Goal: Task Accomplishment & Management: Use online tool/utility

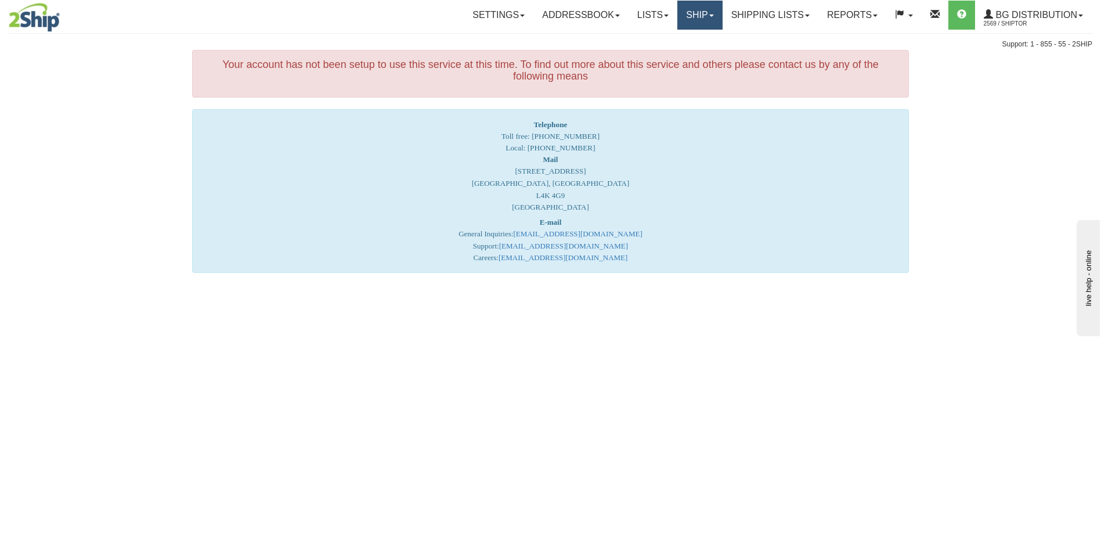
click at [681, 15] on link "Ship" at bounding box center [700, 15] width 45 height 29
click at [670, 41] on span "Ship Screen" at bounding box center [664, 40] width 44 height 9
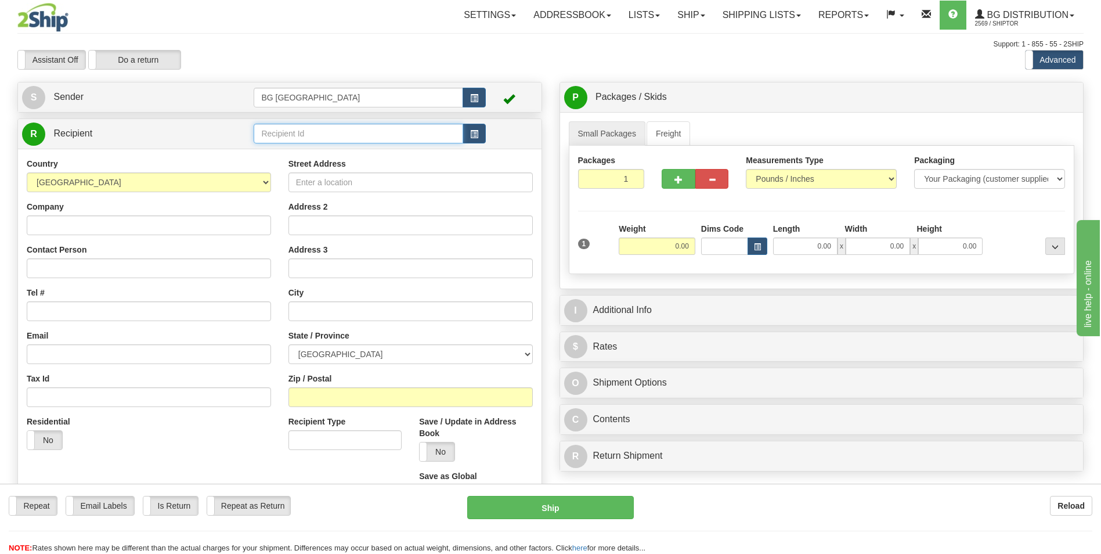
click at [299, 132] on input "text" at bounding box center [358, 134] width 209 height 20
click at [286, 159] on li "60792" at bounding box center [358, 151] width 208 height 15
type input "60792"
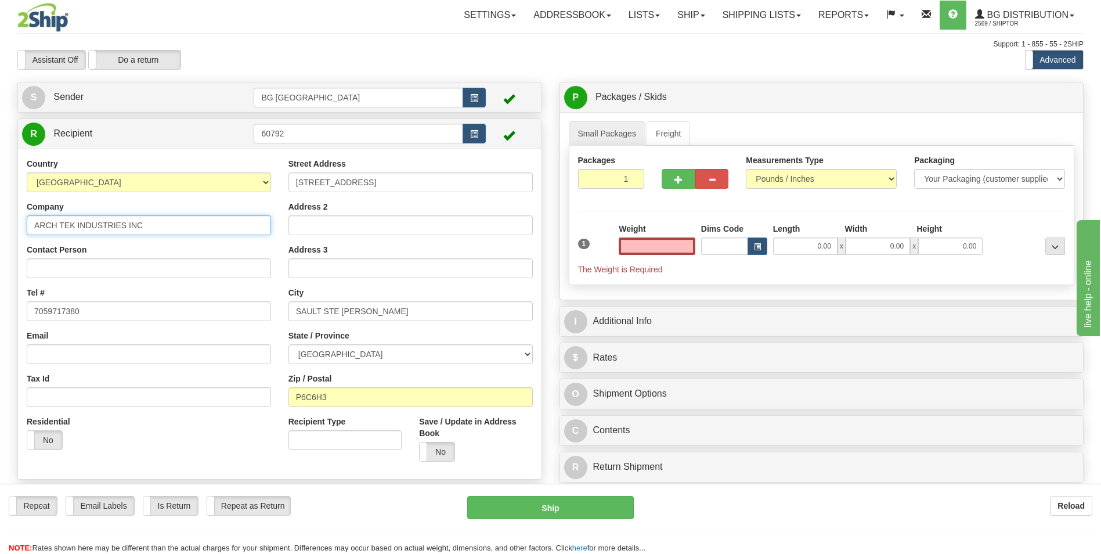
type input "0.00"
click at [172, 228] on input "ARCH TEK INDUSTRIES INC" at bounding box center [149, 225] width 244 height 20
paste input "DC Communications North Bay"
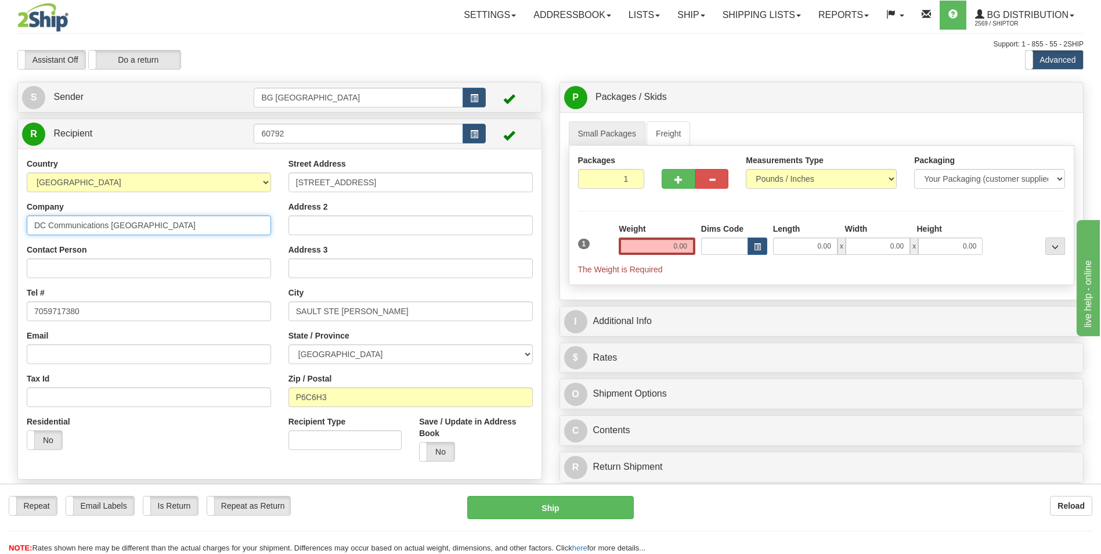
type input "DC Communications North Bay"
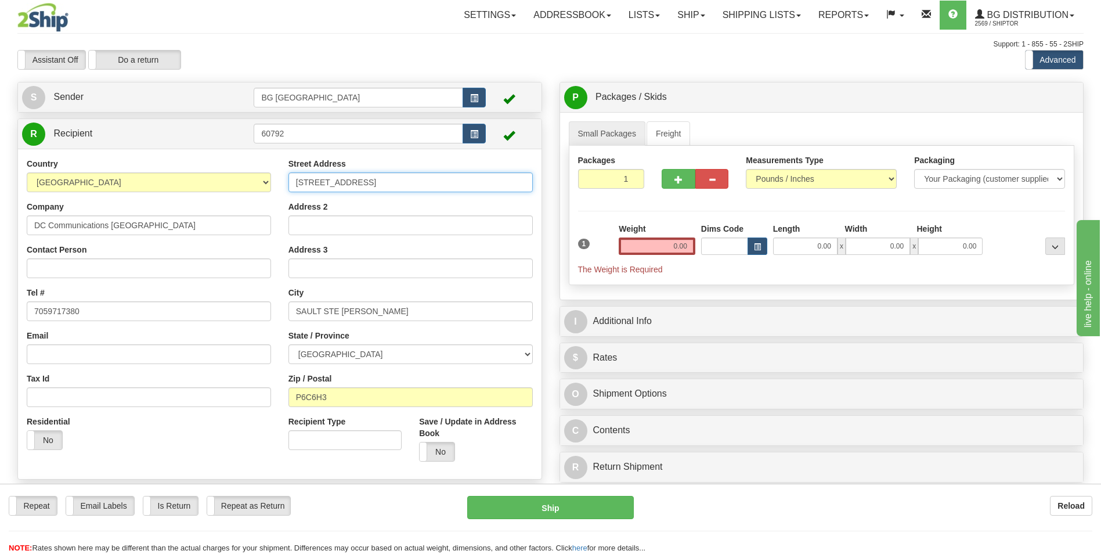
click at [394, 188] on input "149 CENTRAL CREEK DR" at bounding box center [411, 182] width 244 height 20
paste input "626 Cassells St"
type input "1626 Cassells St"
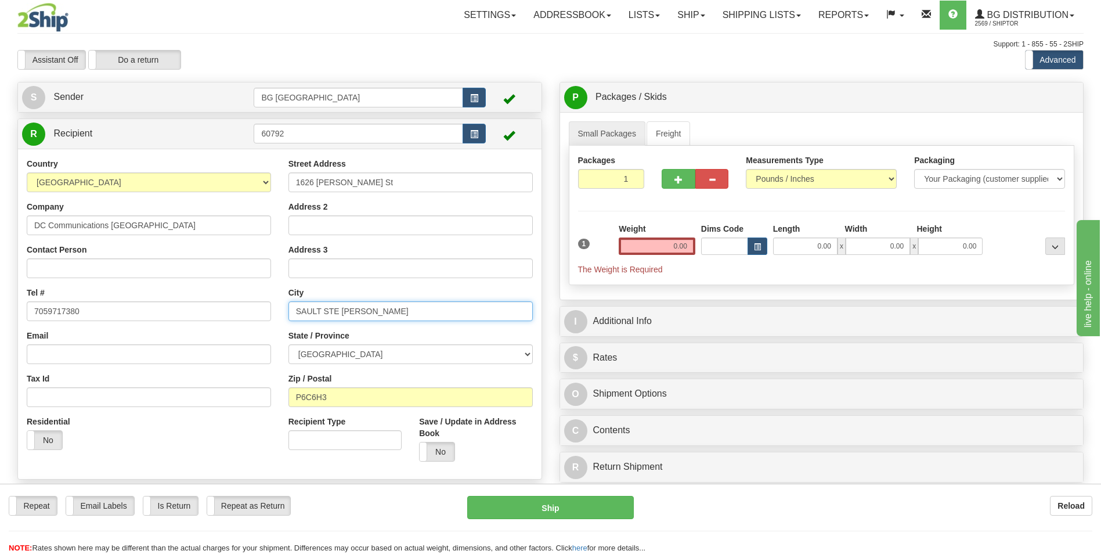
click at [359, 308] on input "SAULT STE MARIE" at bounding box center [411, 311] width 244 height 20
paste input "NORTH BAY"
type input "NORTH BAY"
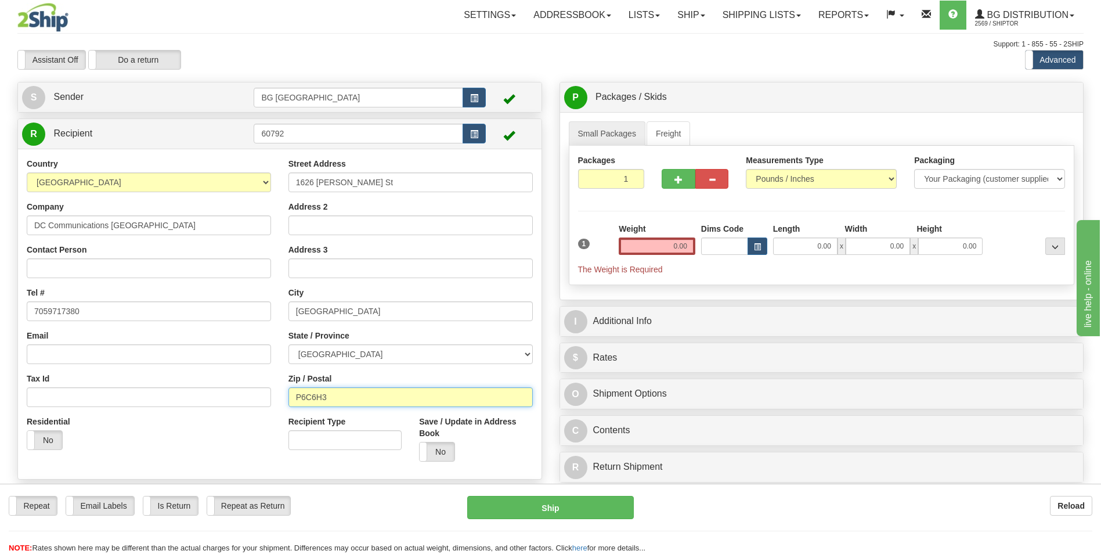
click at [351, 391] on input "P6C6H3" at bounding box center [411, 397] width 244 height 20
paste input "1B 4C5"
type input "P1B 4C5"
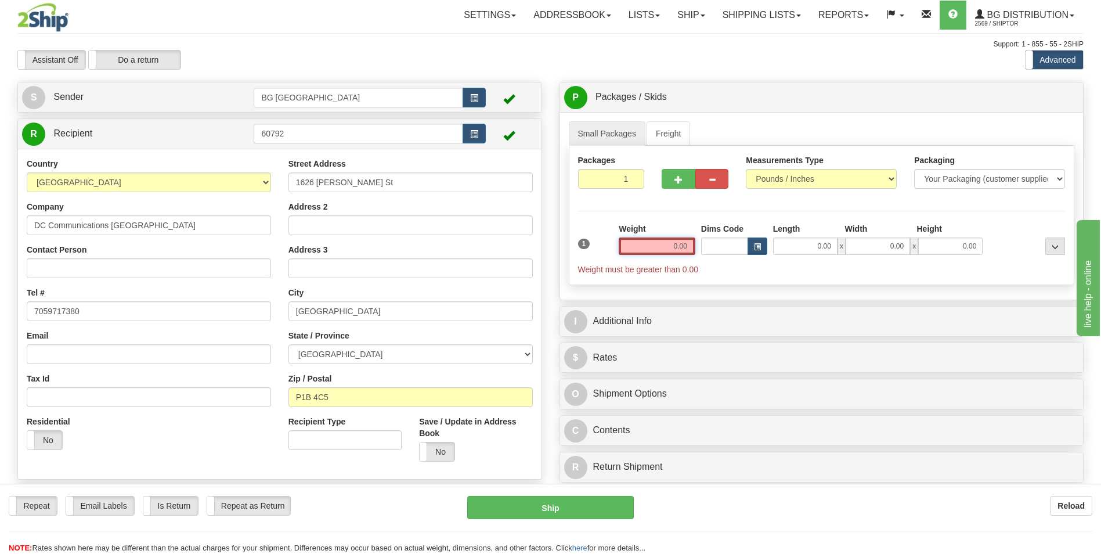
click at [667, 249] on input "0.00" at bounding box center [657, 245] width 77 height 17
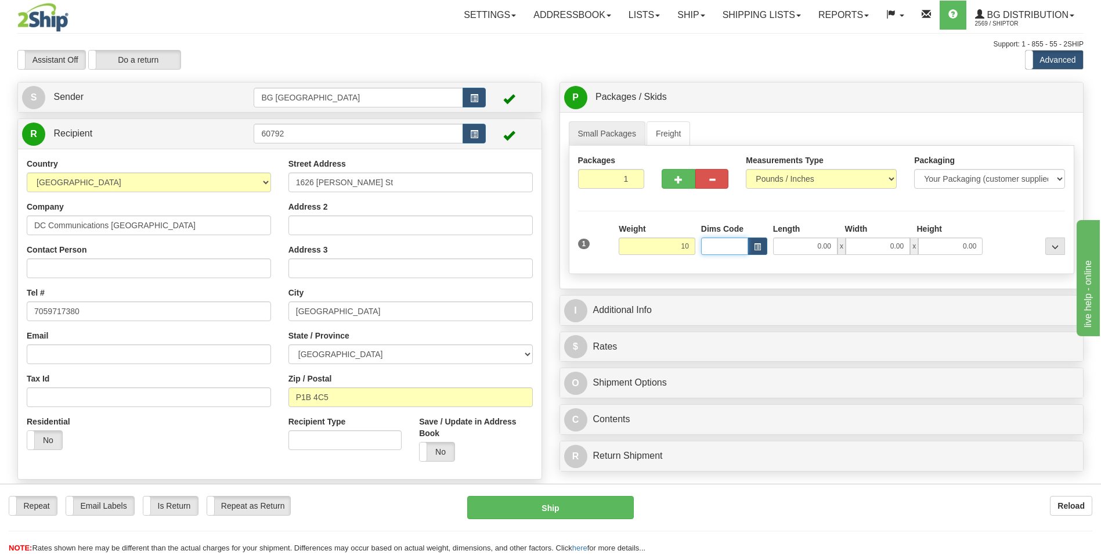
type input "10.00"
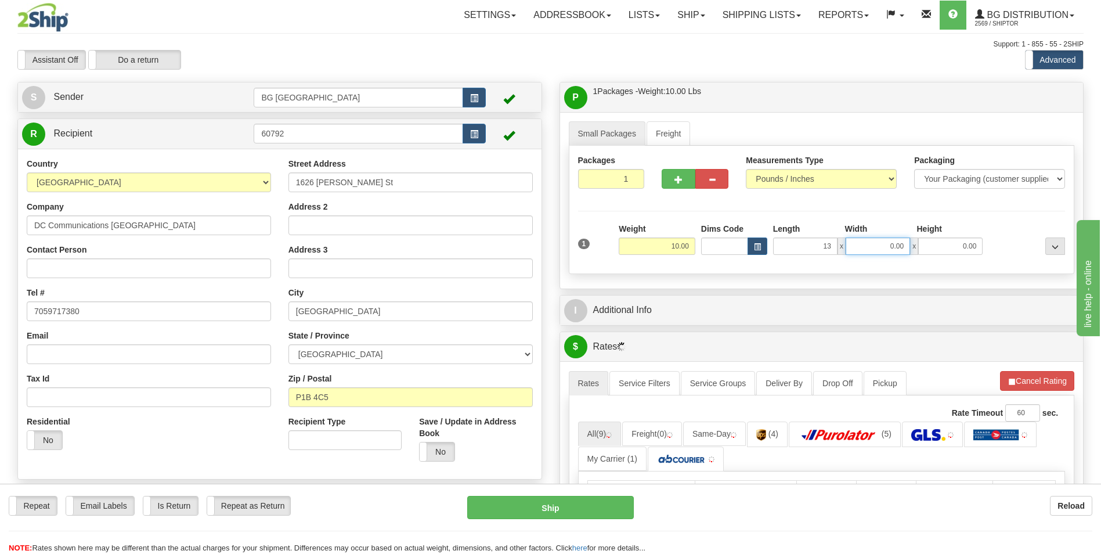
type input "13.00"
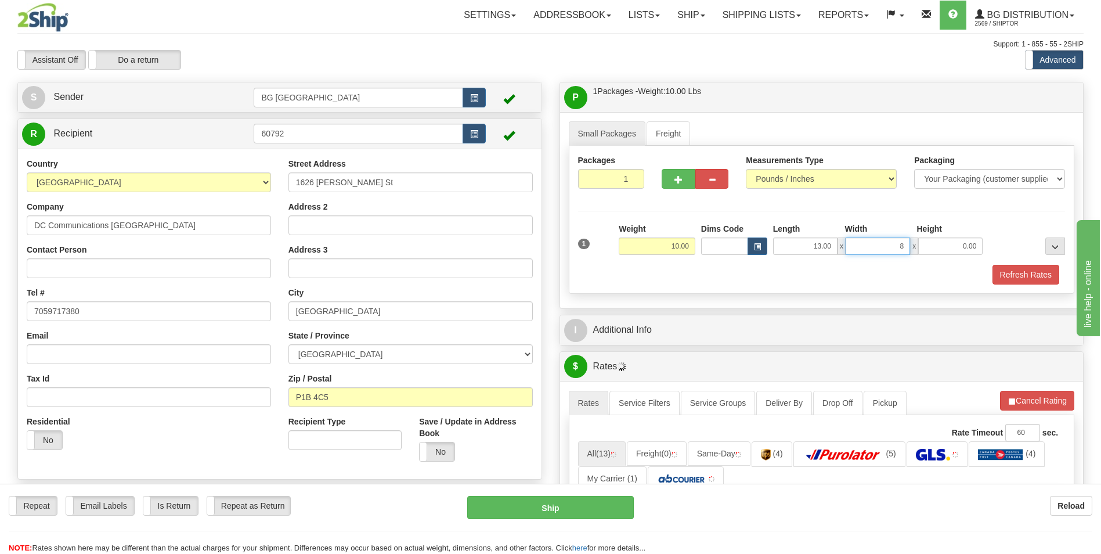
type input "8.00"
type input "8"
type input "8.00"
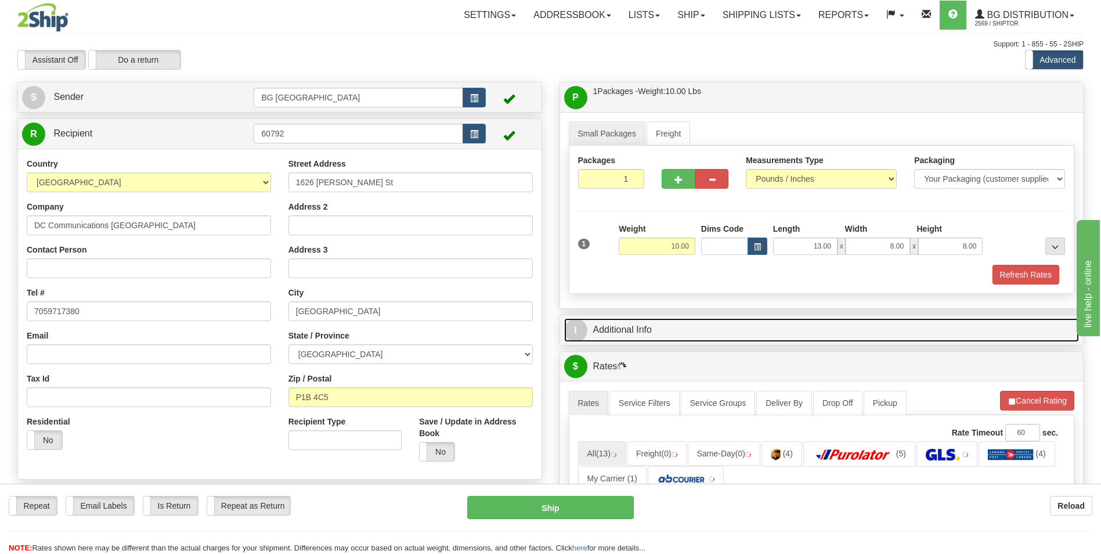
click at [638, 326] on link "I Additional Info" at bounding box center [822, 330] width 516 height 24
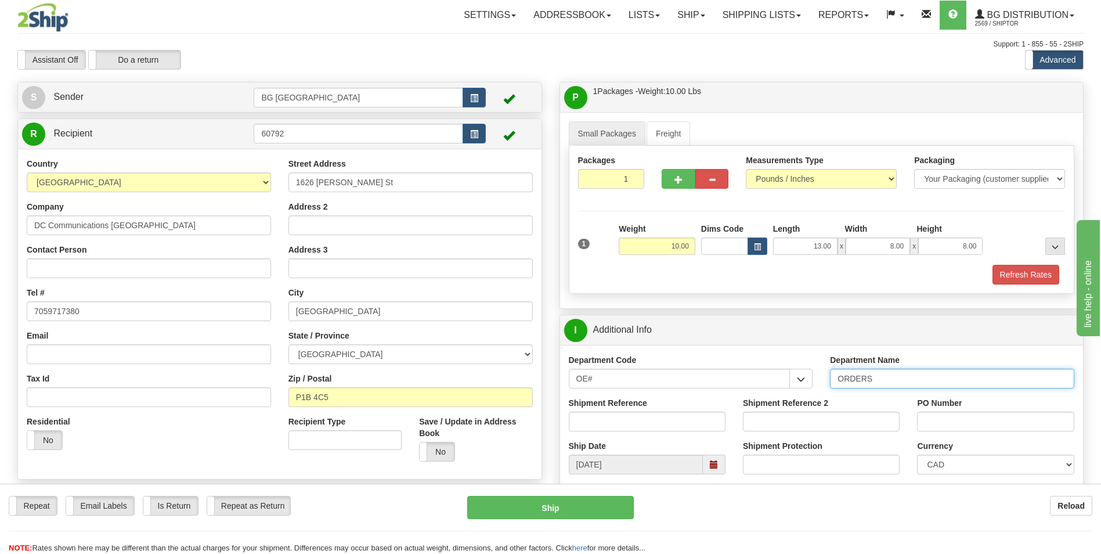
click at [902, 381] on input "ORDERS" at bounding box center [952, 379] width 244 height 20
type input "70181381-00"
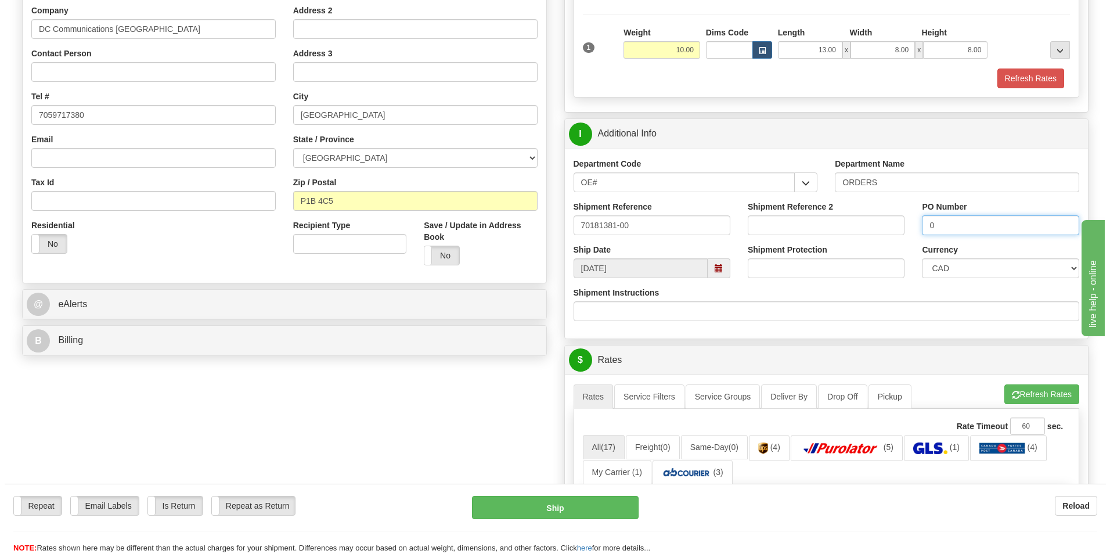
scroll to position [290, 0]
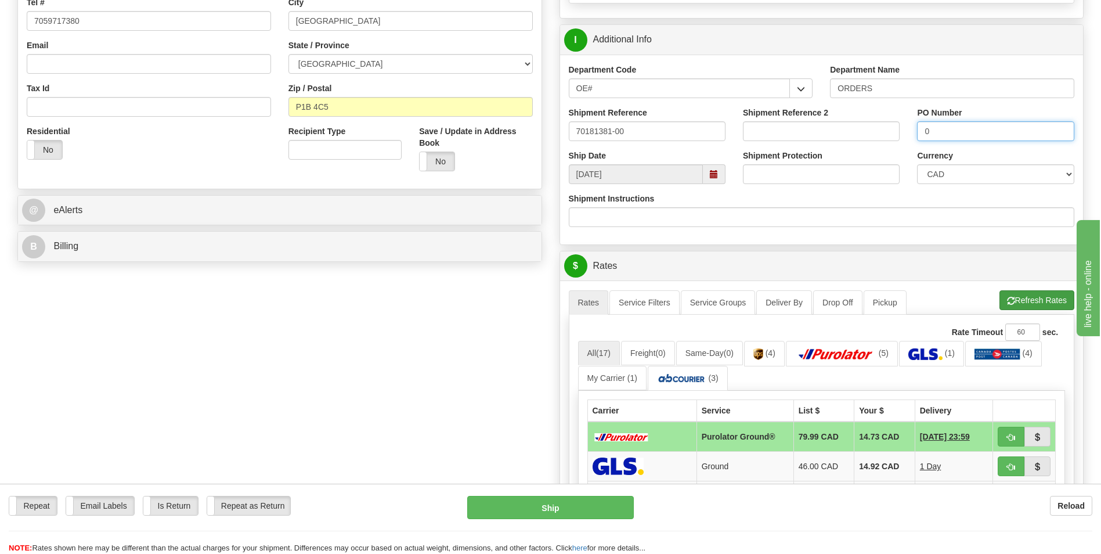
type input "0"
click at [1056, 294] on button "Refresh Rates" at bounding box center [1037, 300] width 75 height 20
click at [1000, 433] on button "button" at bounding box center [1011, 437] width 27 height 20
type input "260"
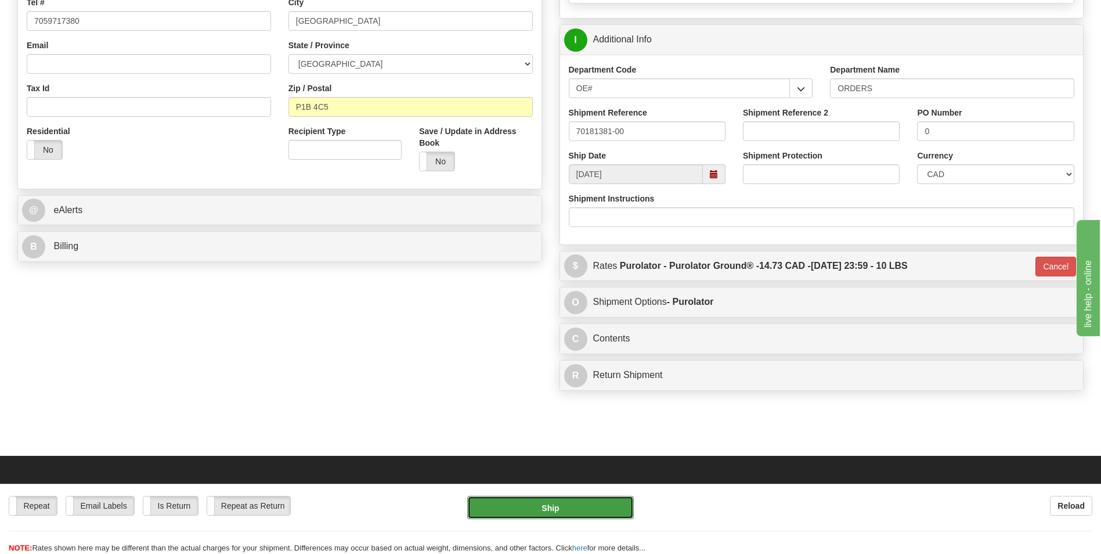
click at [570, 510] on button "Ship" at bounding box center [550, 507] width 166 height 23
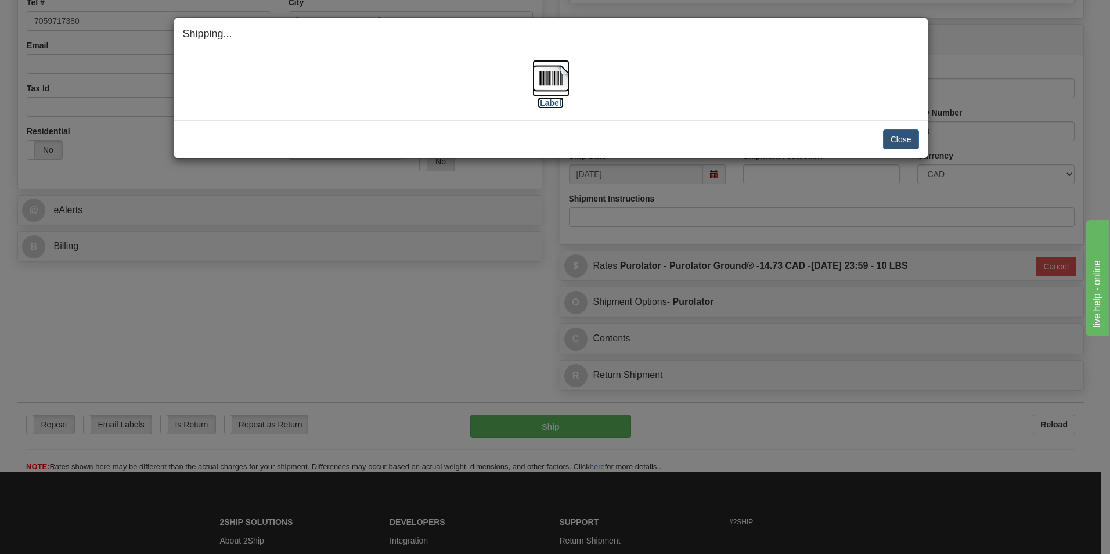
click at [556, 87] on img at bounding box center [550, 78] width 37 height 37
click at [900, 140] on button "Close" at bounding box center [901, 139] width 36 height 20
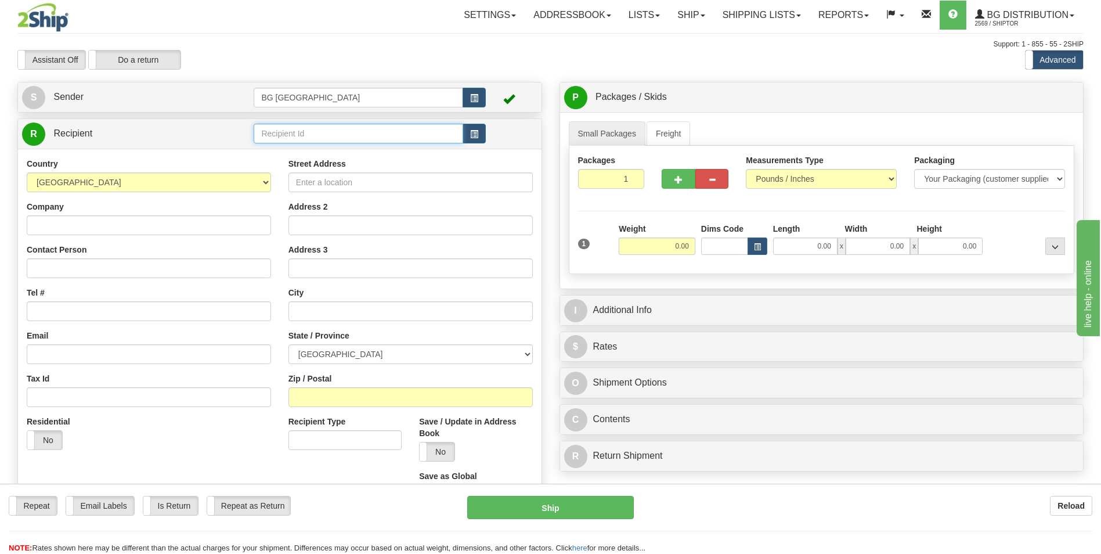
click at [272, 135] on input "text" at bounding box center [358, 134] width 209 height 20
click at [274, 149] on div "60043" at bounding box center [356, 151] width 198 height 13
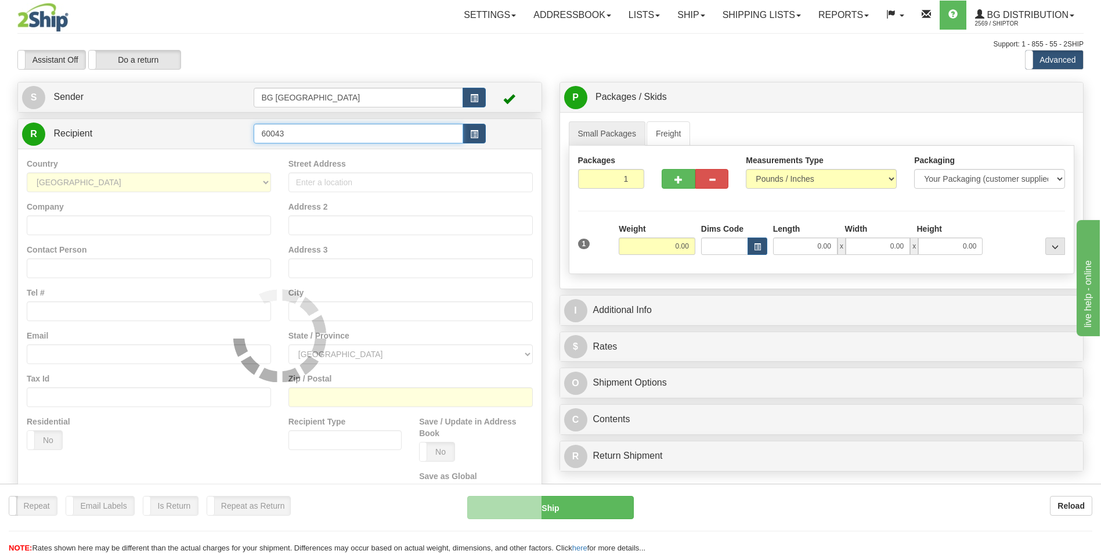
type input "60043"
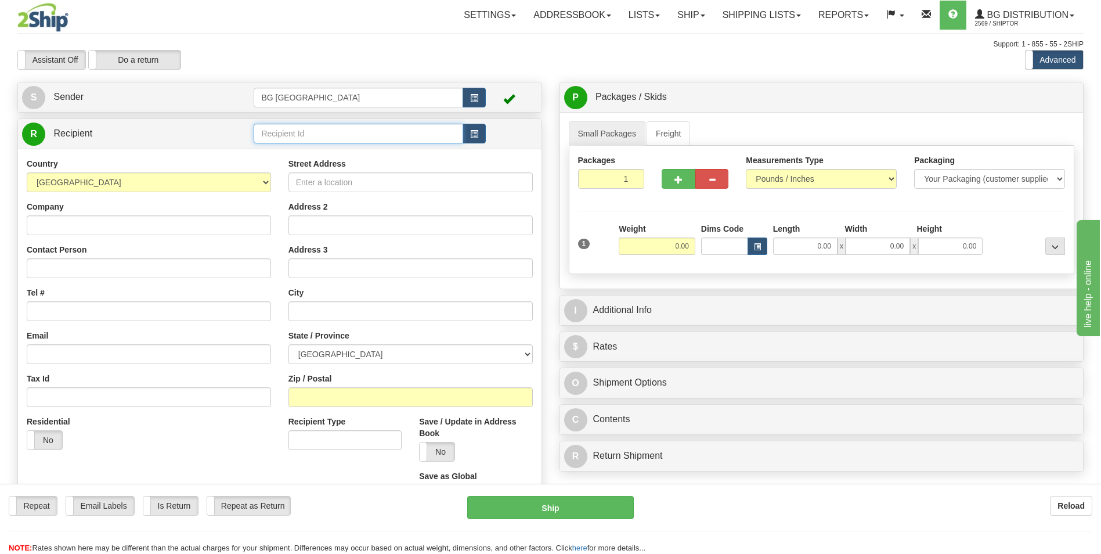
click at [282, 130] on input "text" at bounding box center [358, 134] width 209 height 20
click at [281, 145] on li "60043" at bounding box center [358, 151] width 208 height 15
type input "60043"
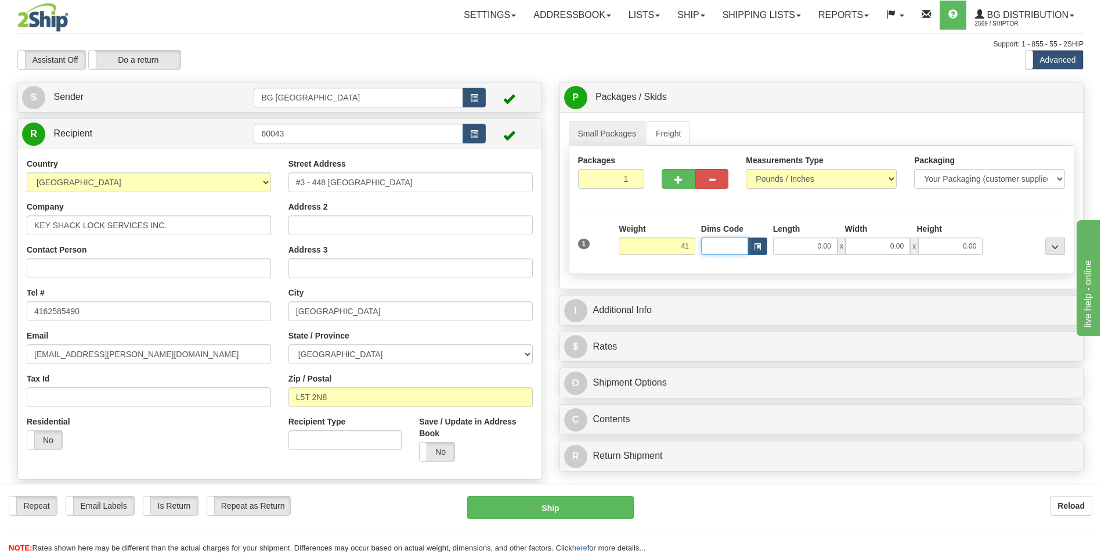
type input "41.00"
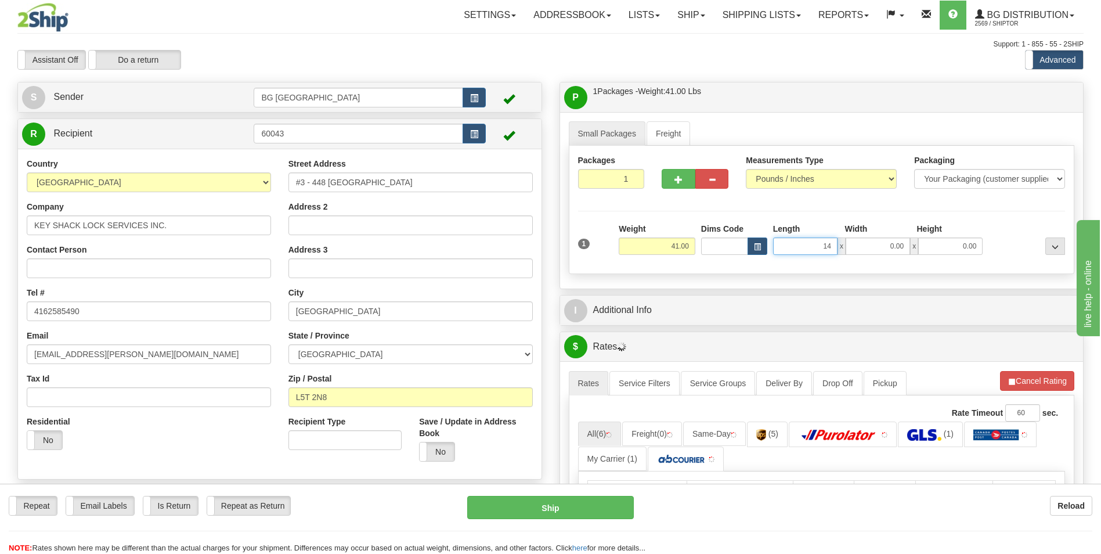
type input "14.00"
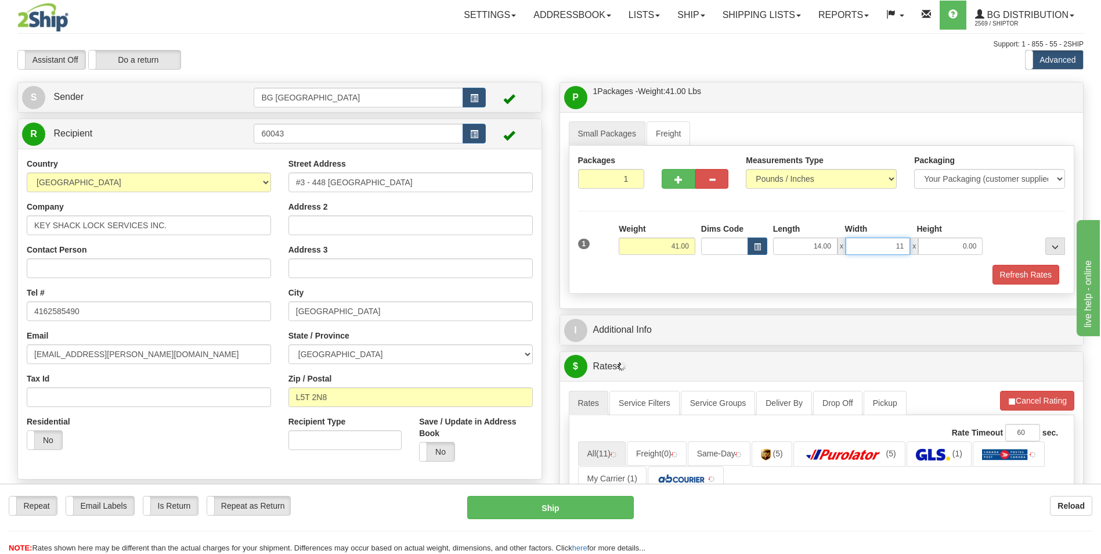
type input "11.00"
click at [665, 181] on button "button" at bounding box center [678, 179] width 33 height 20
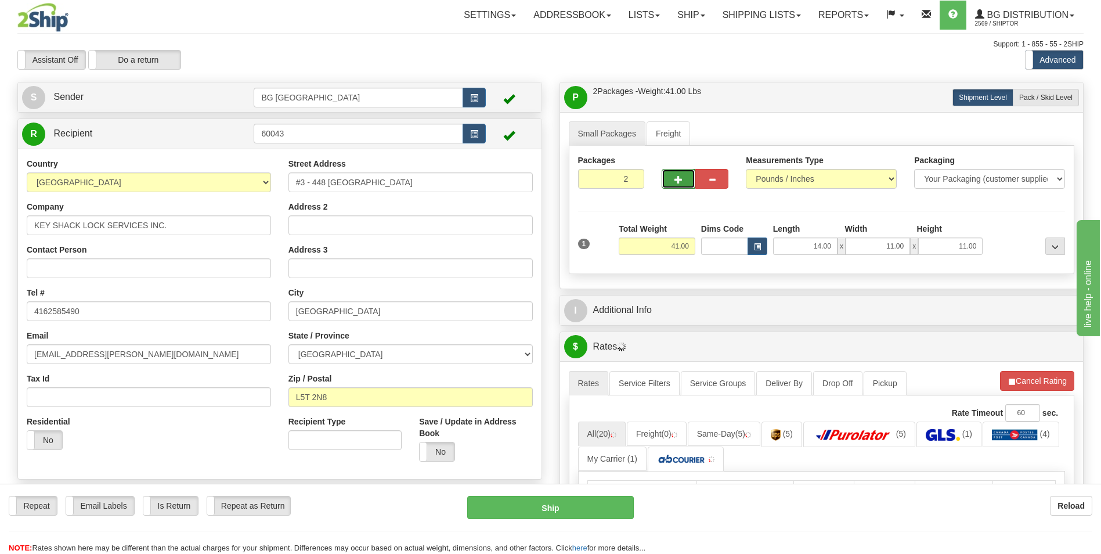
click at [665, 181] on button "button" at bounding box center [678, 179] width 33 height 20
click at [672, 186] on button "button" at bounding box center [678, 179] width 33 height 20
type input "5"
click at [1051, 100] on span "Pack / Skid Level" at bounding box center [1046, 97] width 53 height 8
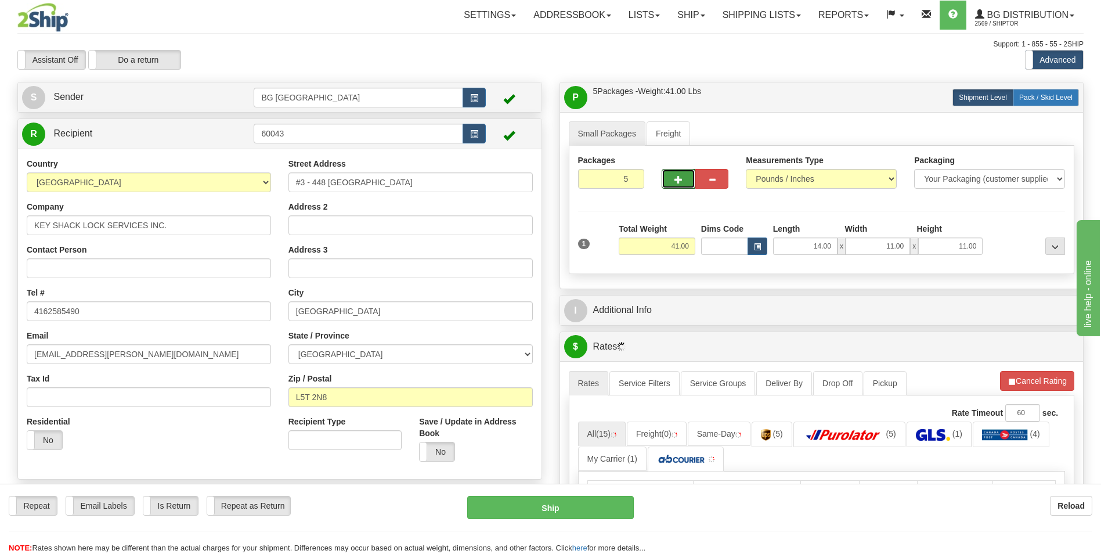
radio input "true"
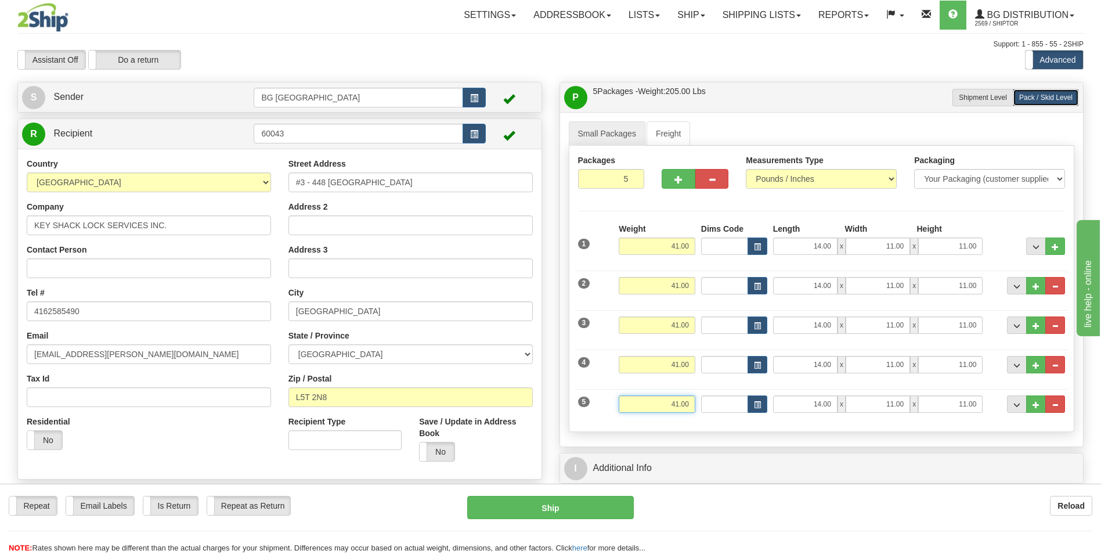
click at [657, 405] on input "41.00" at bounding box center [657, 403] width 77 height 17
type input "3.00"
type input "9.00"
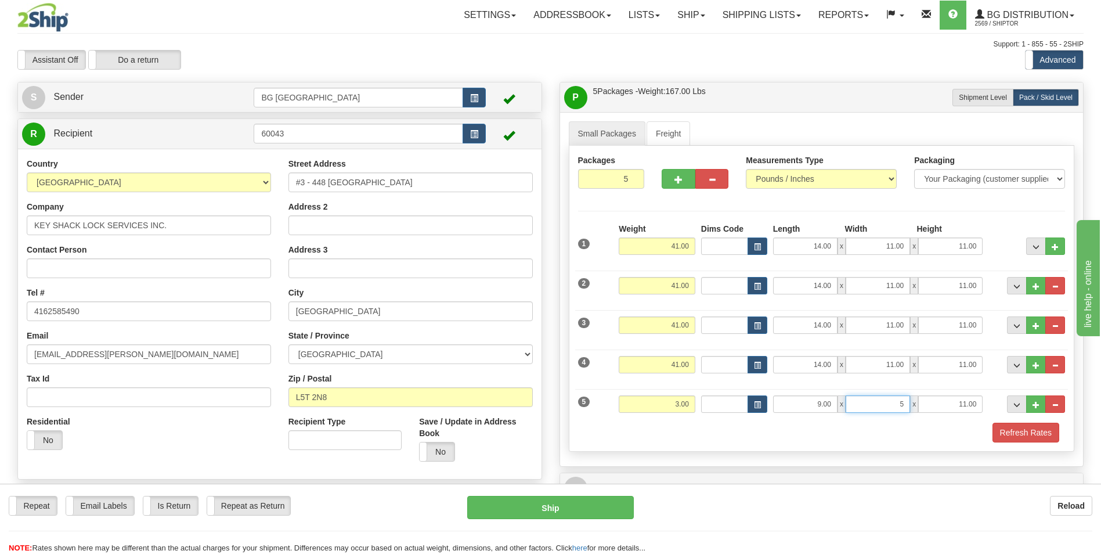
type input "5.00"
type input "3.00"
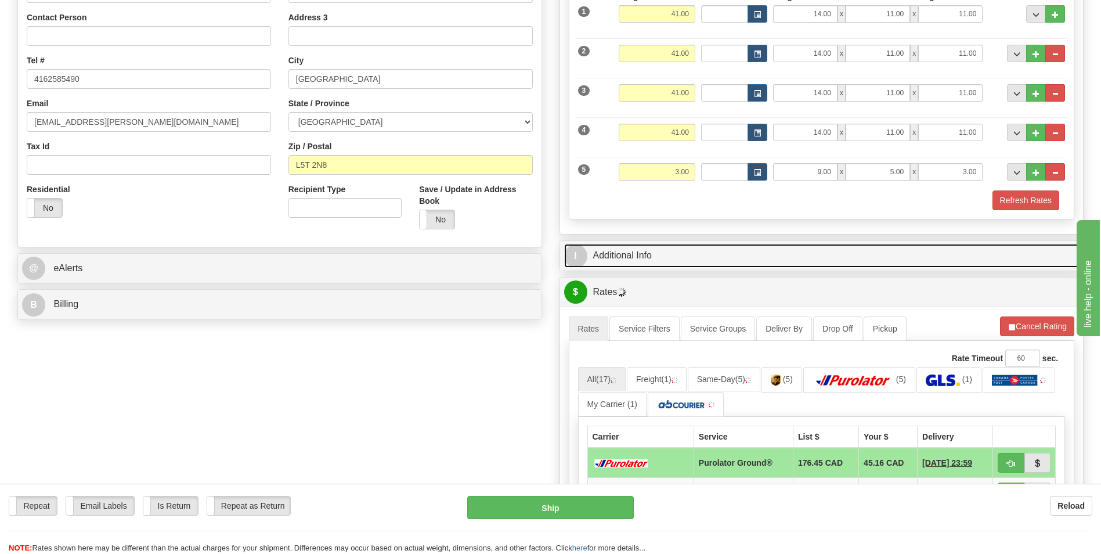
click at [654, 255] on link "I Additional Info" at bounding box center [822, 256] width 516 height 24
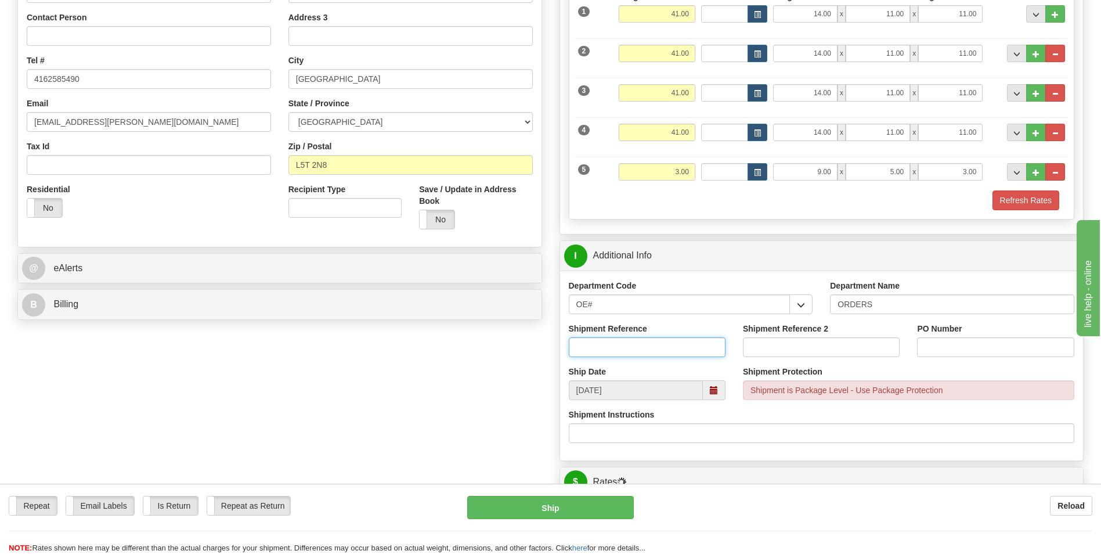
click at [632, 348] on input "Shipment Reference" at bounding box center [647, 347] width 157 height 20
type input "70185209-00"
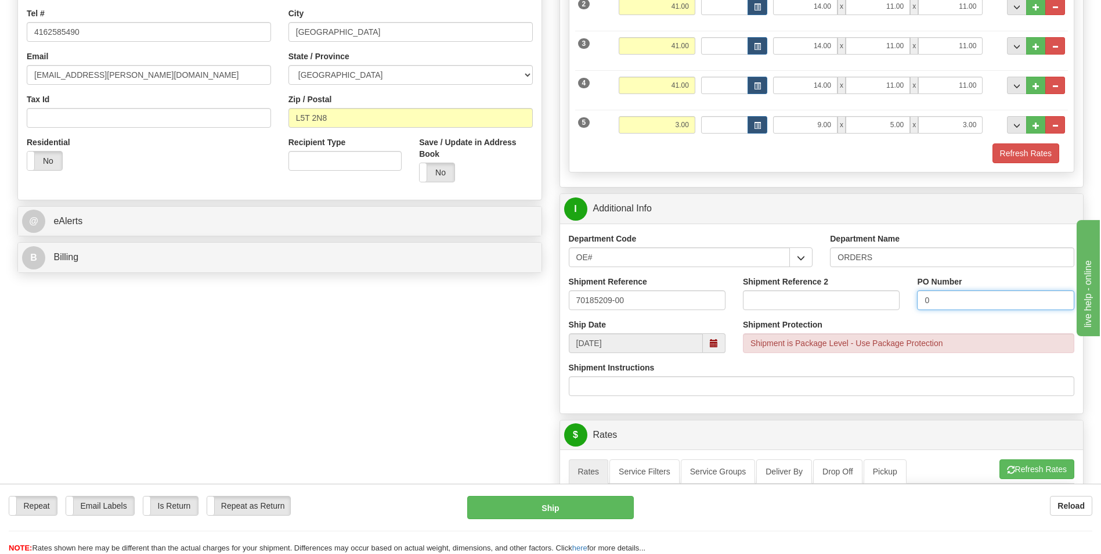
scroll to position [406, 0]
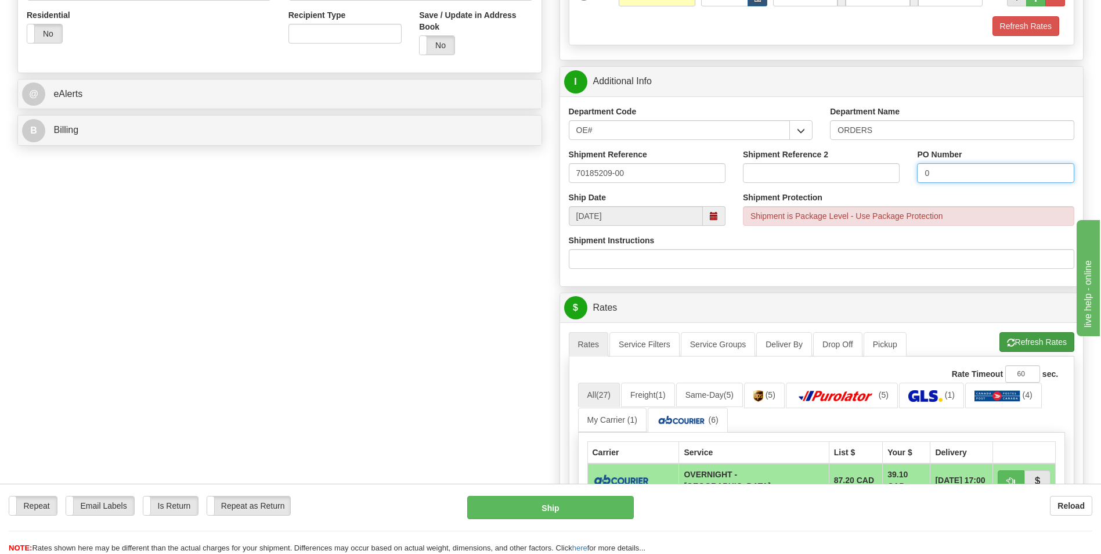
type input "0"
click at [1014, 345] on button "Refresh Rates" at bounding box center [1037, 342] width 75 height 20
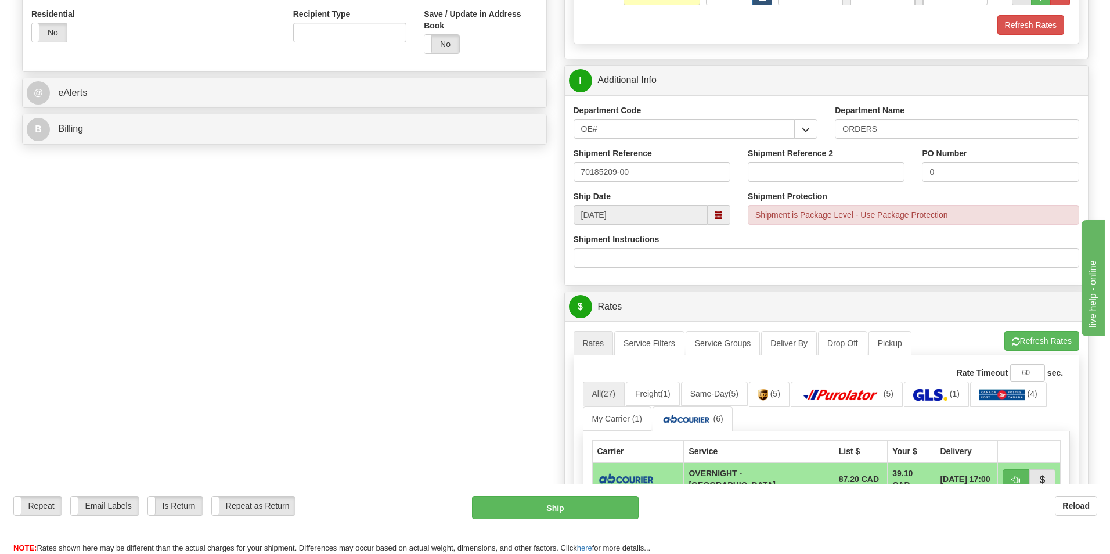
scroll to position [465, 0]
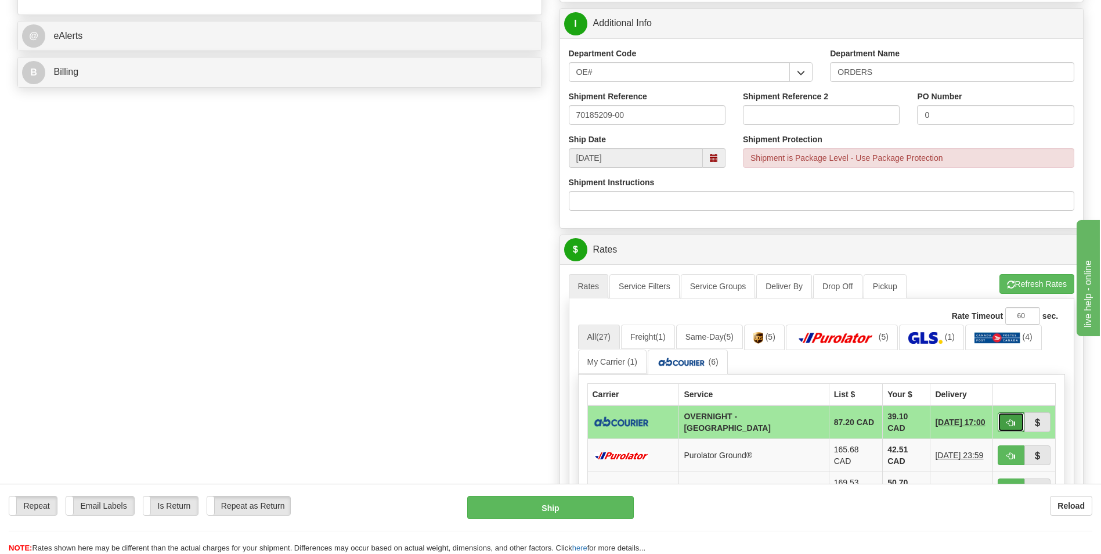
click at [1010, 427] on button "button" at bounding box center [1011, 422] width 27 height 20
type input "4"
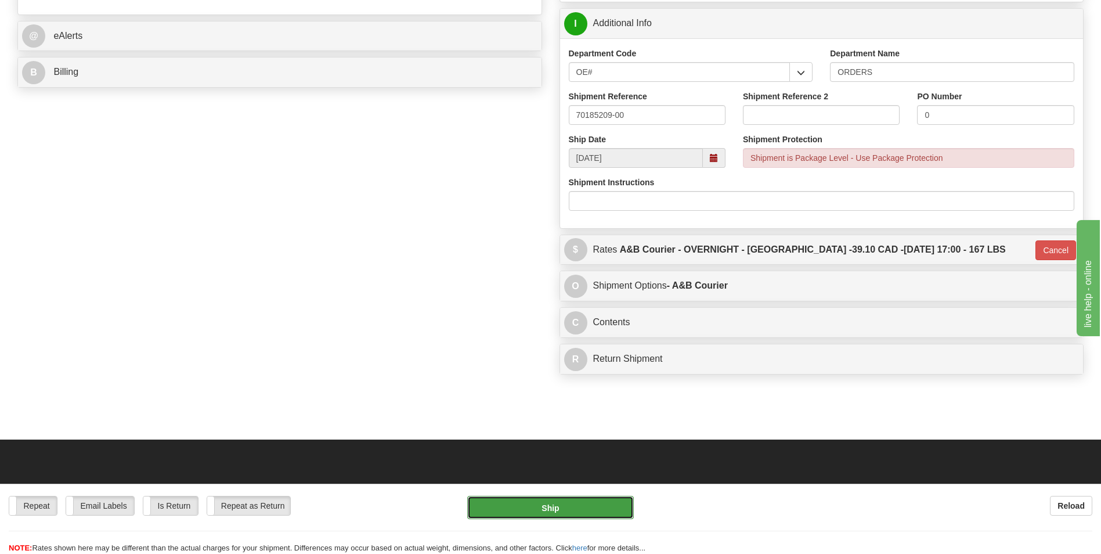
click at [602, 512] on button "Ship" at bounding box center [550, 507] width 166 height 23
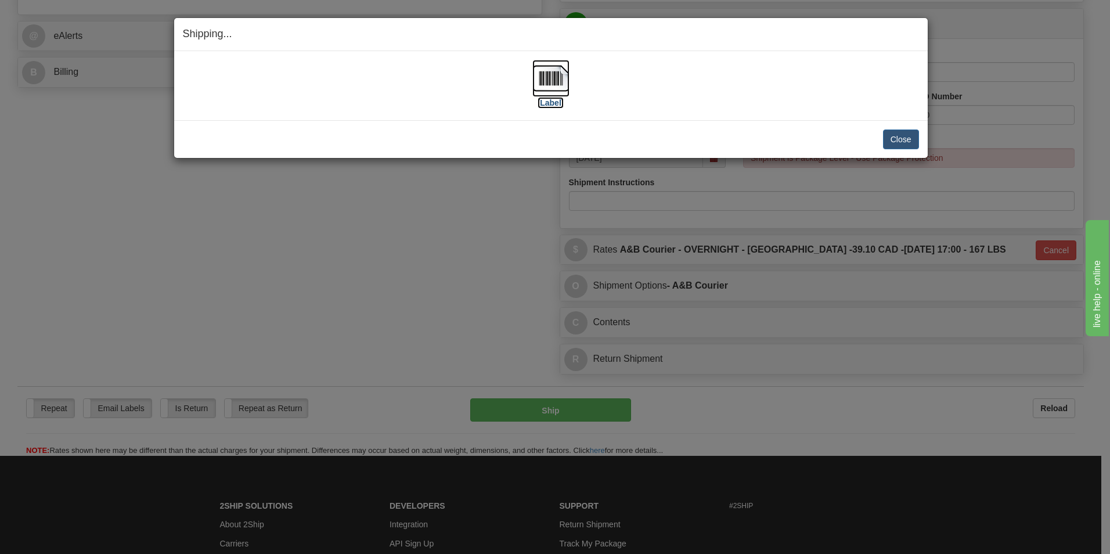
click at [554, 80] on img at bounding box center [550, 78] width 37 height 37
click at [901, 144] on button "Close" at bounding box center [901, 139] width 36 height 20
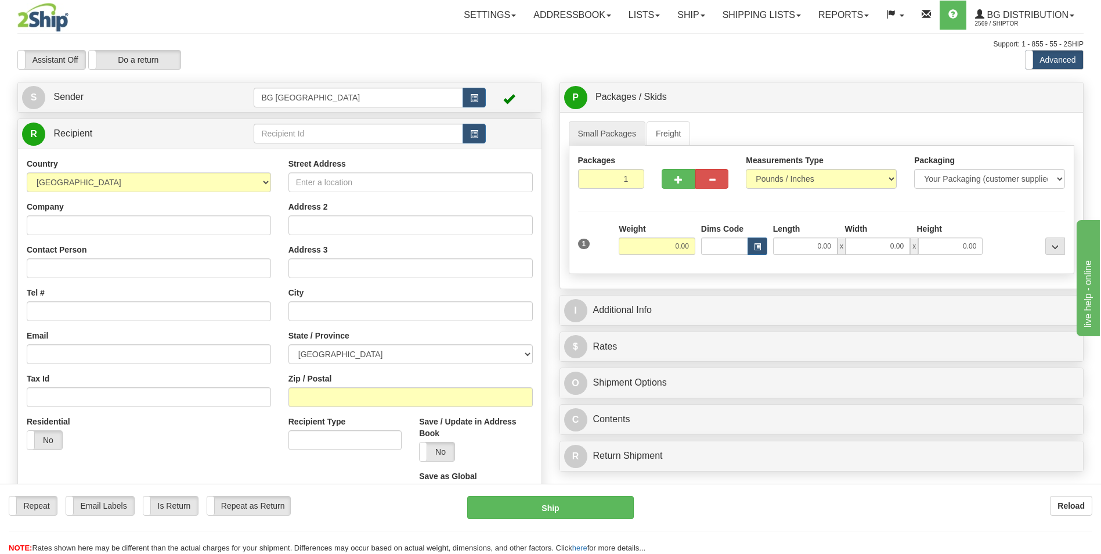
click at [275, 122] on td at bounding box center [370, 134] width 232 height 24
click at [275, 128] on input "text" at bounding box center [358, 134] width 209 height 20
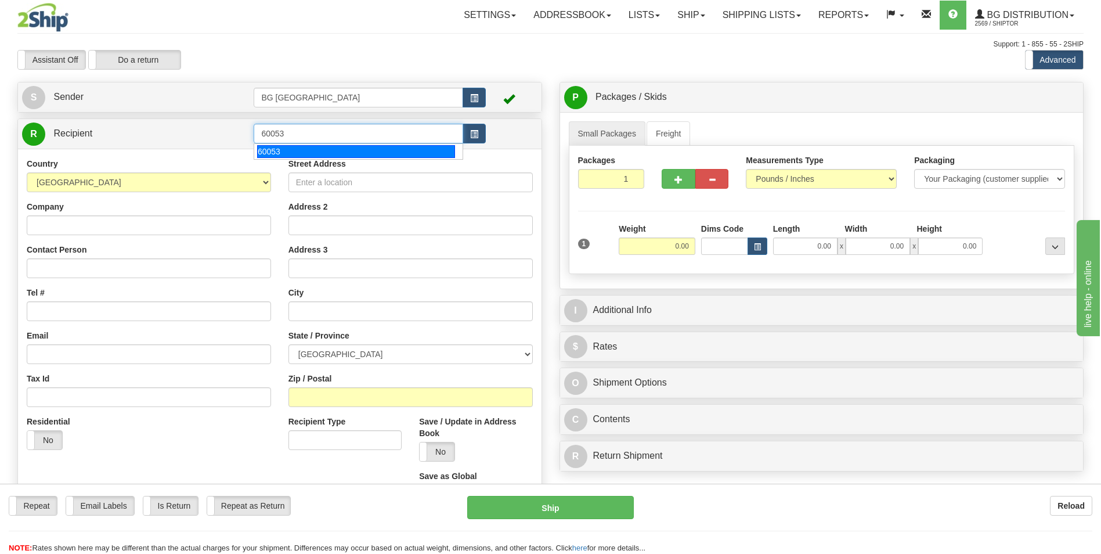
click at [281, 147] on div "60053" at bounding box center [356, 151] width 198 height 13
type input "60053"
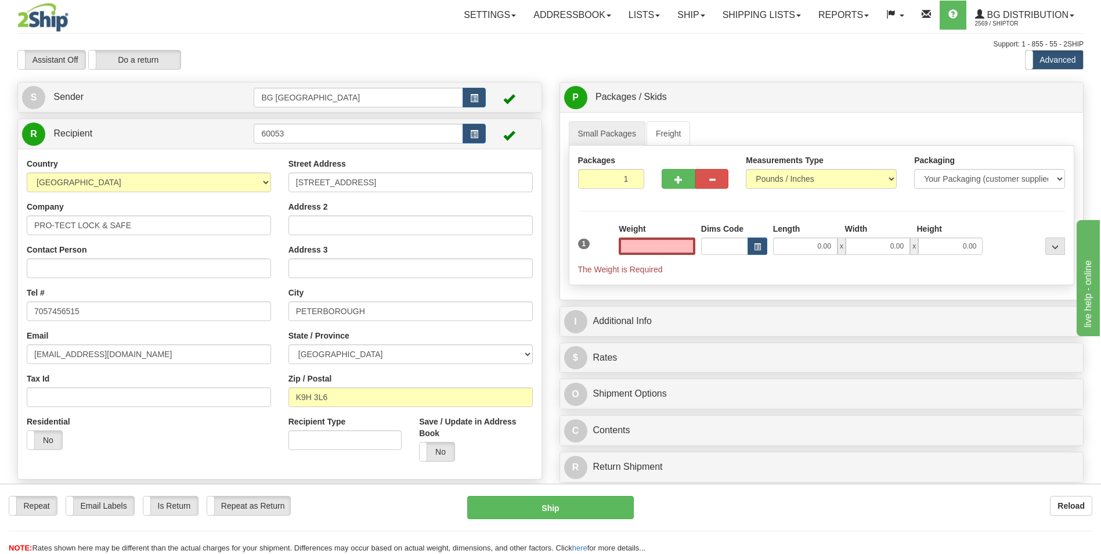
type input "0.00"
click at [660, 255] on div "Weight 0.00" at bounding box center [657, 243] width 82 height 41
click at [661, 247] on input "0.00" at bounding box center [657, 245] width 77 height 17
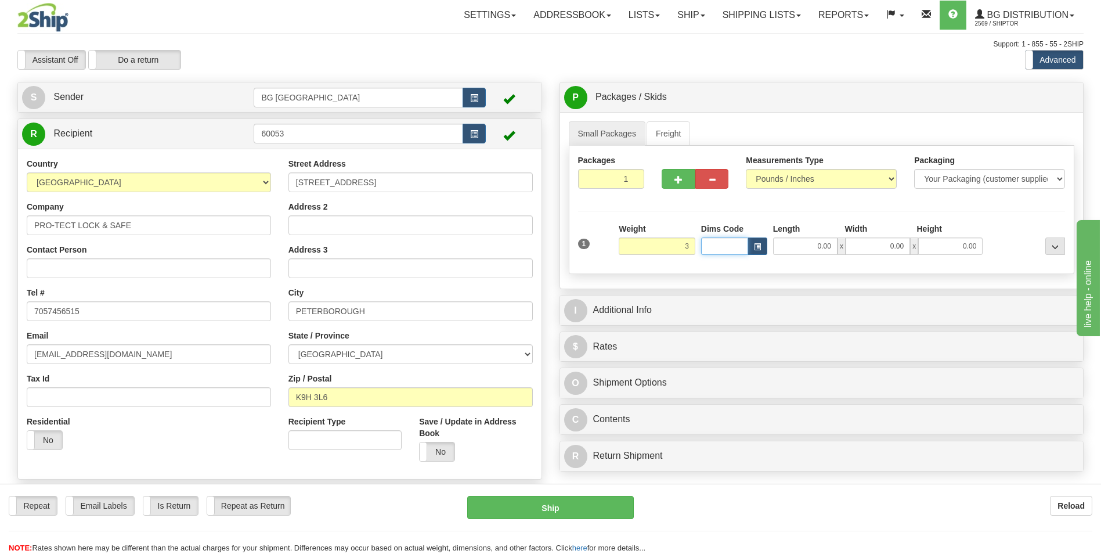
type input "3.00"
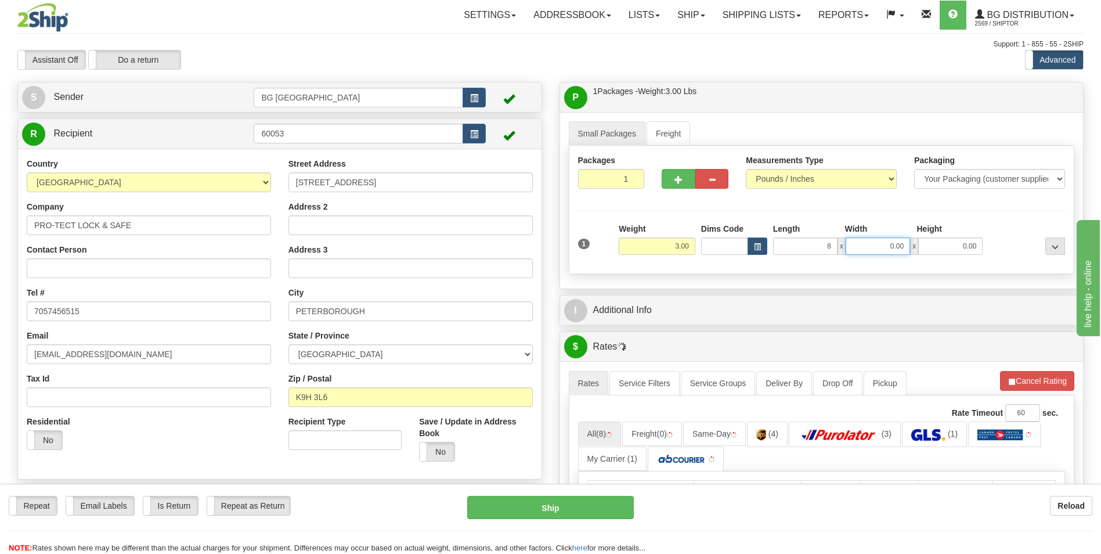
type input "8.00"
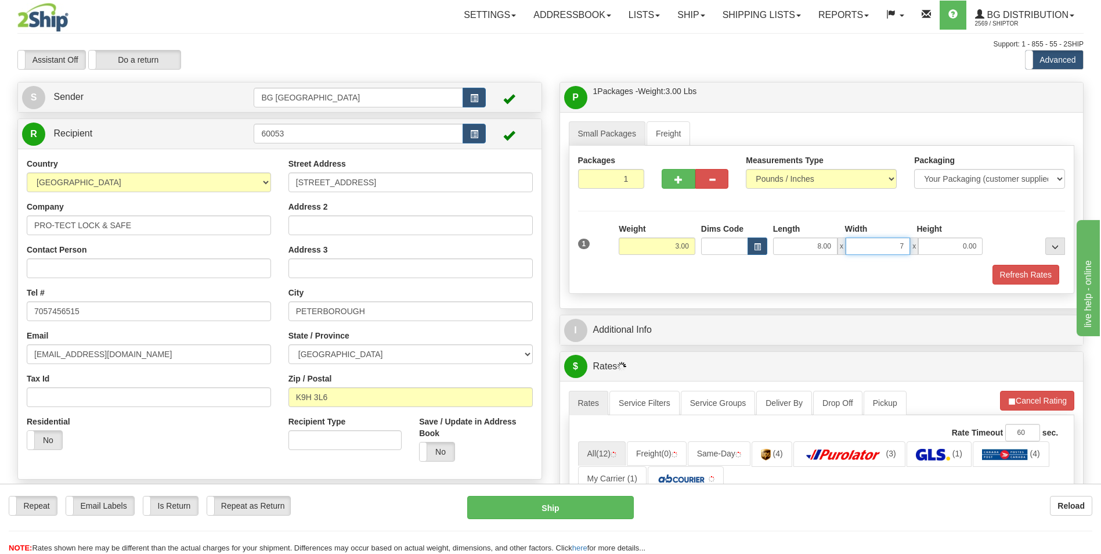
type input "7.00"
type input "4.00"
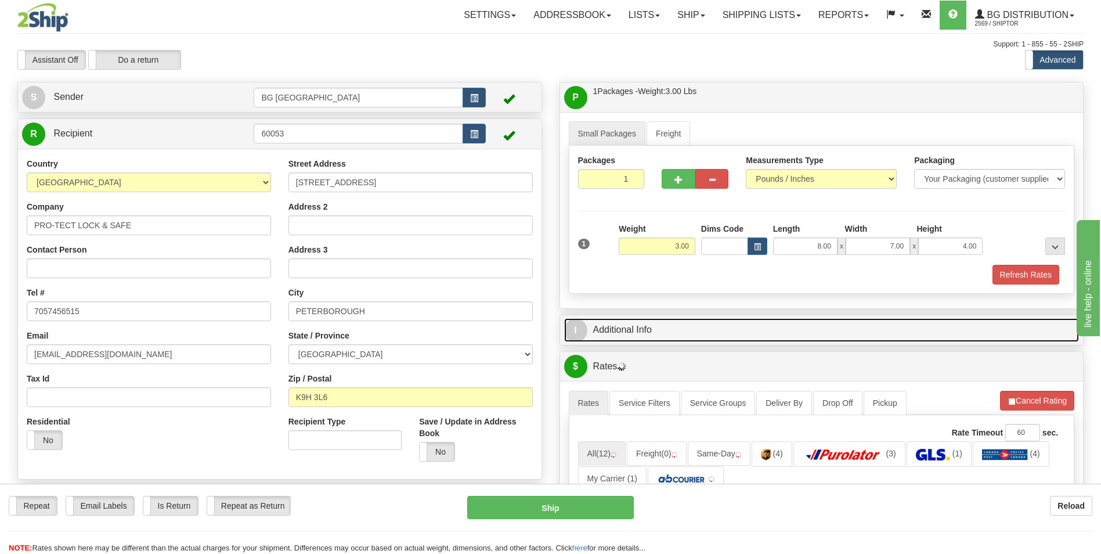
click at [633, 336] on link "I Additional Info" at bounding box center [822, 330] width 516 height 24
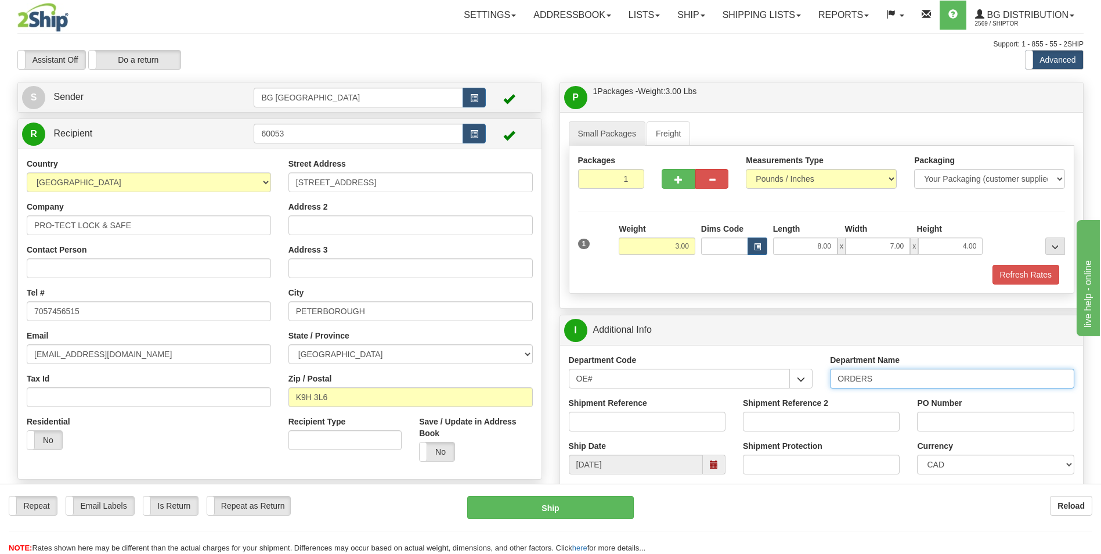
click at [894, 380] on input "ORDERS" at bounding box center [952, 379] width 244 height 20
type input "70185215-00"
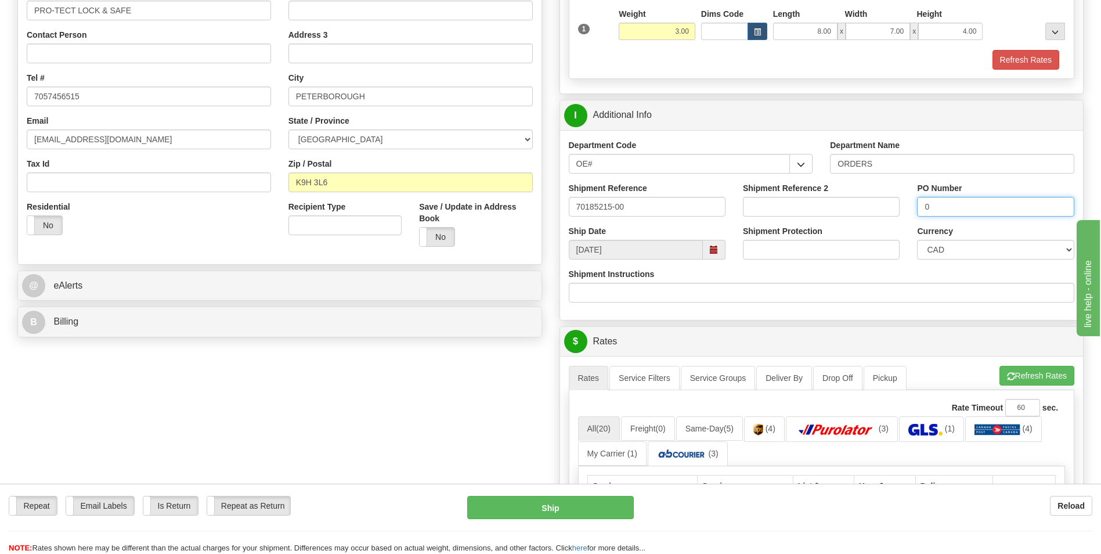
scroll to position [232, 0]
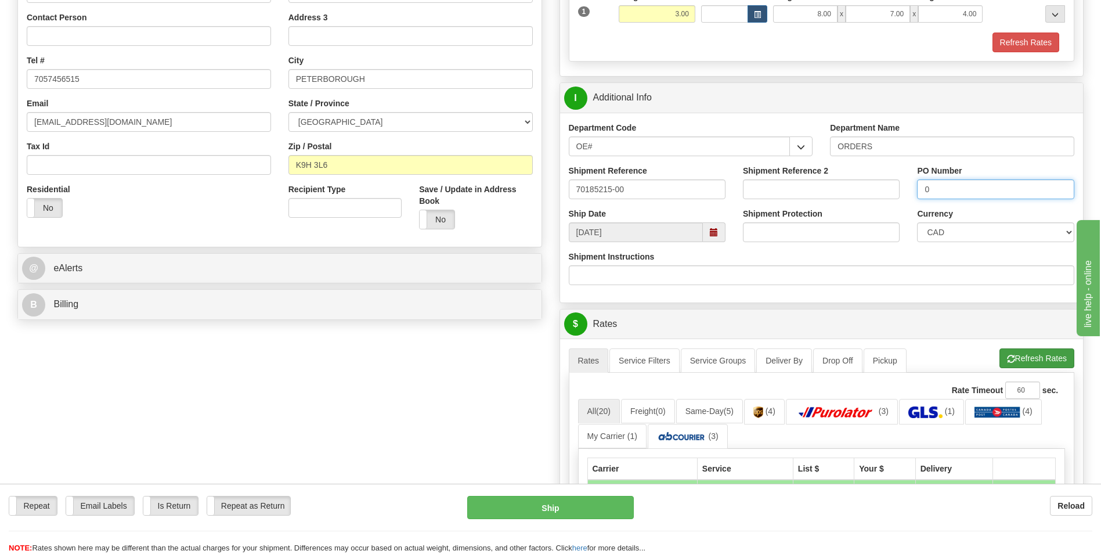
type input "0"
click at [1021, 363] on button "Refresh Rates" at bounding box center [1037, 358] width 75 height 20
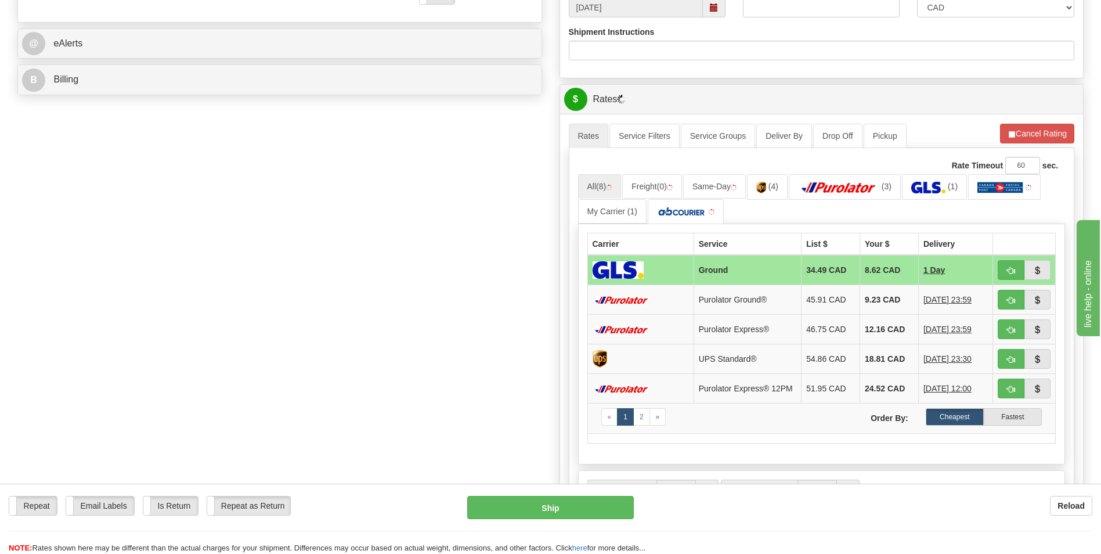
scroll to position [465, 0]
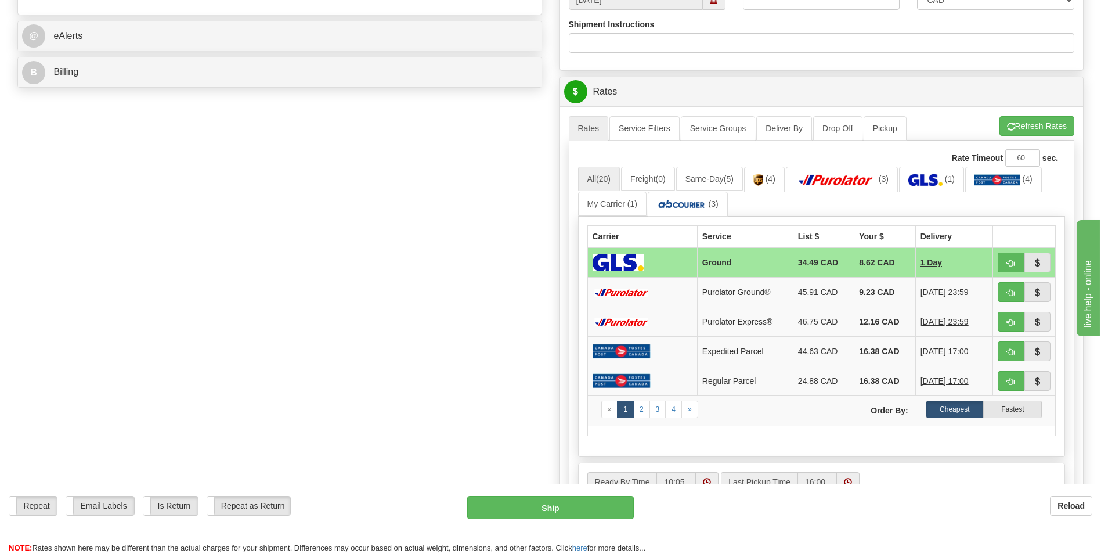
click at [867, 289] on td "9.23 CAD" at bounding box center [885, 293] width 61 height 30
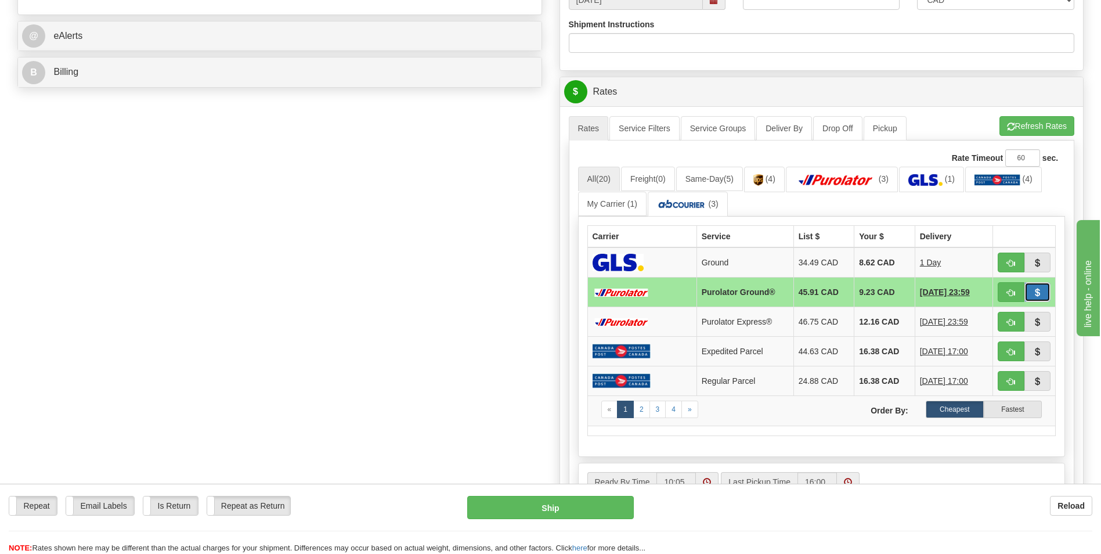
click at [1028, 300] on button "button" at bounding box center [1038, 292] width 27 height 20
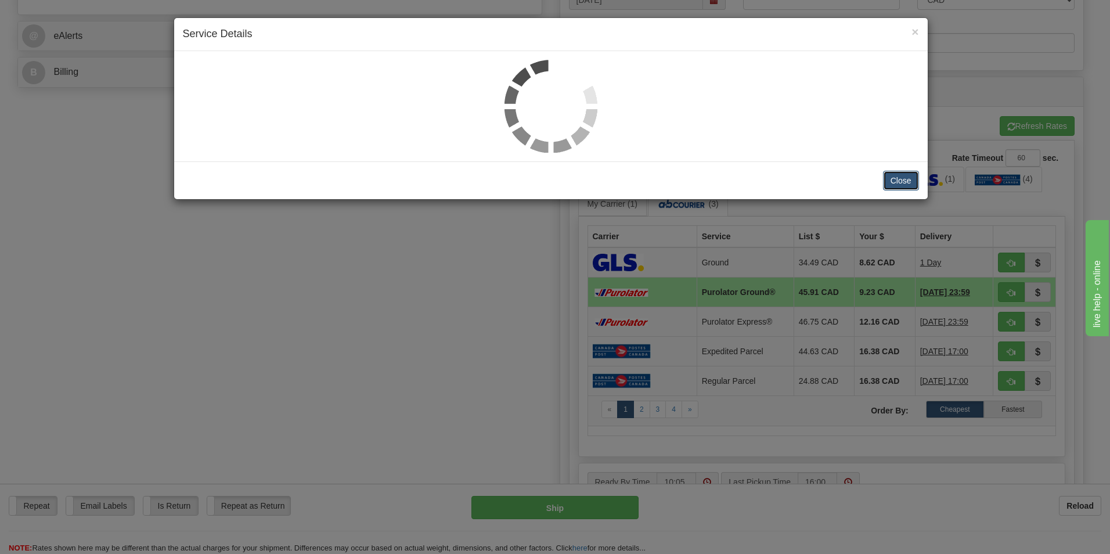
click at [893, 177] on button "Close" at bounding box center [901, 181] width 36 height 20
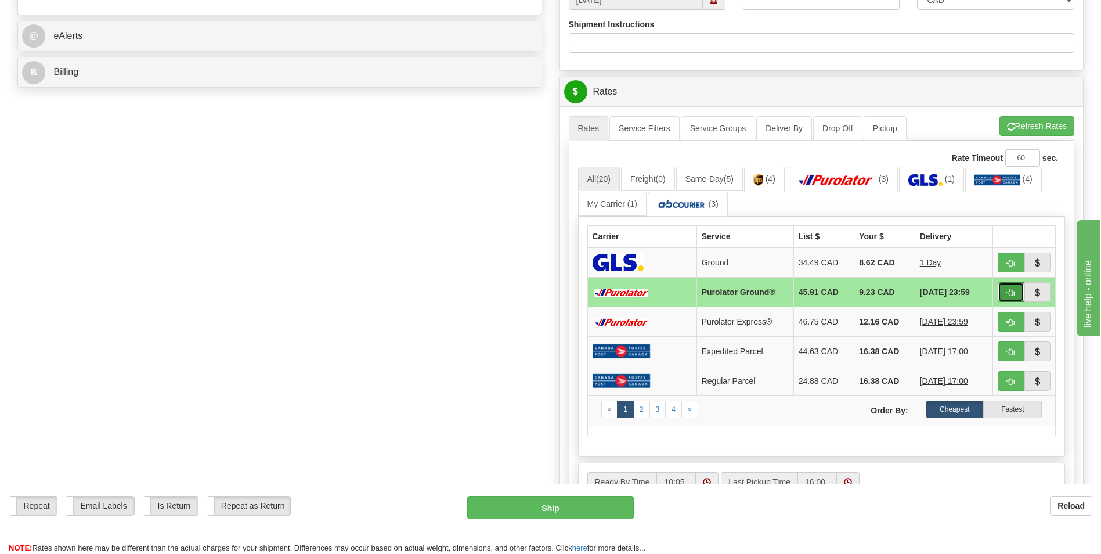
click at [1002, 297] on button "button" at bounding box center [1011, 292] width 27 height 20
type input "260"
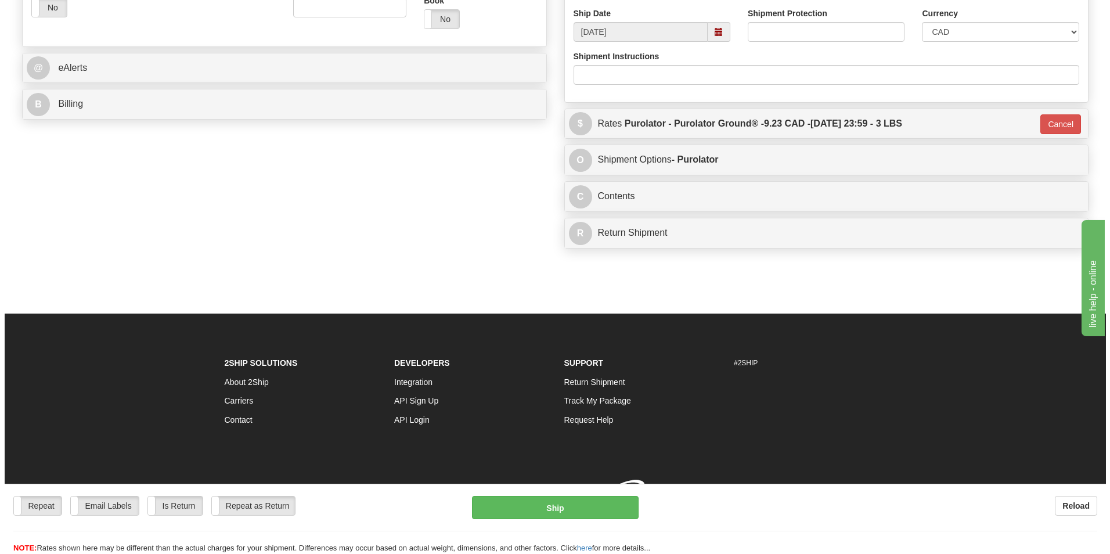
scroll to position [449, 0]
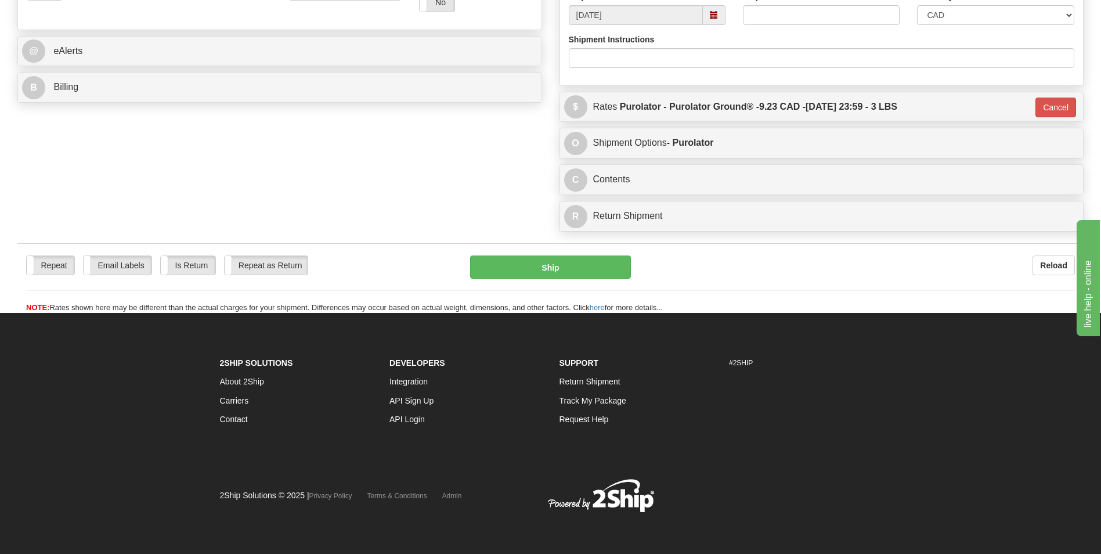
click at [576, 279] on div "Repeat Repeat Email Labels Email Labels Edit Is Return Is Return Repeat as Retu…" at bounding box center [550, 284] width 1067 height 58
click at [556, 272] on button "Ship" at bounding box center [550, 266] width 160 height 23
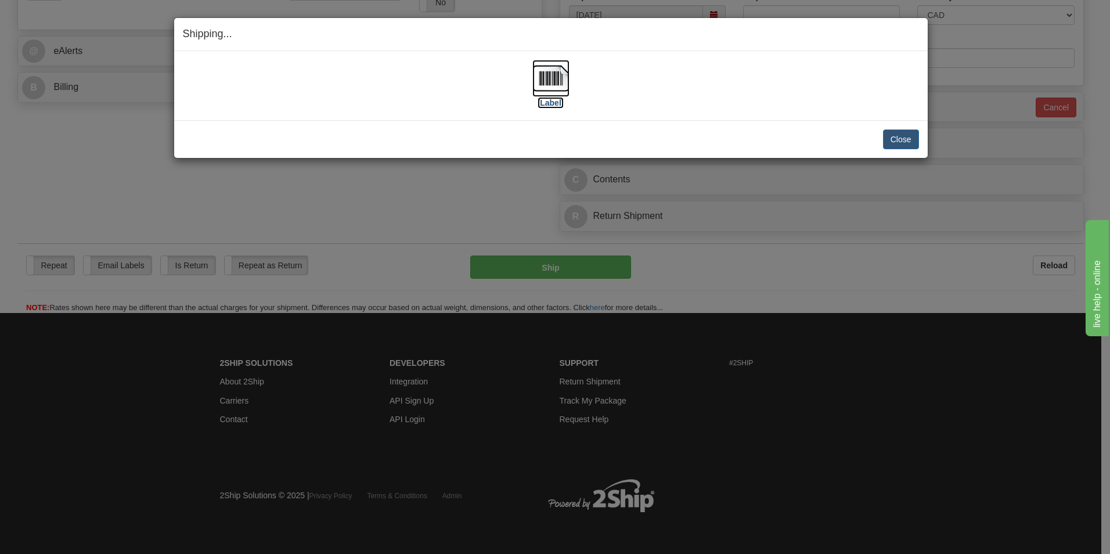
click at [559, 77] on img at bounding box center [550, 78] width 37 height 37
click at [899, 136] on button "Close" at bounding box center [901, 139] width 36 height 20
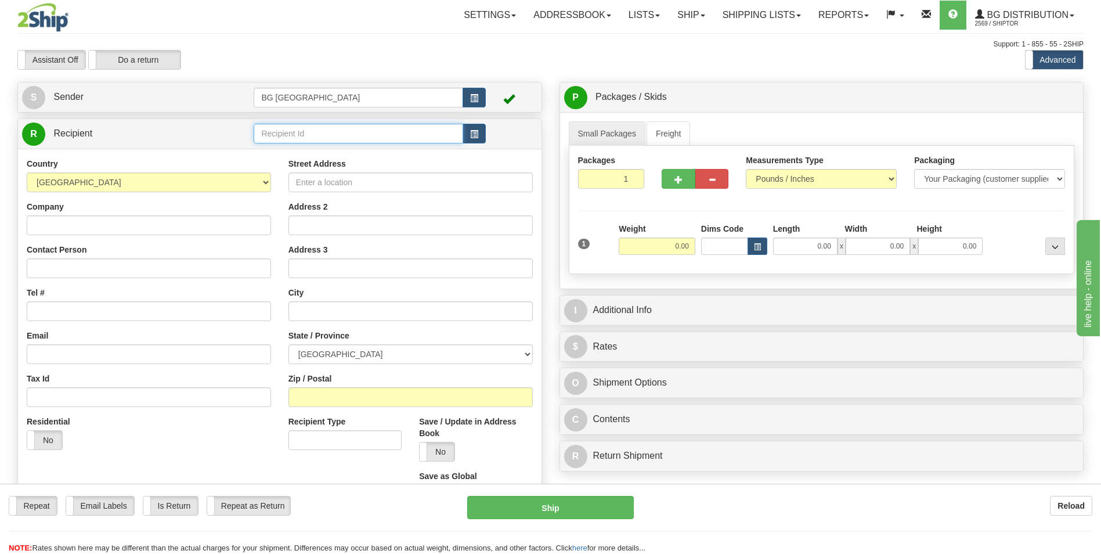
click at [308, 125] on input "text" at bounding box center [358, 134] width 209 height 20
click at [295, 146] on div "60531" at bounding box center [356, 151] width 198 height 13
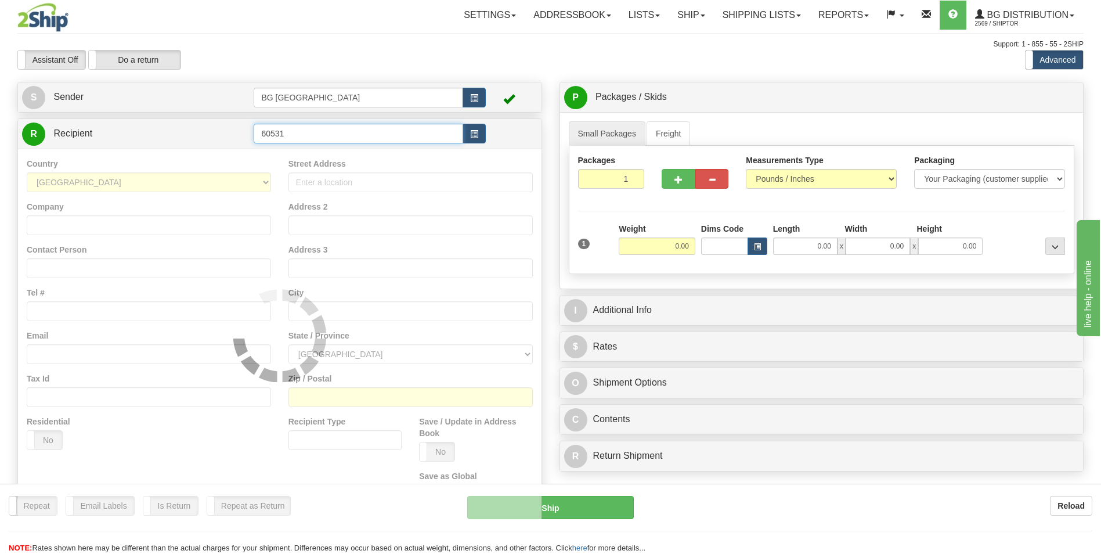
type input "60531"
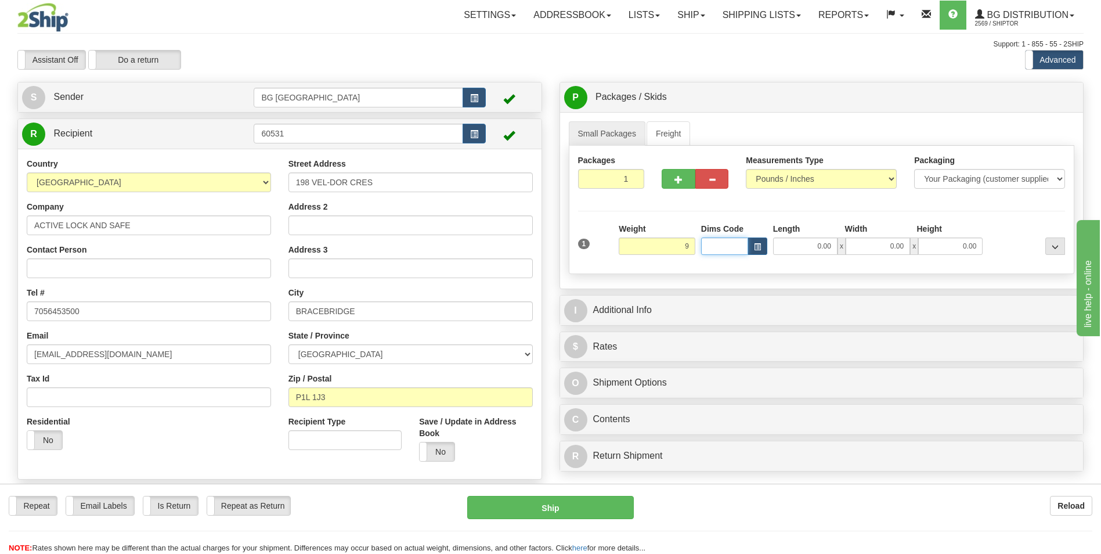
type input "9.00"
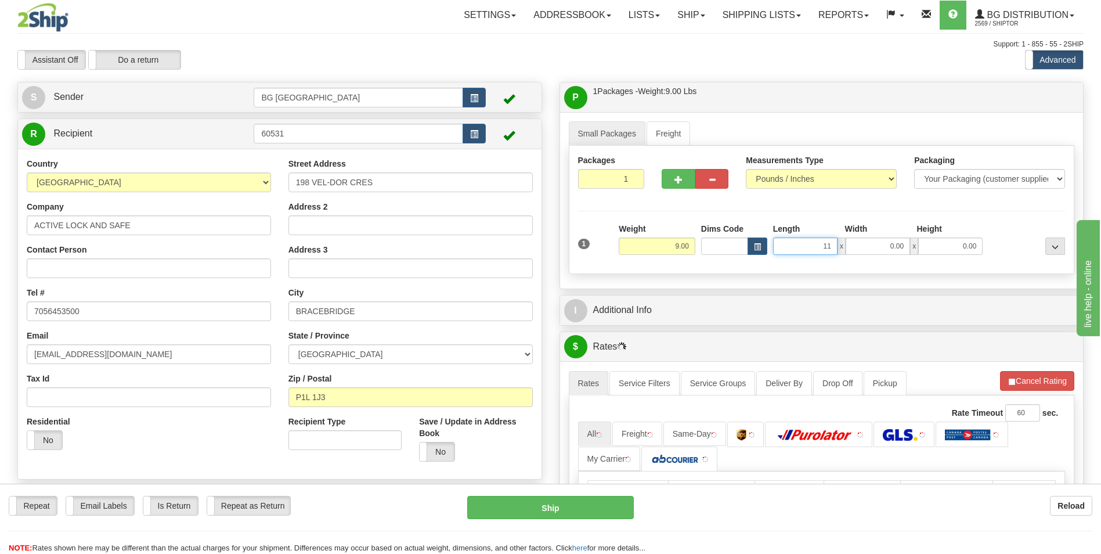
type input "11.00"
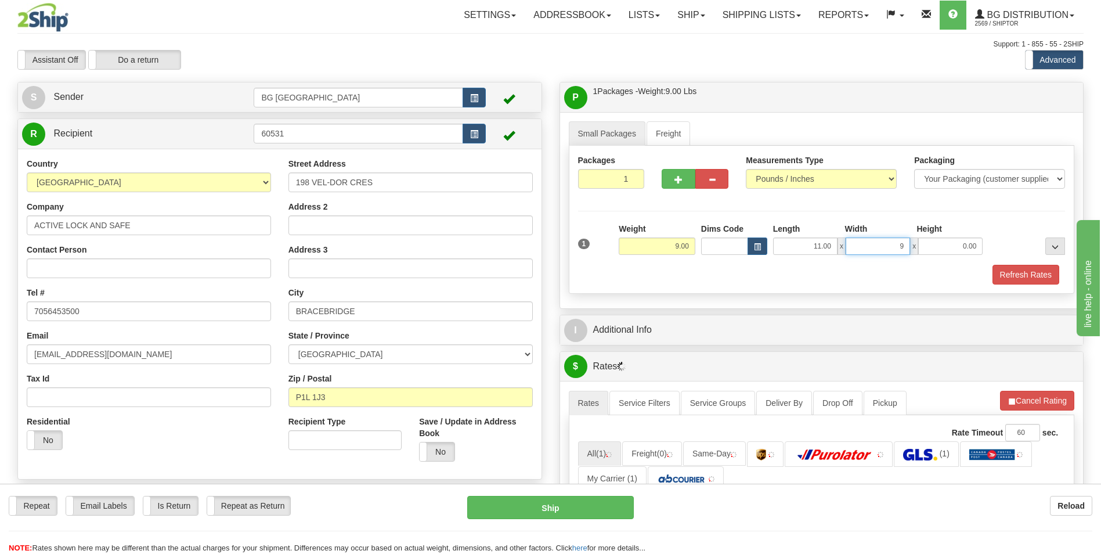
type input "9.00"
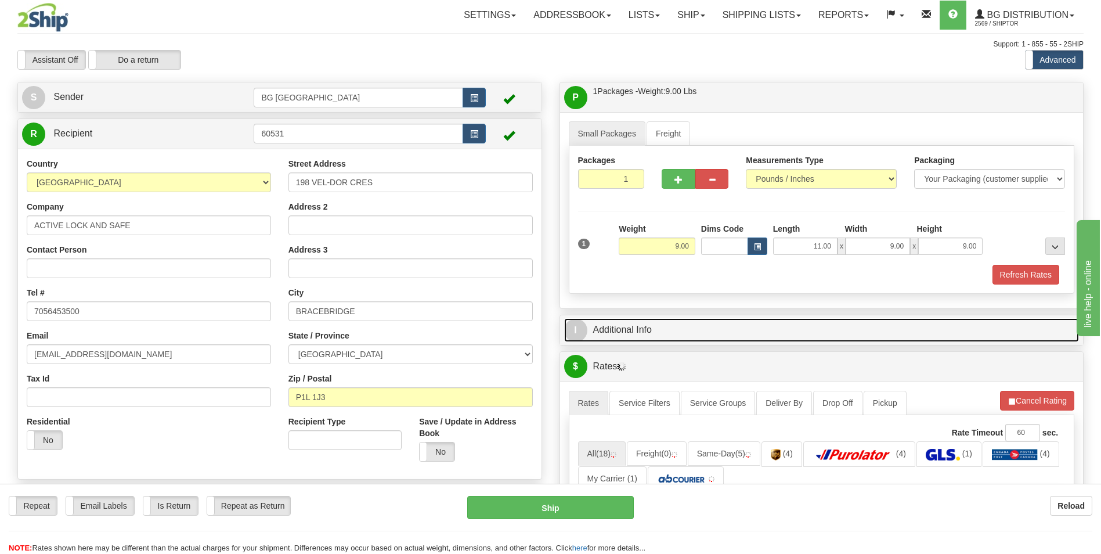
click at [636, 334] on link "I Additional Info" at bounding box center [822, 330] width 516 height 24
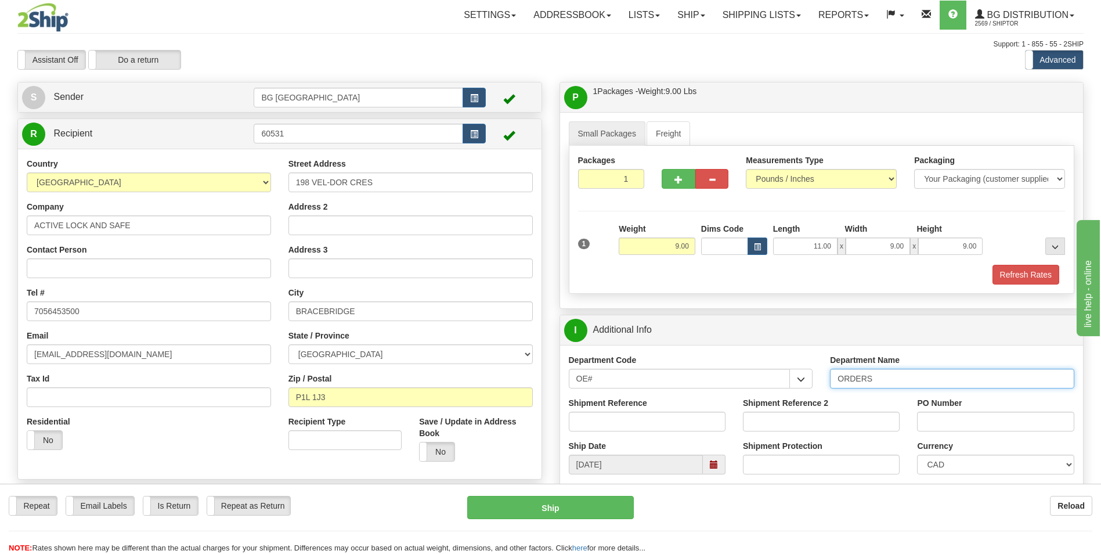
click at [921, 379] on input "ORDERS" at bounding box center [952, 379] width 244 height 20
type input "70185212-00"
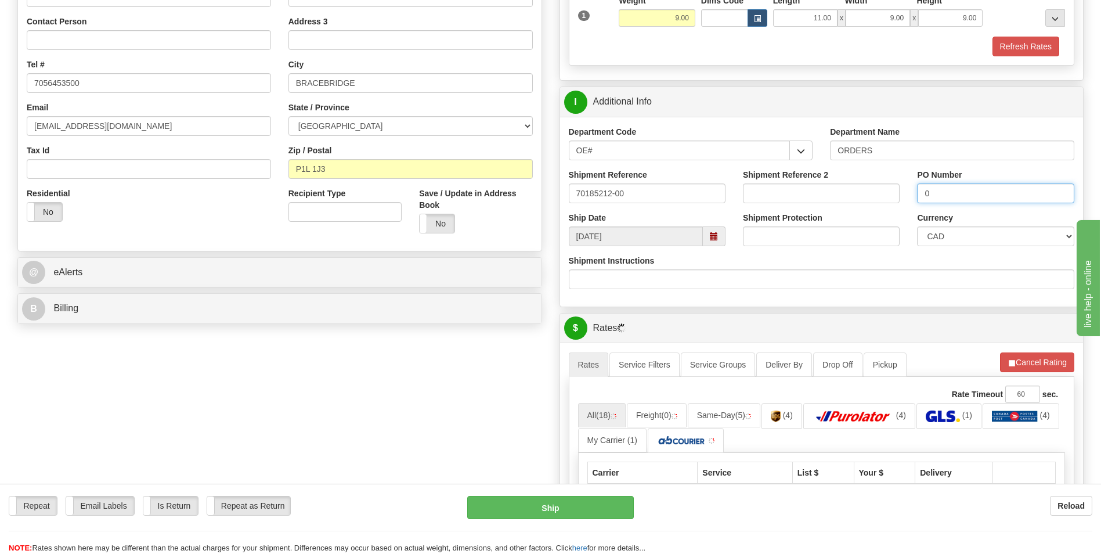
scroll to position [232, 0]
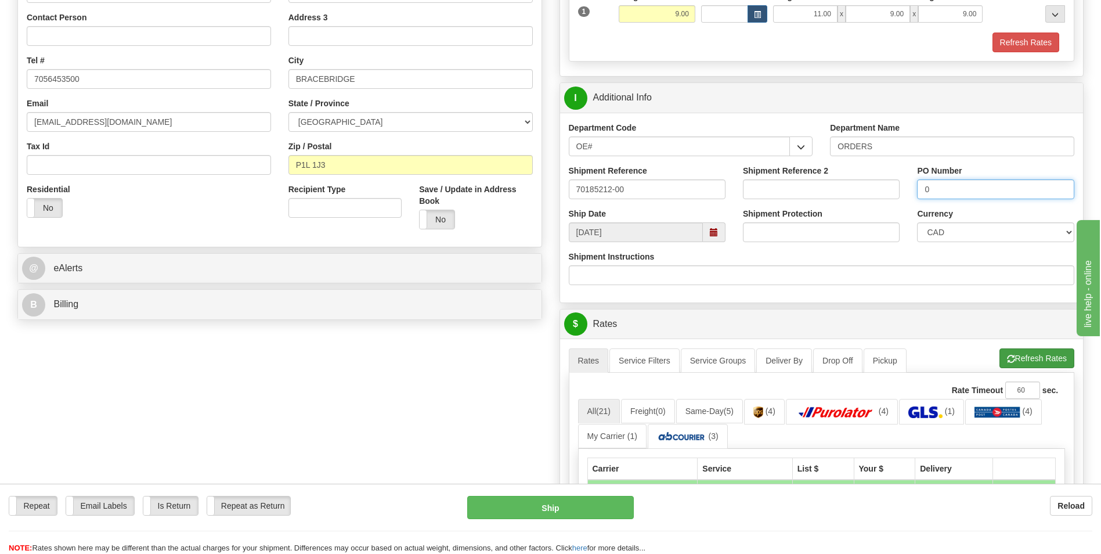
type input "0"
click at [1037, 358] on button "Refresh Rates" at bounding box center [1037, 358] width 75 height 20
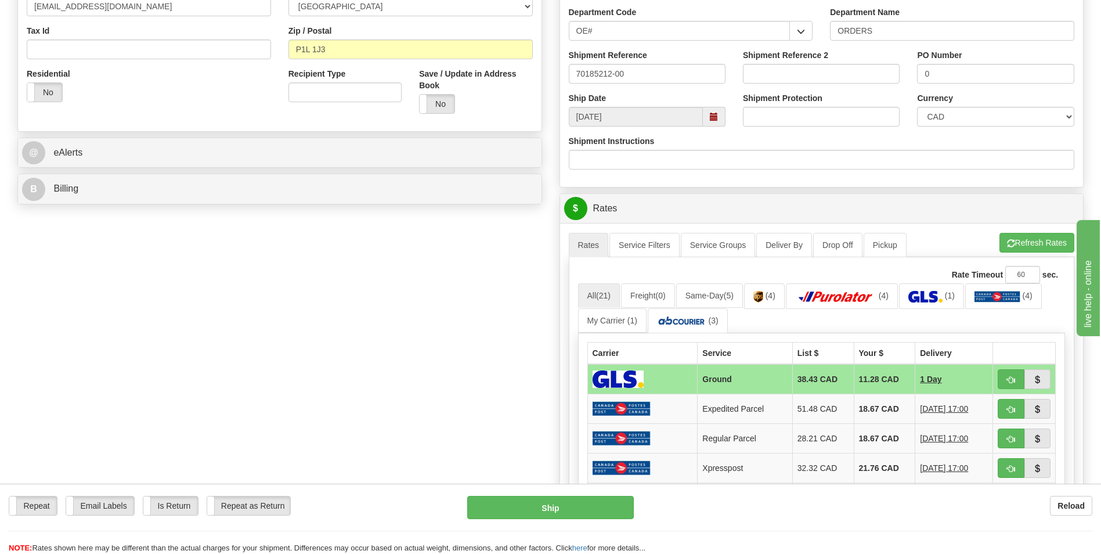
scroll to position [348, 0]
click at [887, 304] on link "(4)" at bounding box center [842, 295] width 112 height 25
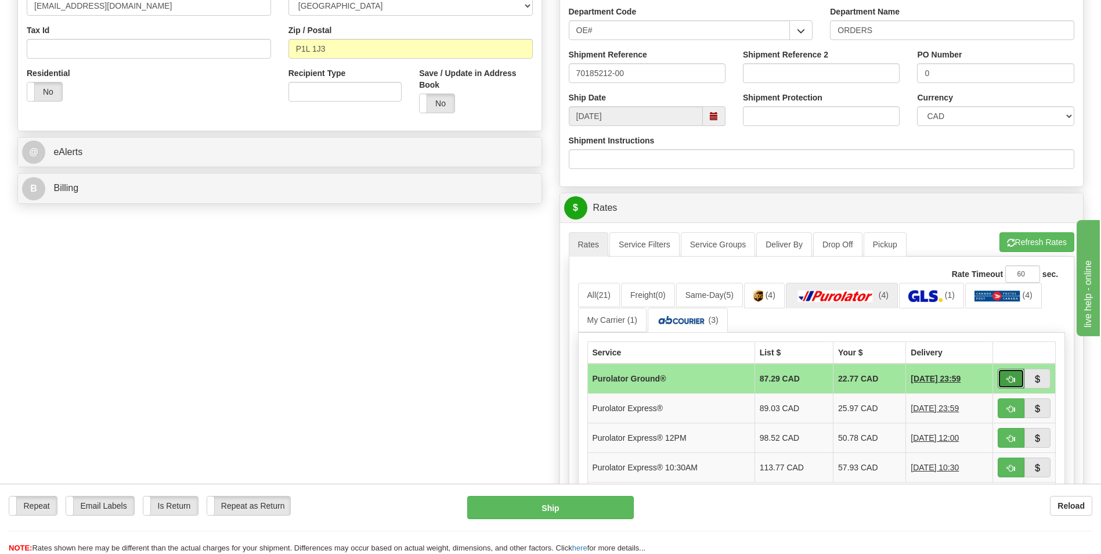
click at [1008, 383] on span "button" at bounding box center [1011, 380] width 8 height 8
type input "260"
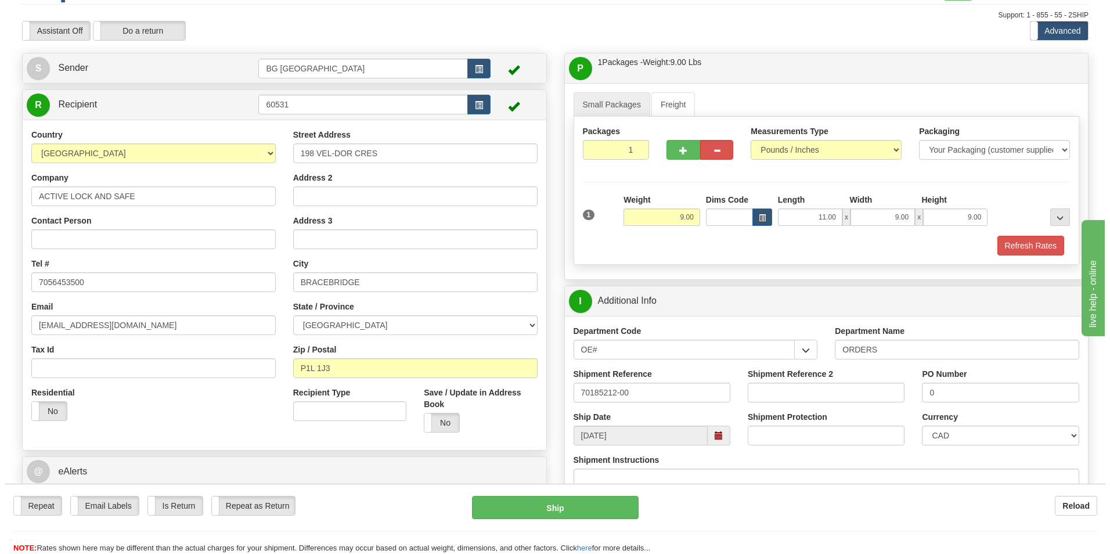
scroll to position [0, 0]
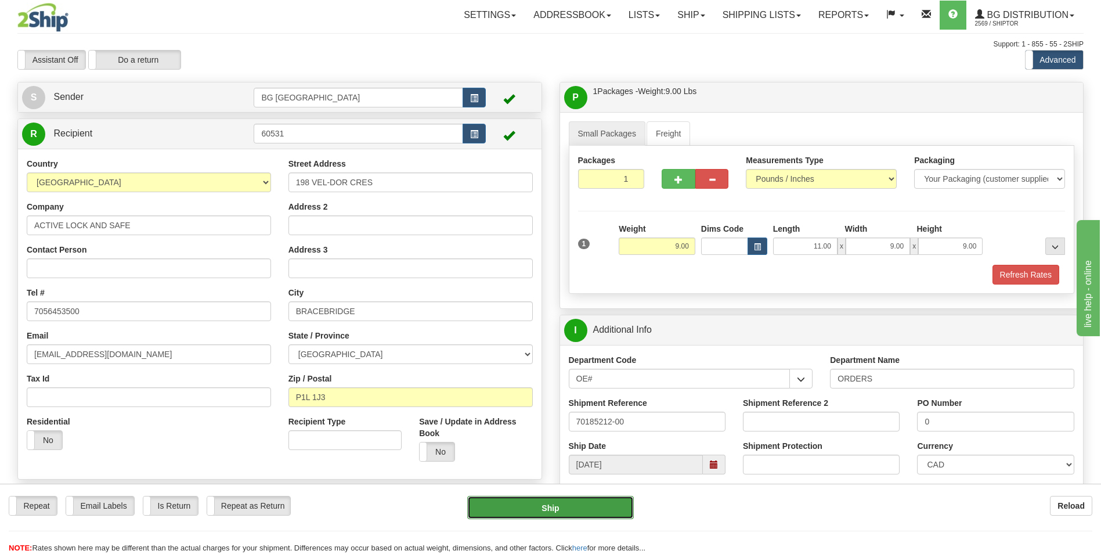
click at [552, 519] on button "Ship" at bounding box center [550, 507] width 166 height 23
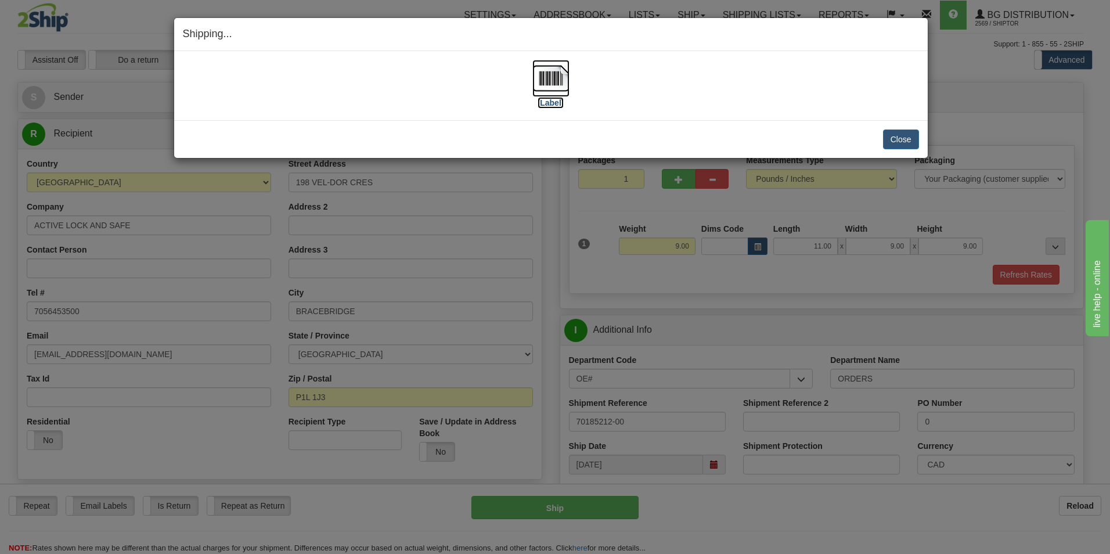
click at [543, 63] on img at bounding box center [550, 78] width 37 height 37
click at [899, 136] on button "Close" at bounding box center [901, 139] width 36 height 20
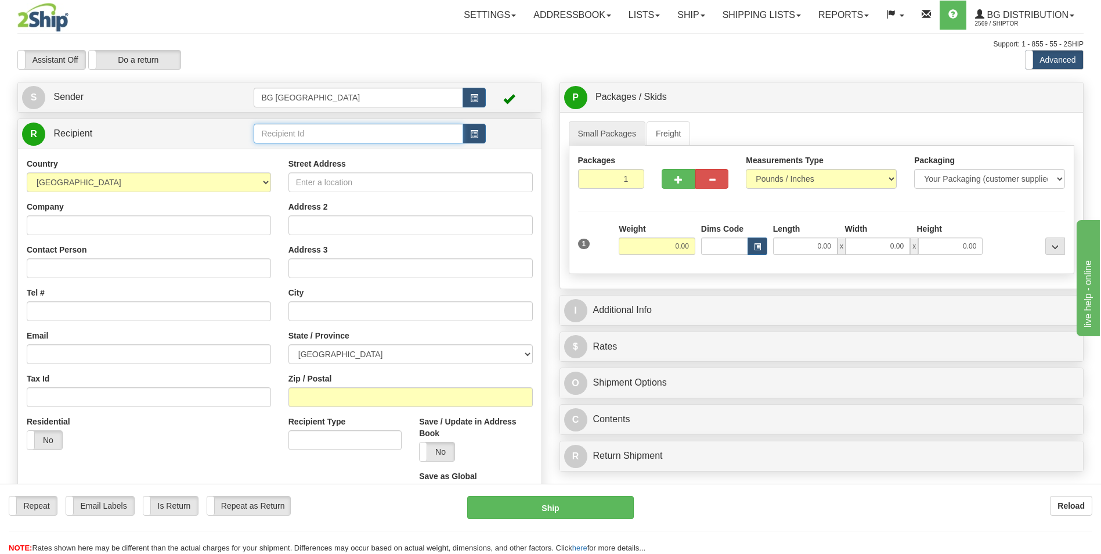
click at [308, 137] on input "text" at bounding box center [358, 134] width 209 height 20
click at [297, 147] on div "910930" at bounding box center [356, 151] width 198 height 13
type input "910930"
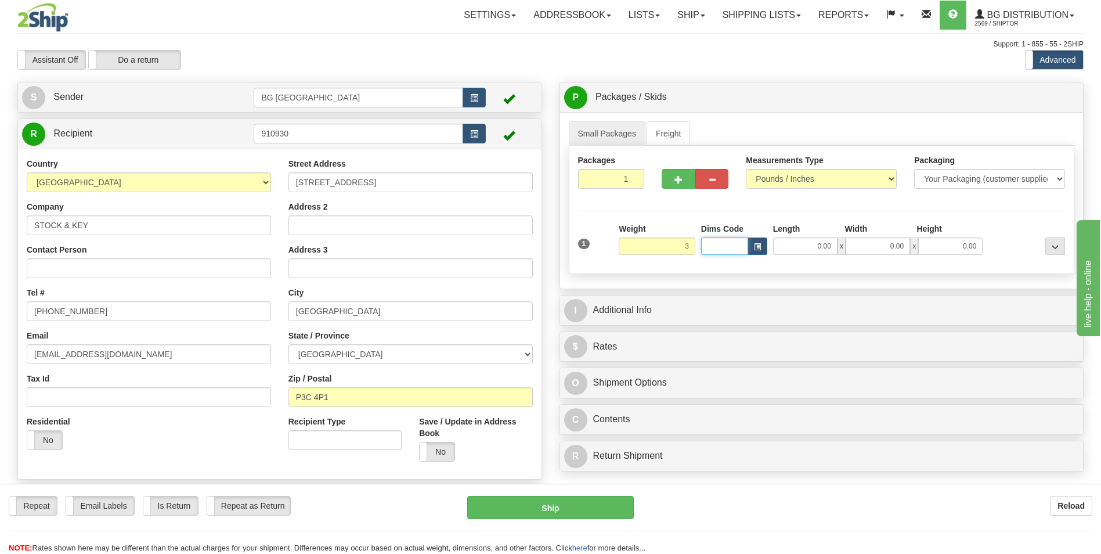
type input "3.00"
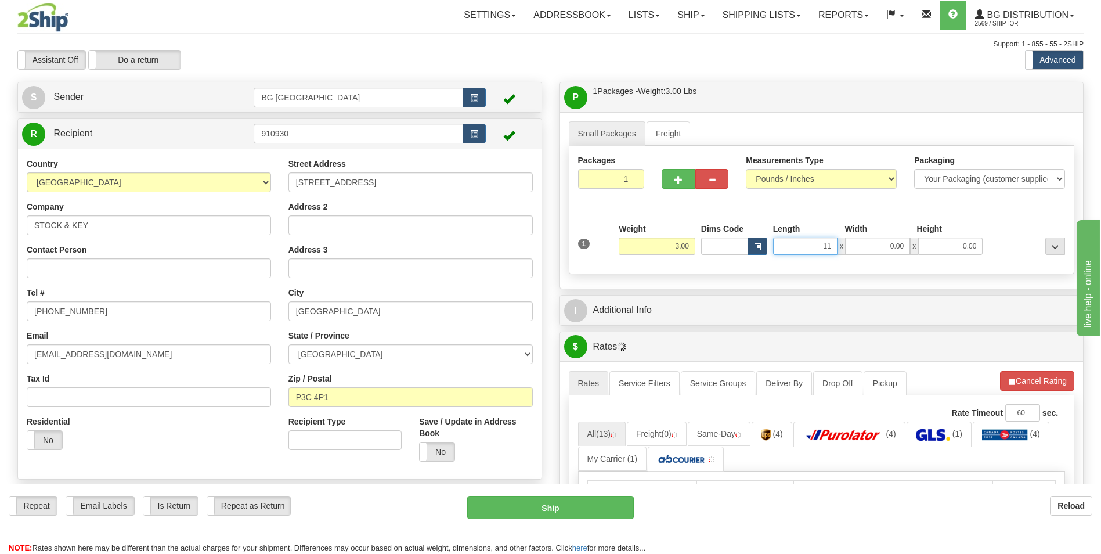
type input "11.00"
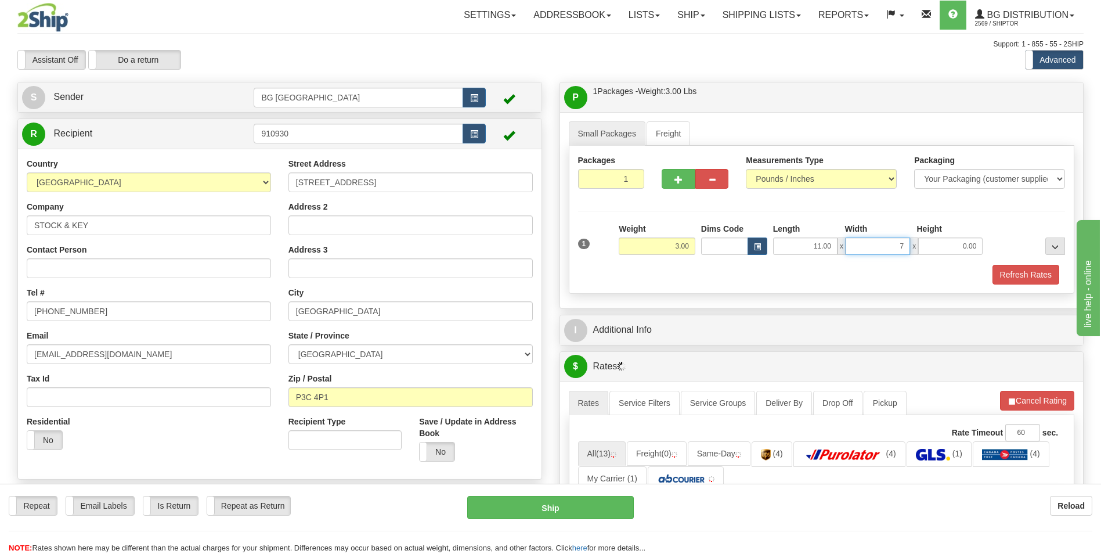
type input "7.00"
type input "4.00"
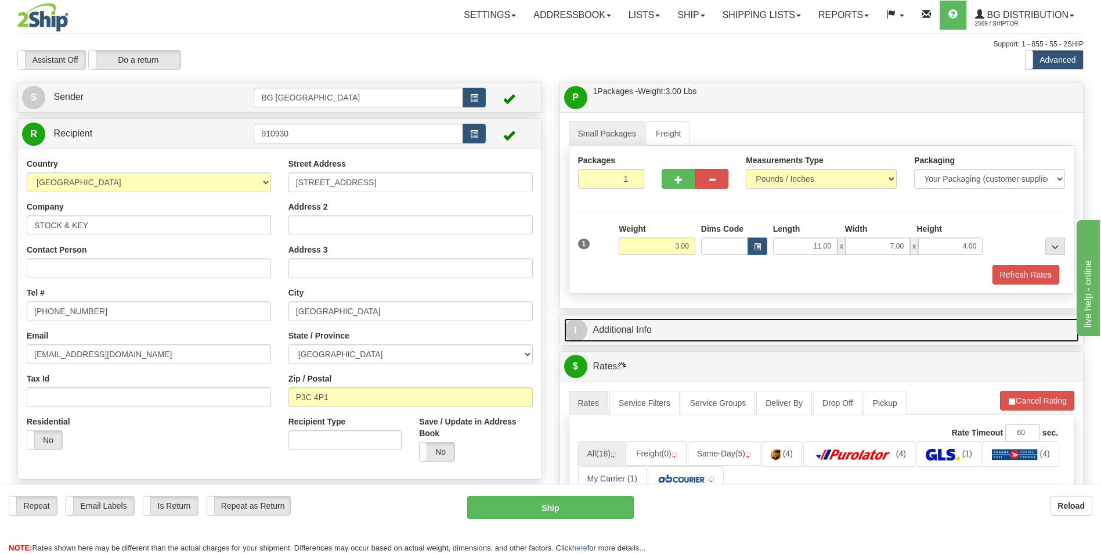
click at [633, 321] on link "I Additional Info" at bounding box center [822, 330] width 516 height 24
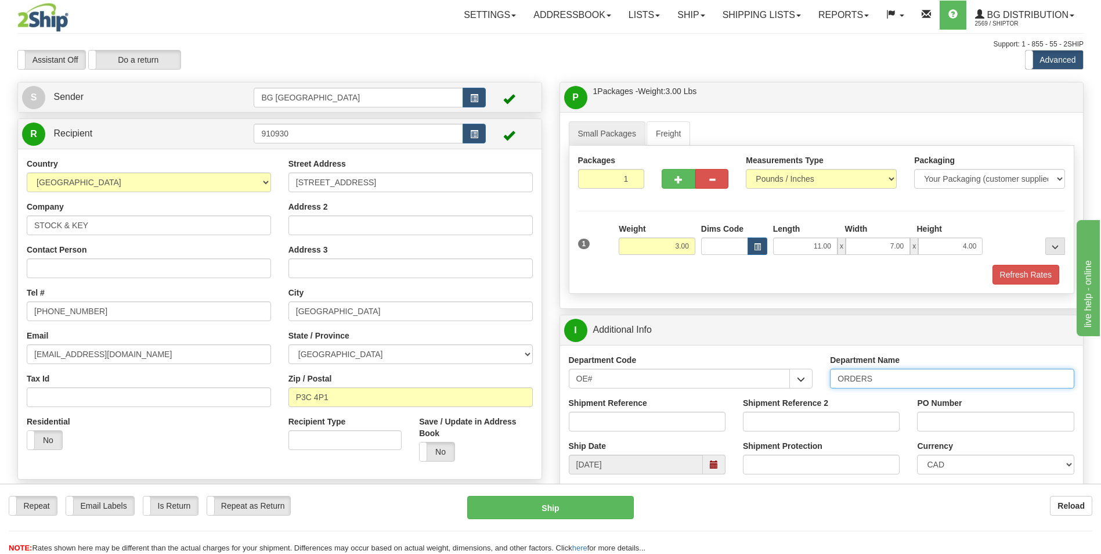
click at [911, 373] on input "ORDERS" at bounding box center [952, 379] width 244 height 20
type input "70184847-01"
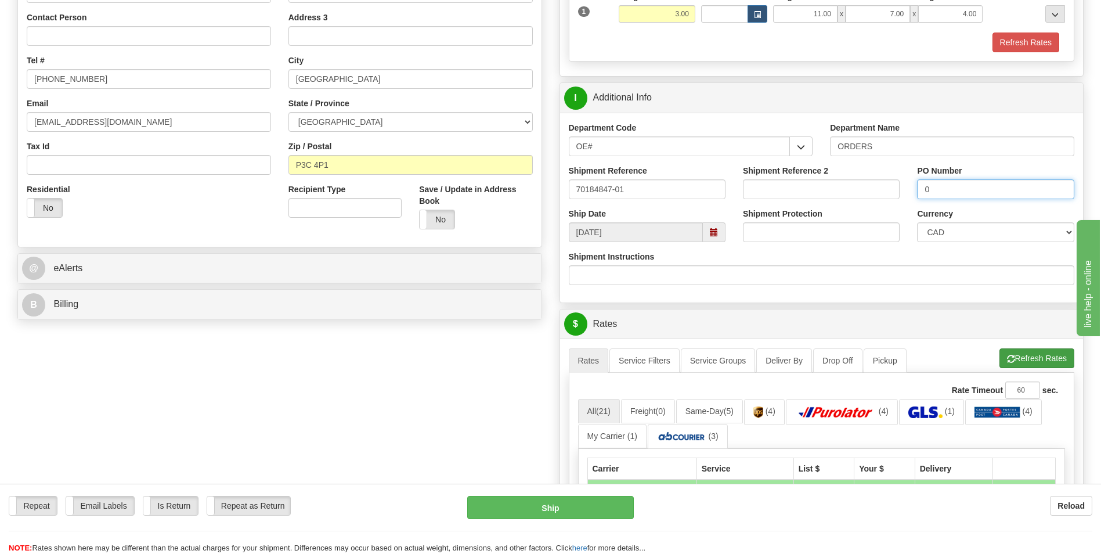
type input "0"
click at [1004, 357] on button "Refresh Rates" at bounding box center [1037, 358] width 75 height 20
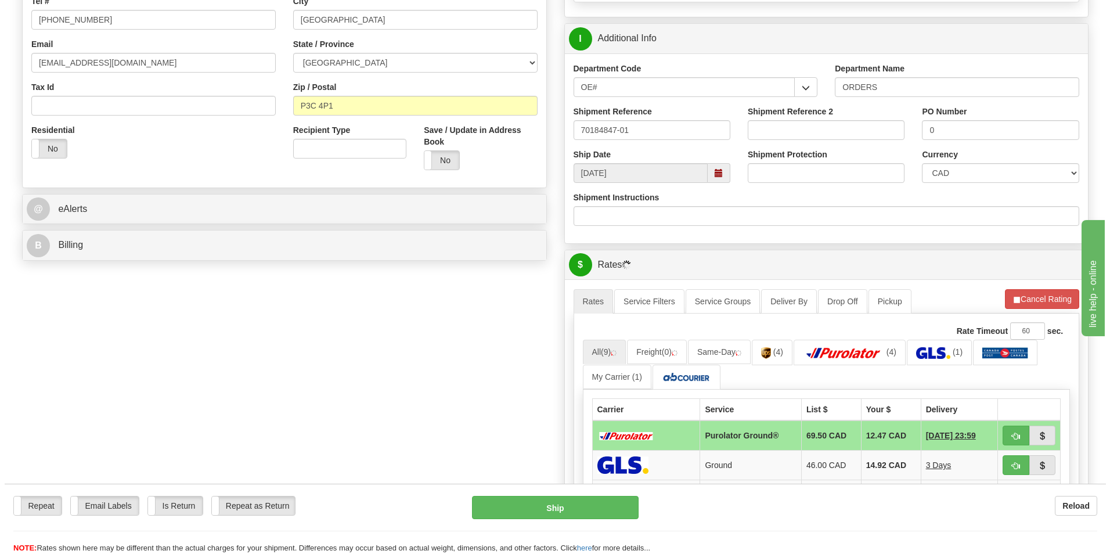
scroll to position [406, 0]
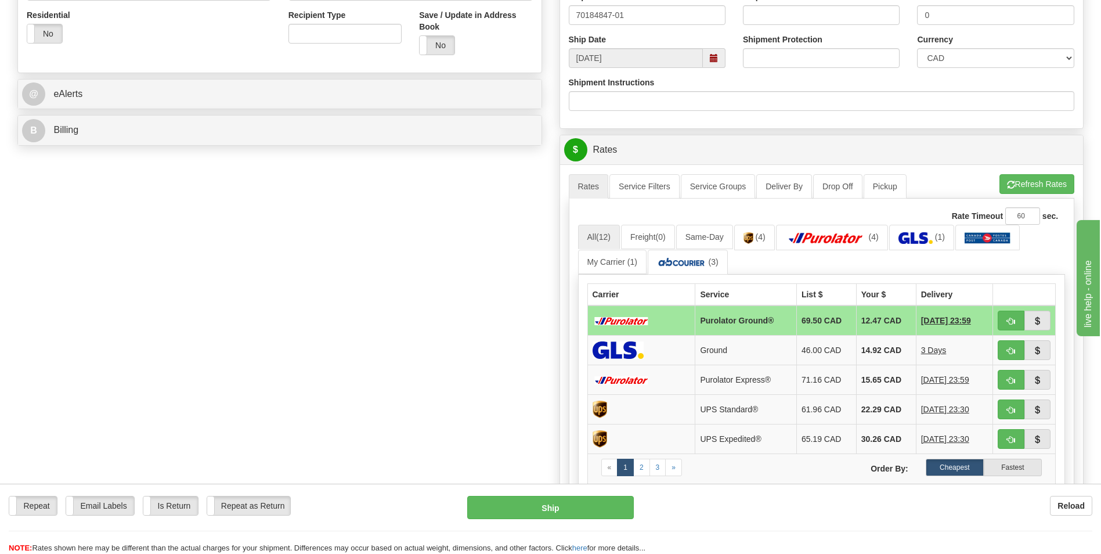
click at [884, 303] on th "Your $" at bounding box center [886, 295] width 60 height 22
click at [884, 314] on td "12.47 CAD" at bounding box center [886, 320] width 60 height 30
click at [1009, 323] on span "button" at bounding box center [1011, 322] width 8 height 8
type input "260"
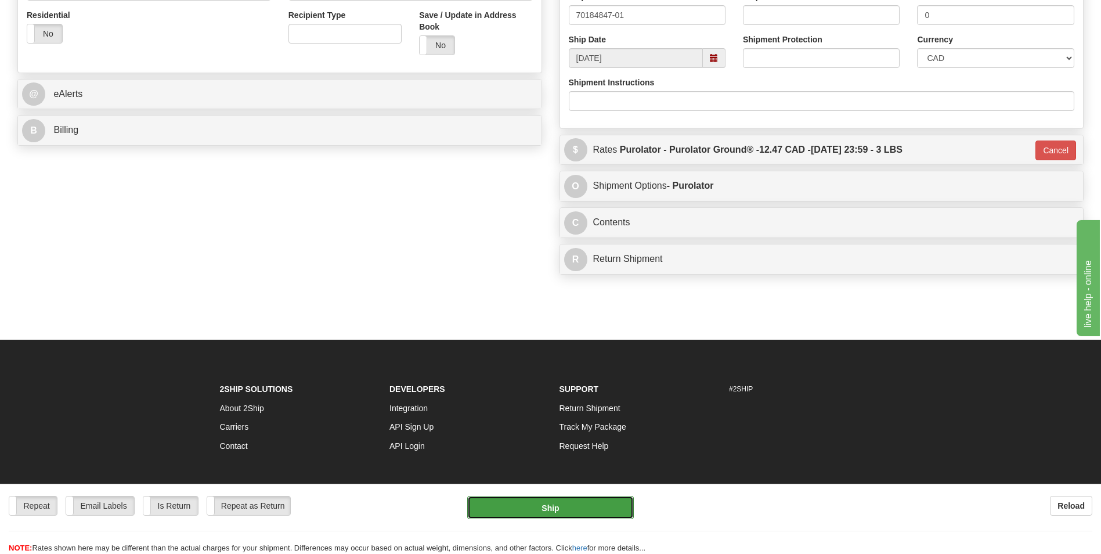
click at [589, 503] on button "Ship" at bounding box center [550, 507] width 166 height 23
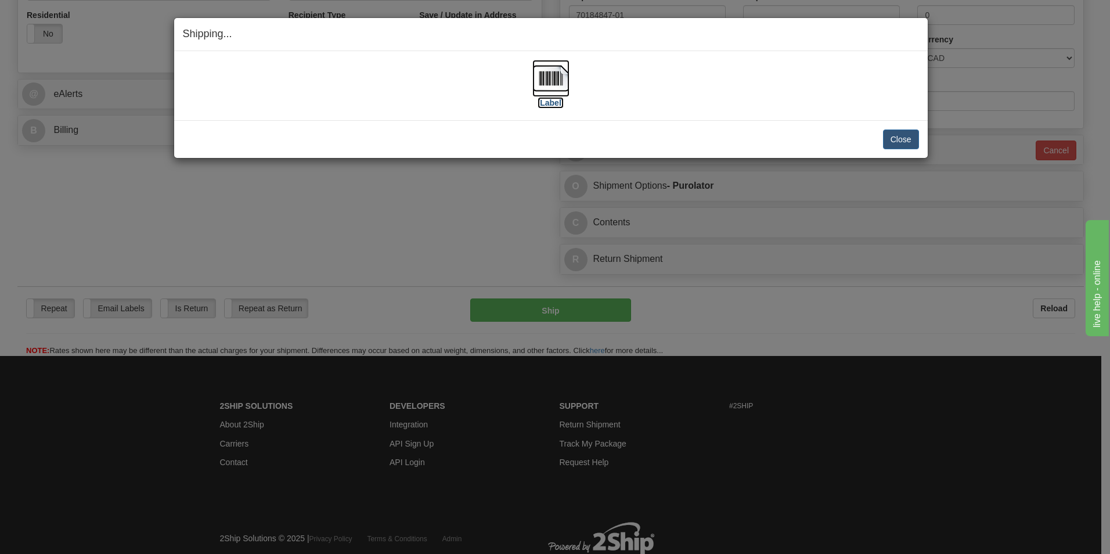
click at [549, 88] on img at bounding box center [550, 78] width 37 height 37
click at [905, 136] on button "Close" at bounding box center [901, 139] width 36 height 20
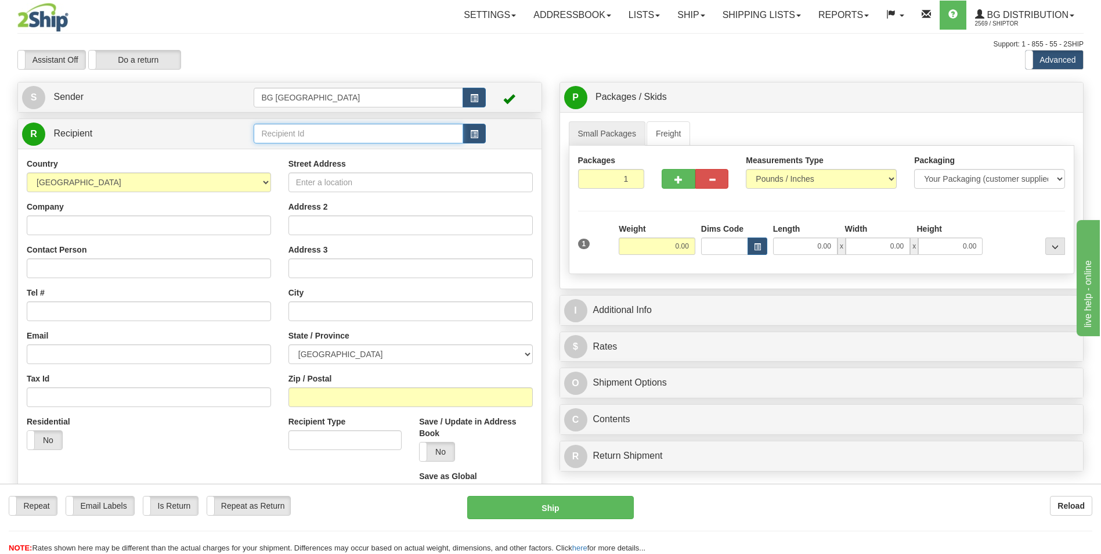
click at [303, 127] on input "text" at bounding box center [358, 134] width 209 height 20
click at [293, 154] on div "60007" at bounding box center [356, 151] width 198 height 13
type input "60007"
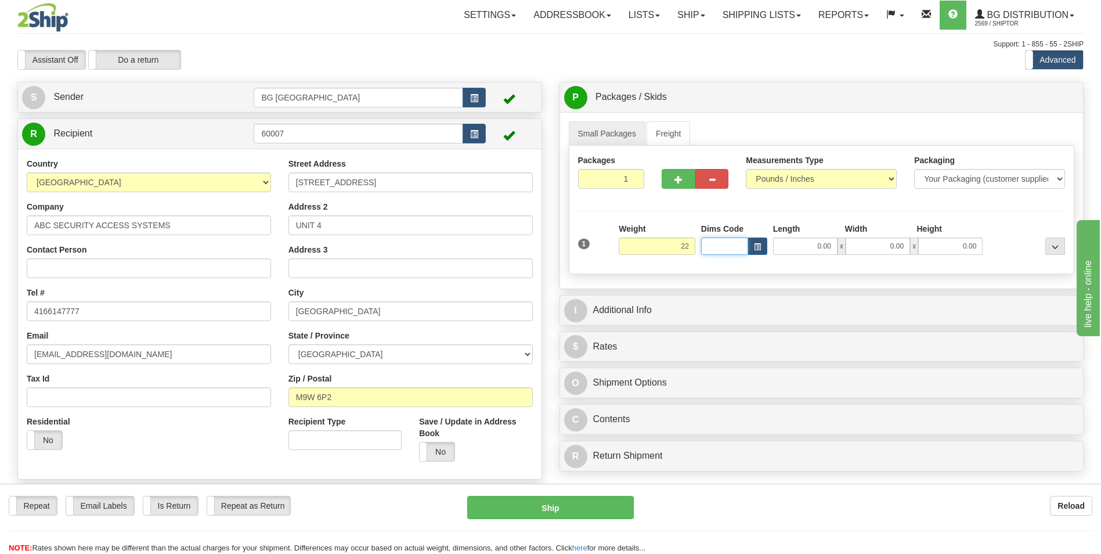
type input "22.00"
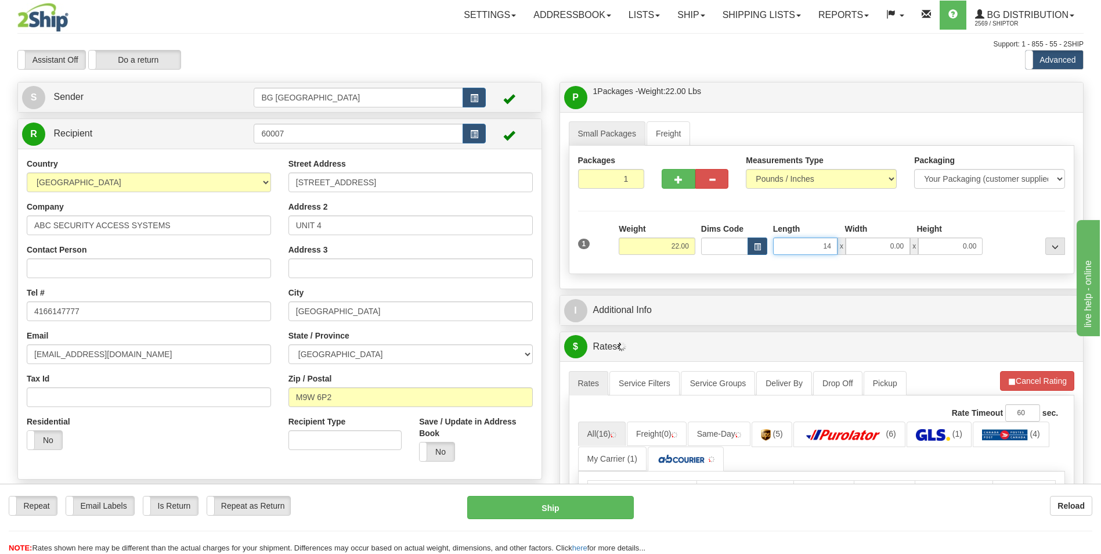
type input "14.00"
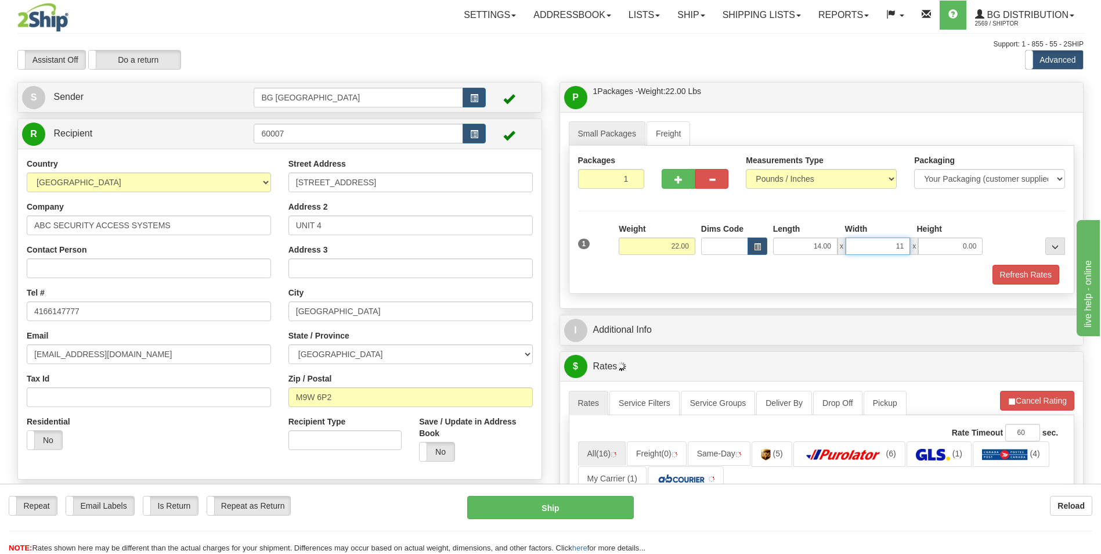
type input "11.00"
type input "10.00"
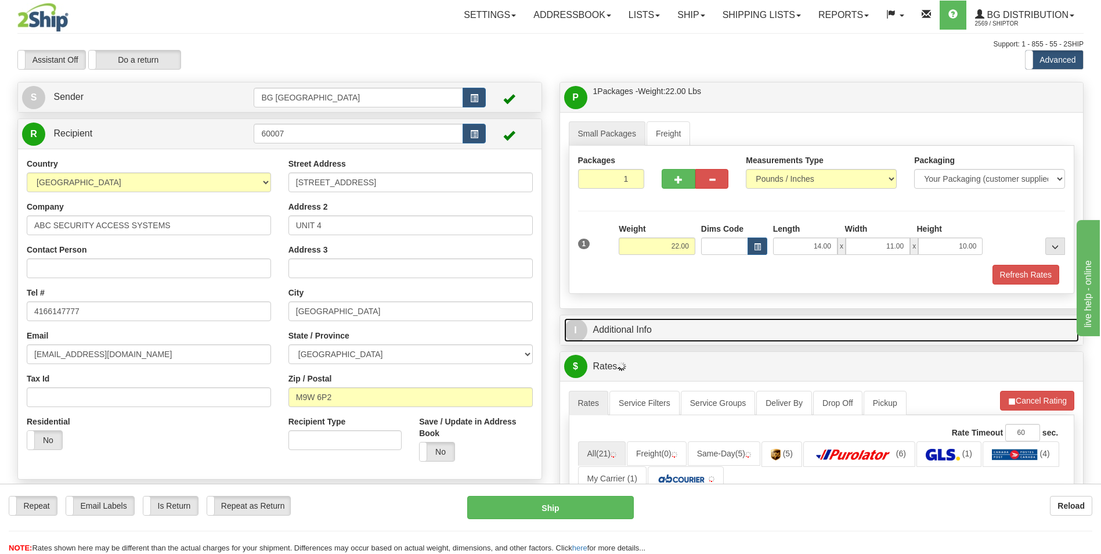
click at [708, 328] on link "I Additional Info" at bounding box center [822, 330] width 516 height 24
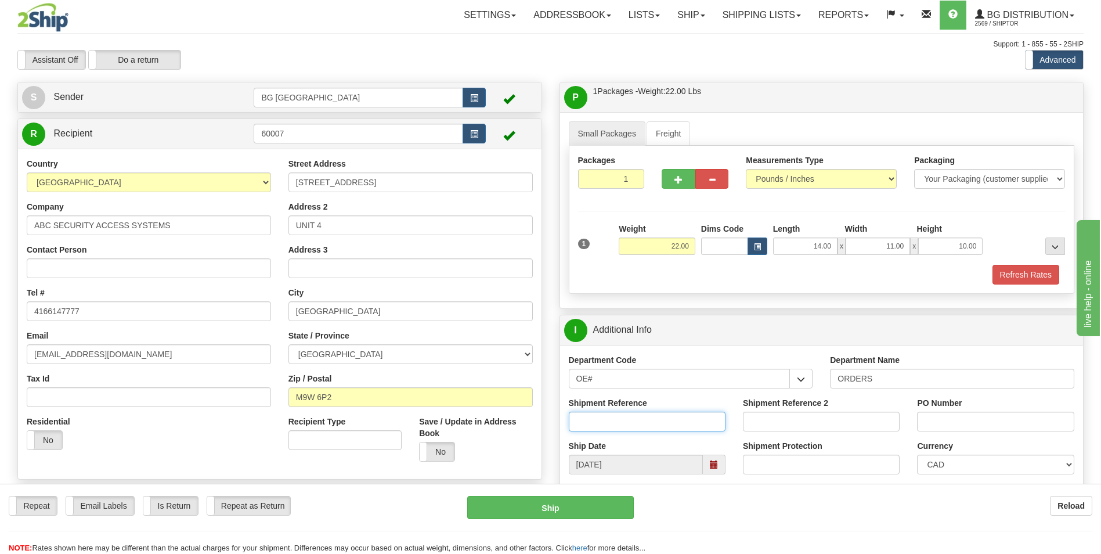
click at [682, 416] on input "Shipment Reference" at bounding box center [647, 422] width 157 height 20
type input "70185206-00"
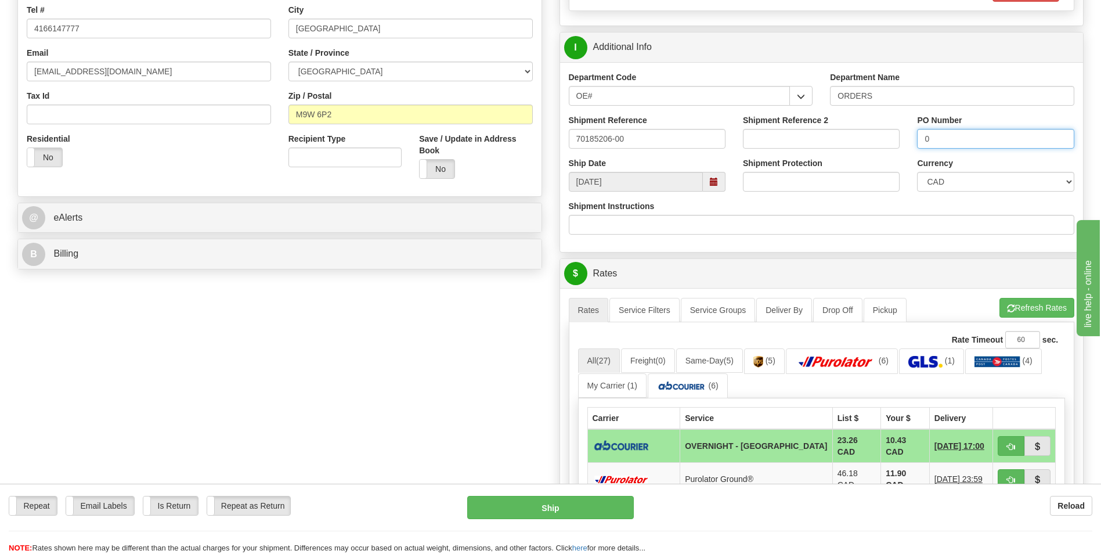
scroll to position [290, 0]
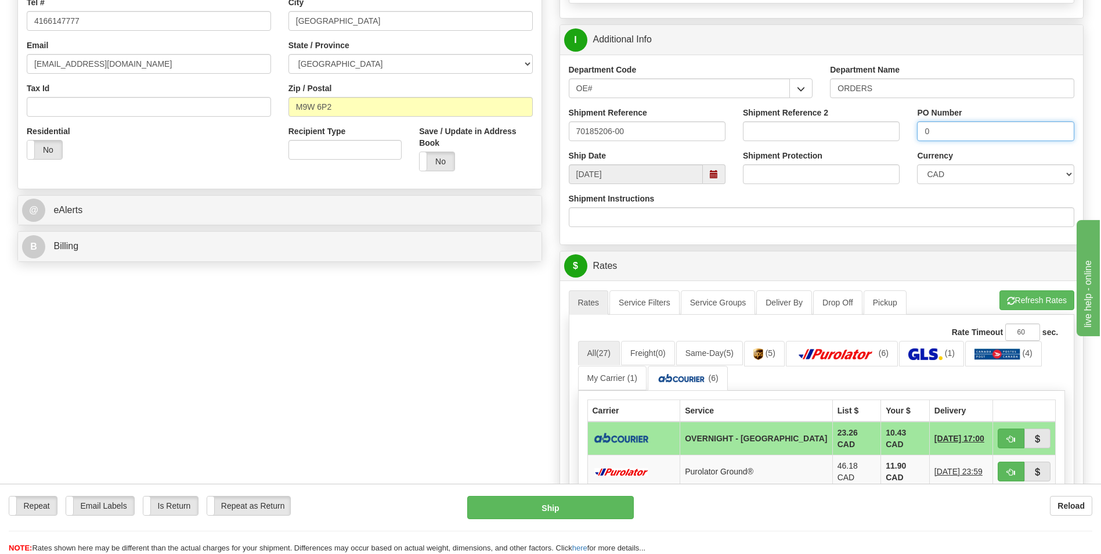
type input "0"
click at [1009, 305] on button "Refresh Rates" at bounding box center [1037, 300] width 75 height 20
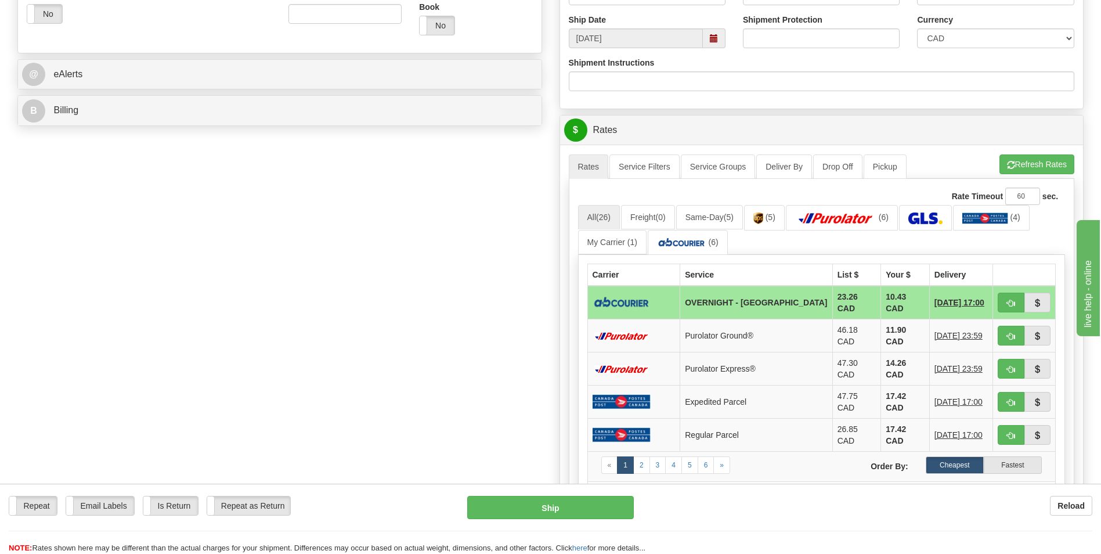
scroll to position [465, 0]
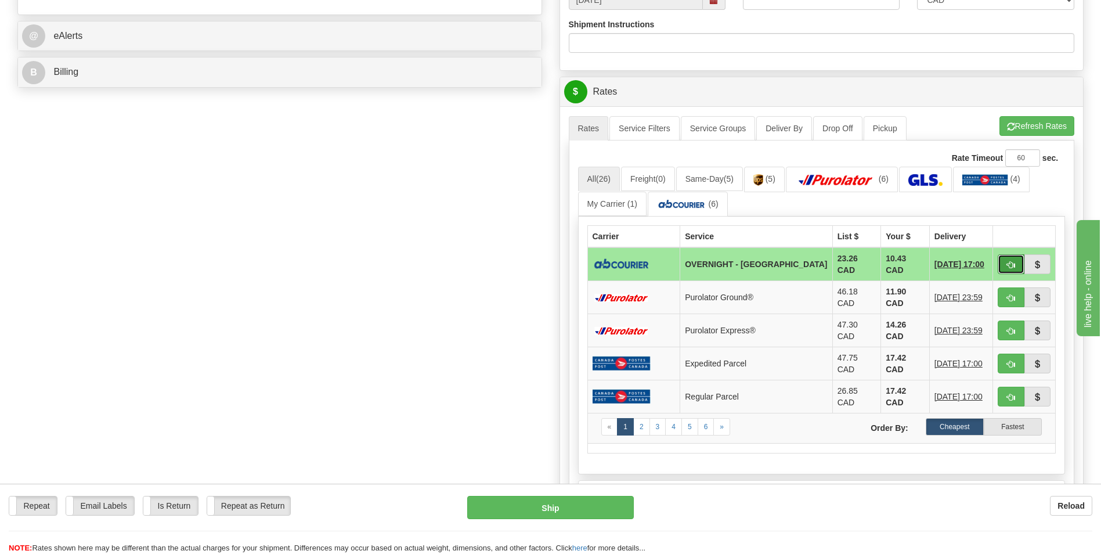
click at [1024, 260] on button "button" at bounding box center [1011, 264] width 27 height 20
type input "4"
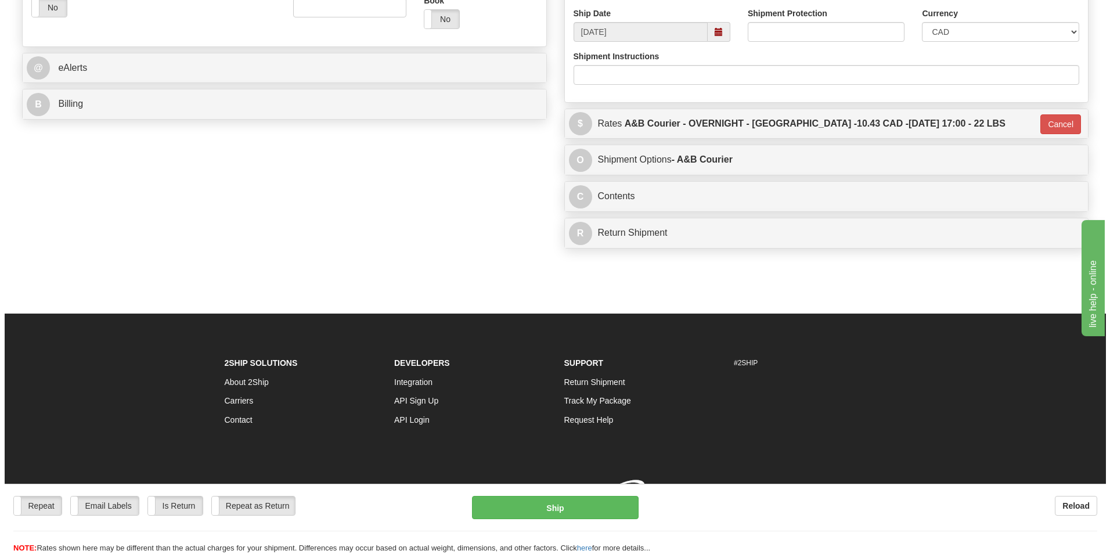
scroll to position [449, 0]
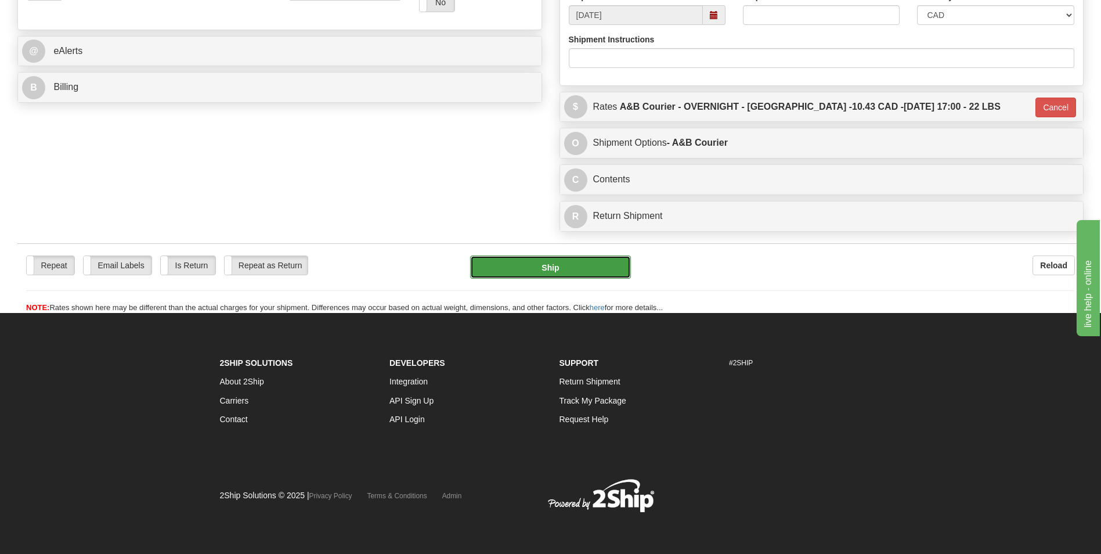
click at [534, 260] on button "Ship" at bounding box center [550, 266] width 160 height 23
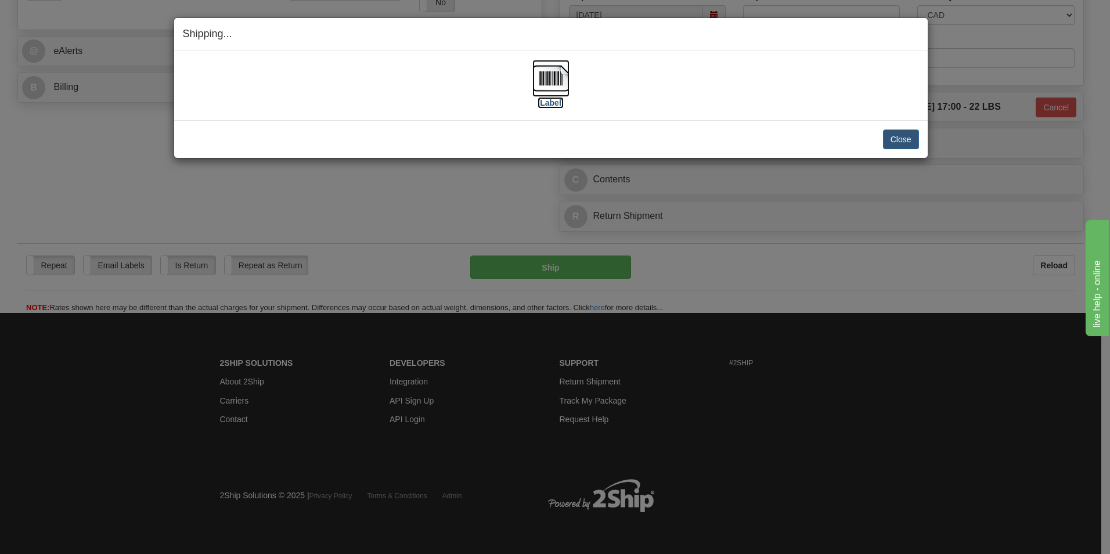
click at [545, 78] on img at bounding box center [550, 78] width 37 height 37
click at [909, 143] on button "Close" at bounding box center [901, 139] width 36 height 20
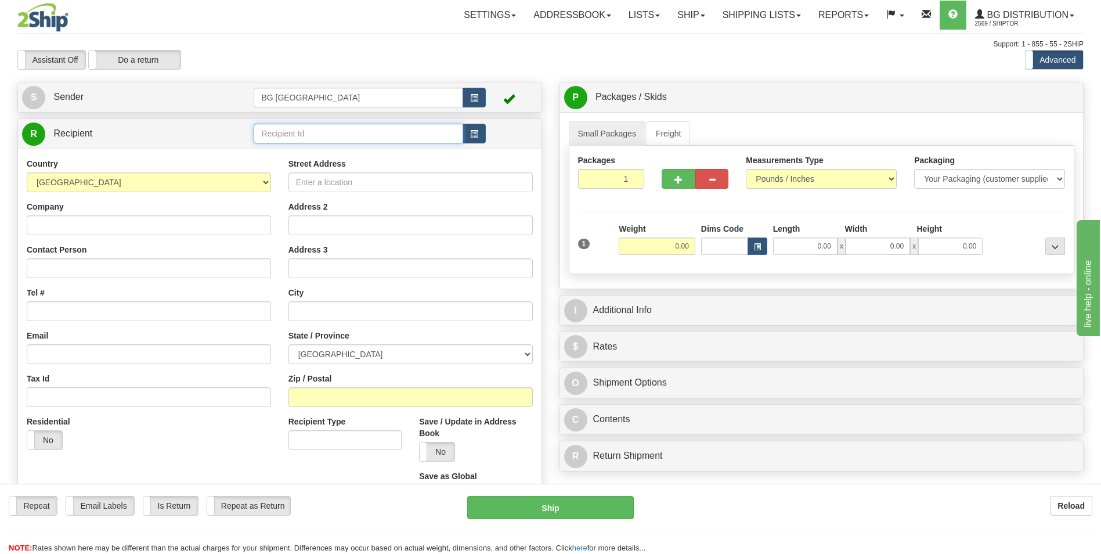
click at [306, 134] on input "text" at bounding box center [358, 134] width 209 height 20
click at [315, 146] on div "60053" at bounding box center [356, 151] width 198 height 13
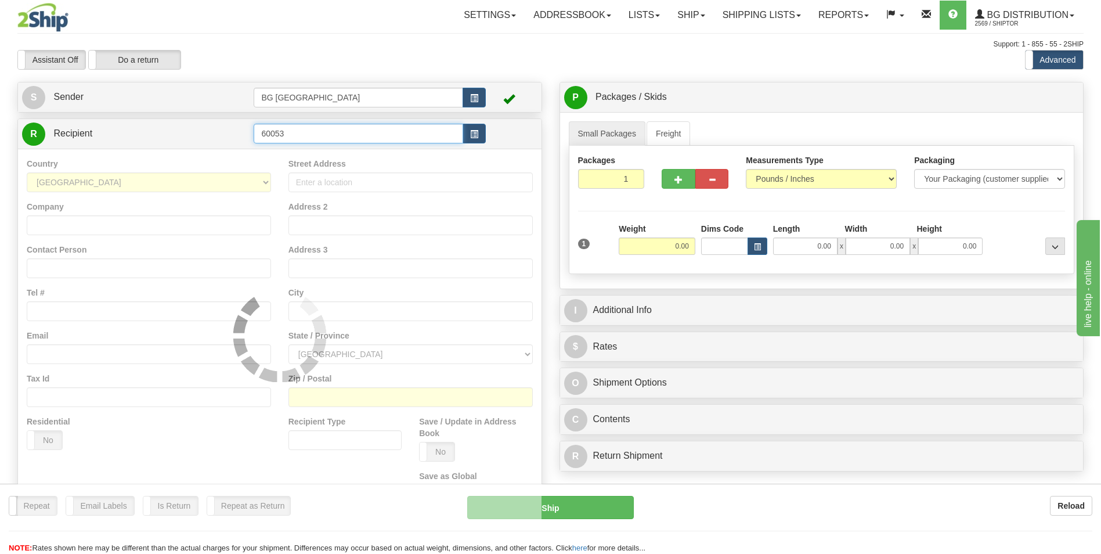
type input "60053"
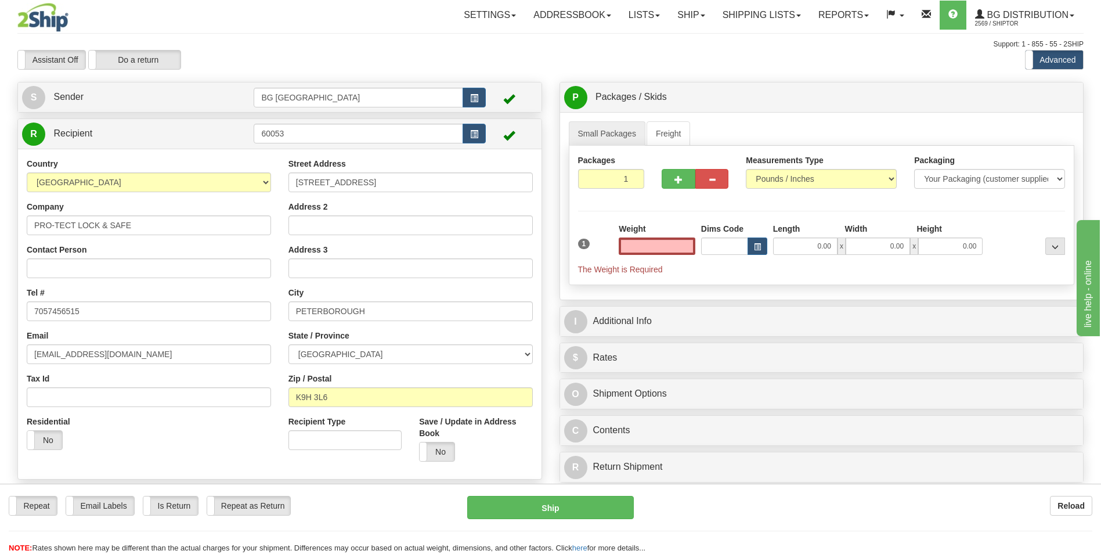
type input "0.00"
click at [642, 247] on input "0.00" at bounding box center [657, 245] width 77 height 17
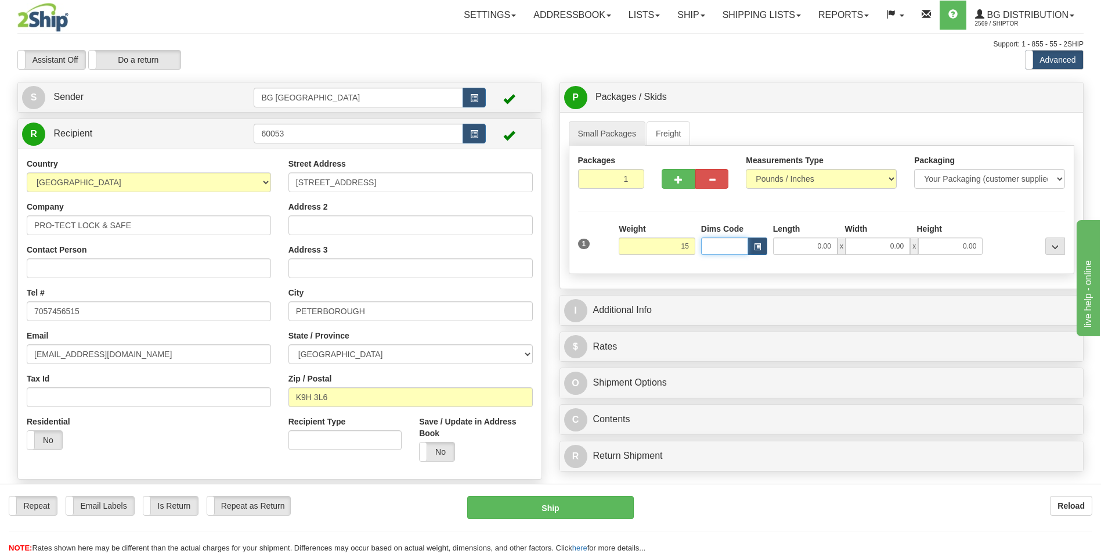
type input "15.00"
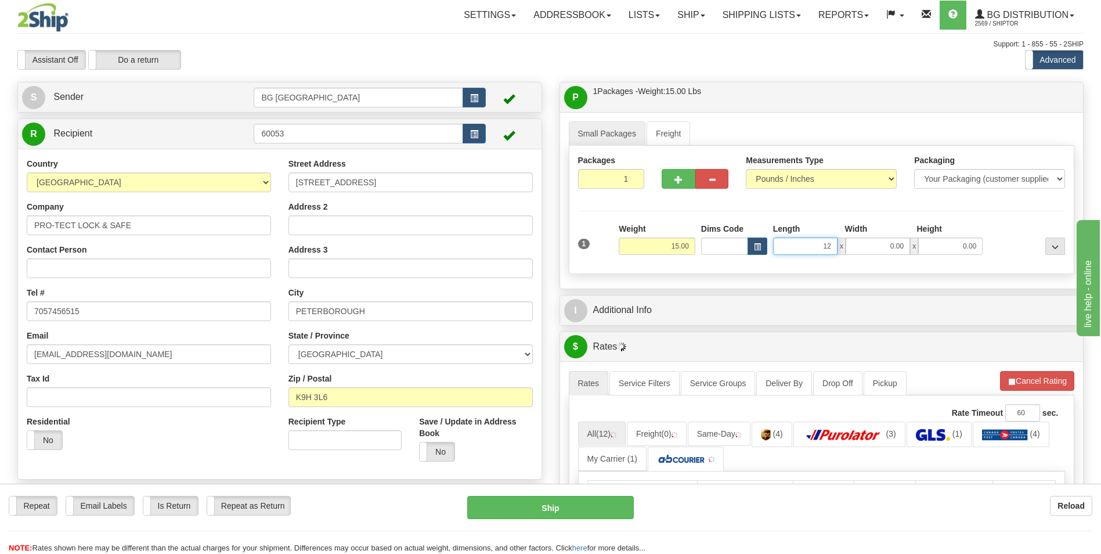
type input "12.00"
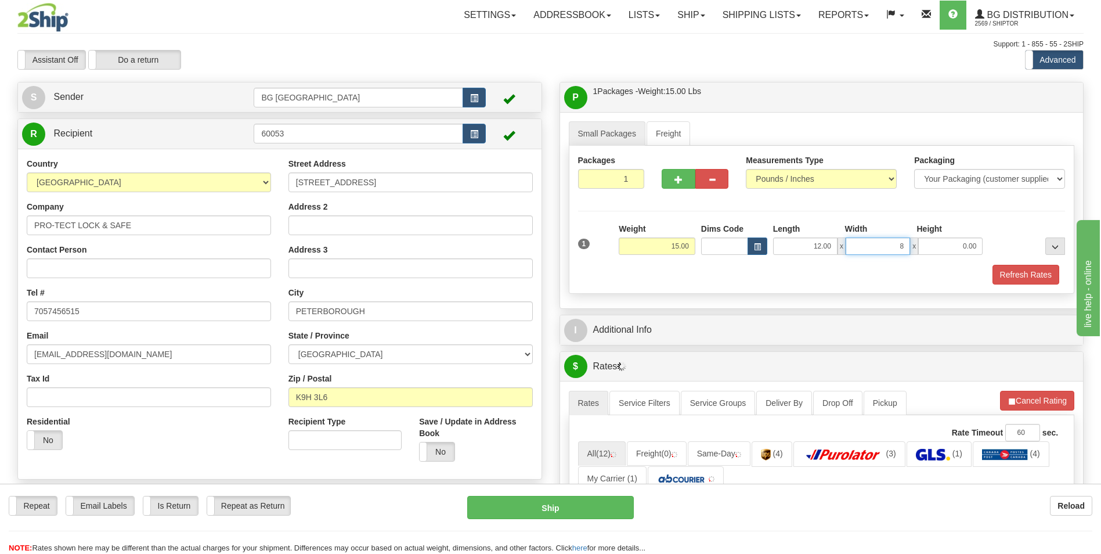
type input "8.00"
type input "6.00"
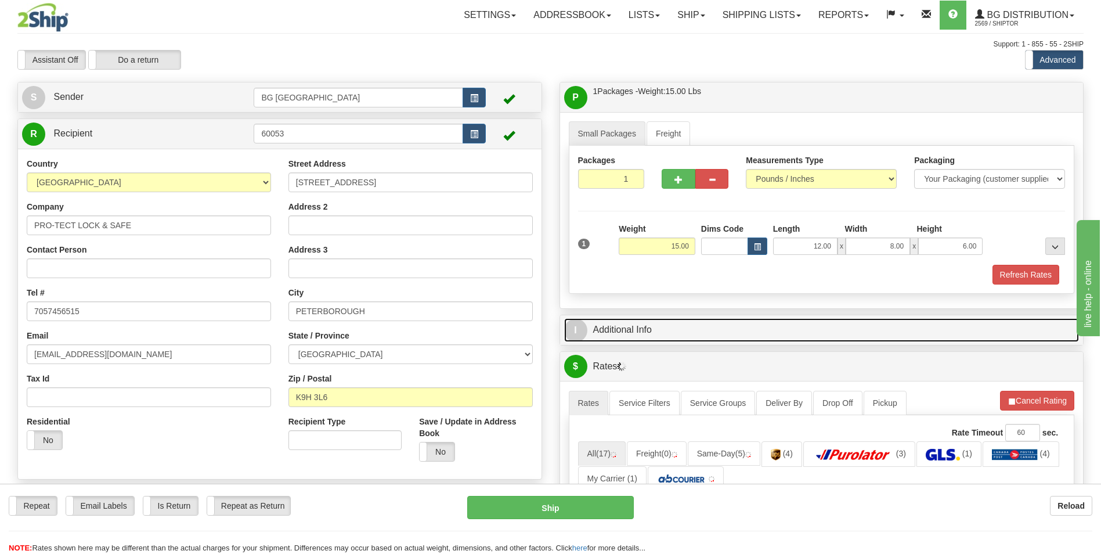
click at [658, 321] on link "I Additional Info" at bounding box center [822, 330] width 516 height 24
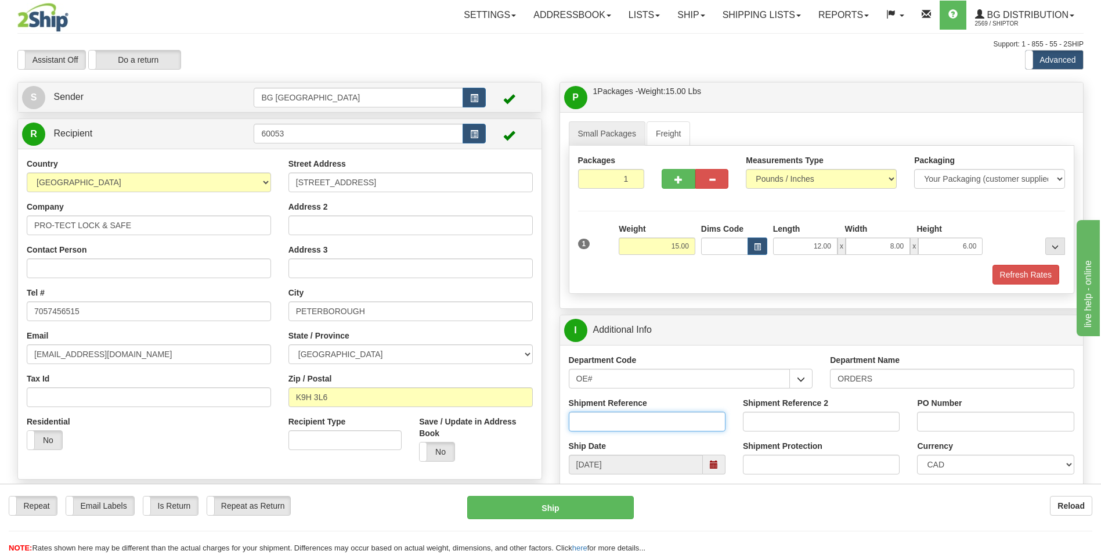
click at [686, 423] on input "Shipment Reference" at bounding box center [647, 422] width 157 height 20
type input "70185222-00"
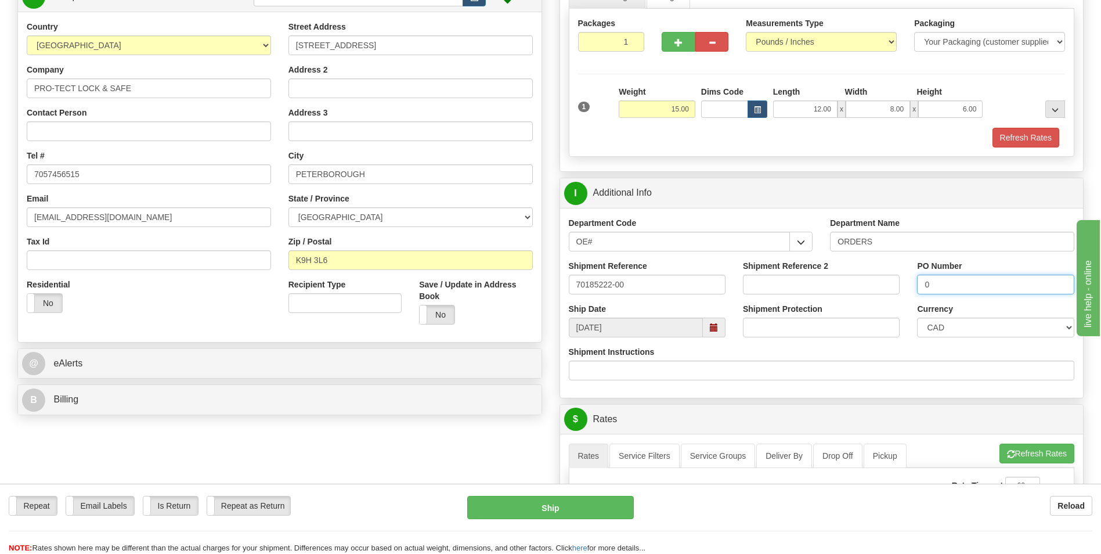
scroll to position [290, 0]
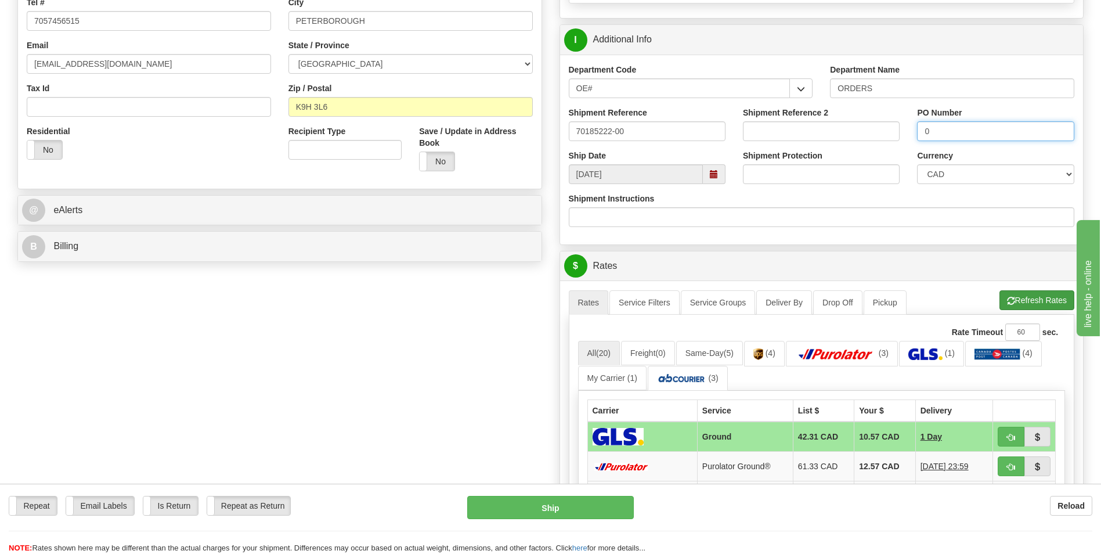
type input "0"
click at [1019, 301] on button "Refresh Rates" at bounding box center [1037, 300] width 75 height 20
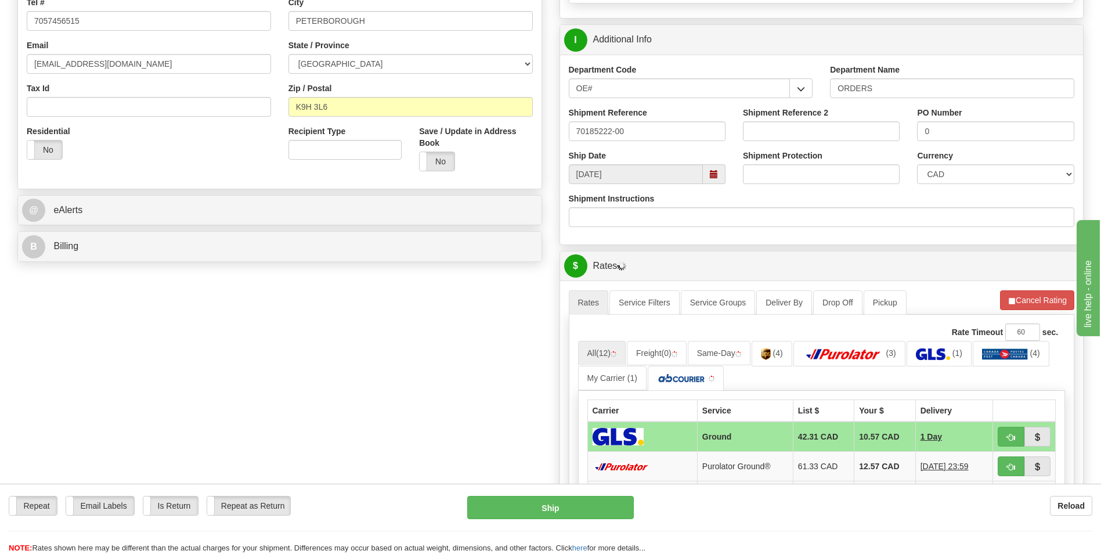
scroll to position [0, 0]
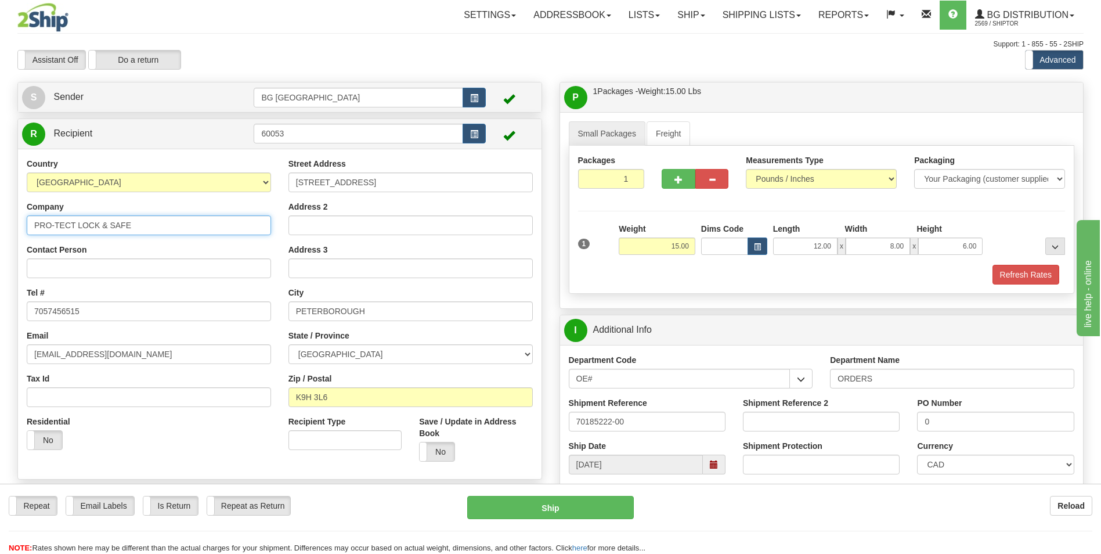
click at [146, 219] on input "PRO-TECT LOCK & SAFE" at bounding box center [149, 225] width 244 height 20
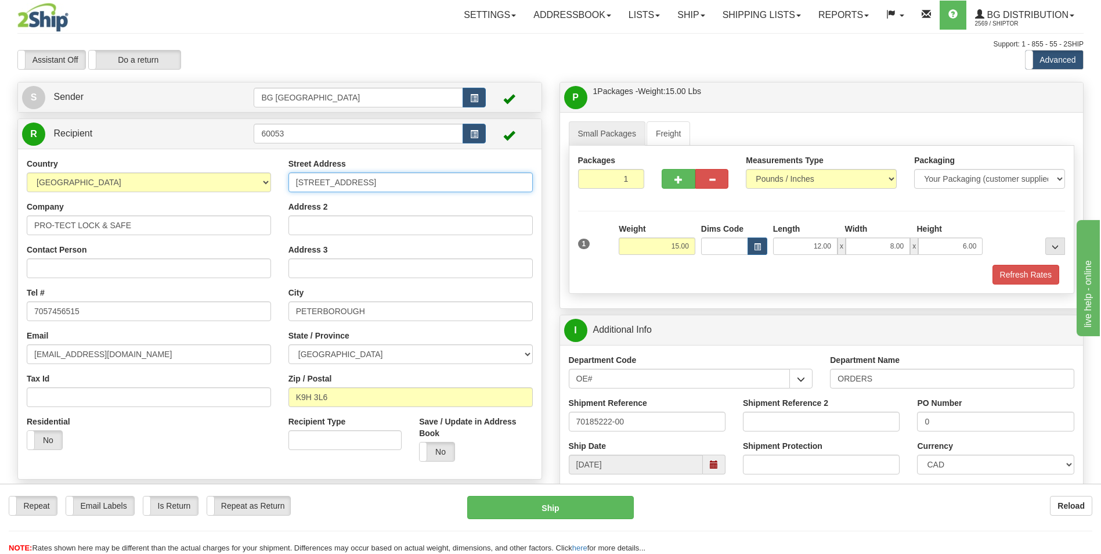
click at [361, 181] on input "380 WATER STREET" at bounding box center [411, 182] width 244 height 20
paste input "27 CAMBRIDGE STREET SOUTH"
type input "27 CAMBRIDGE STREET SOUTH"
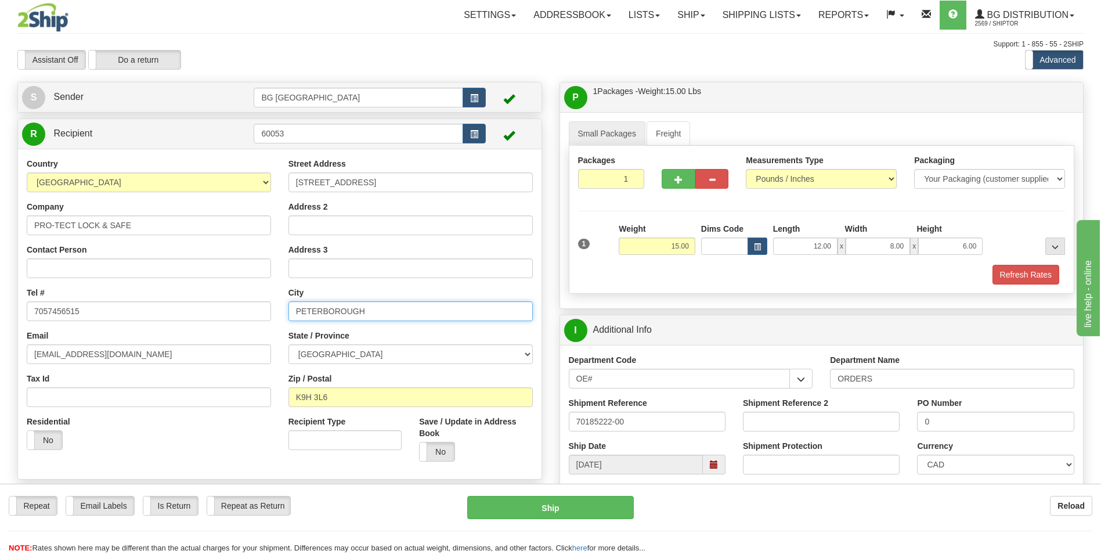
click at [361, 319] on input "PETERBOROUGH" at bounding box center [411, 311] width 244 height 20
paste input "LINDSAY"
type input "LINDSAY"
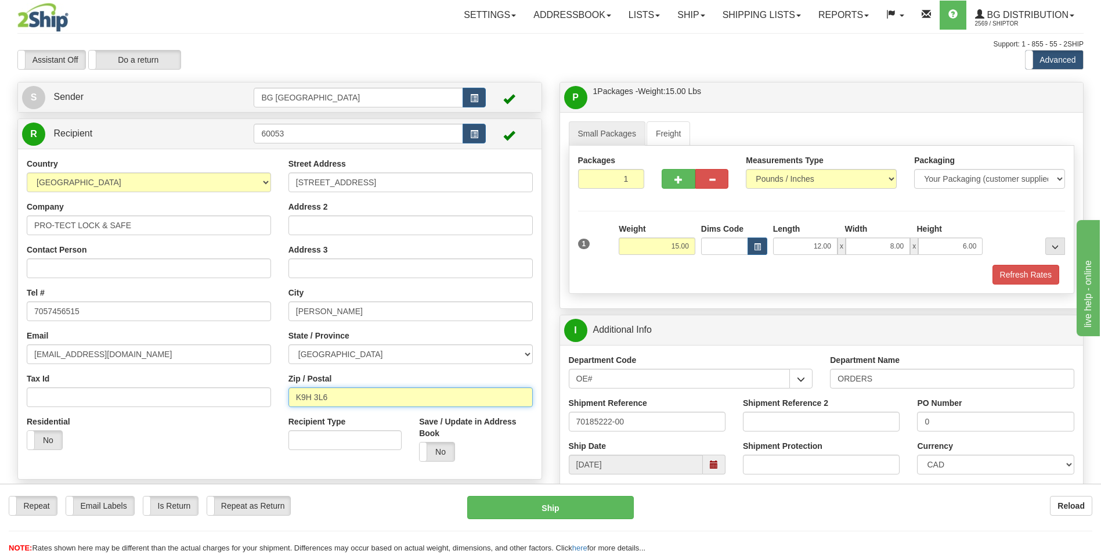
click at [355, 387] on input "K9H 3L6" at bounding box center [411, 397] width 244 height 20
paste input "V 3B7"
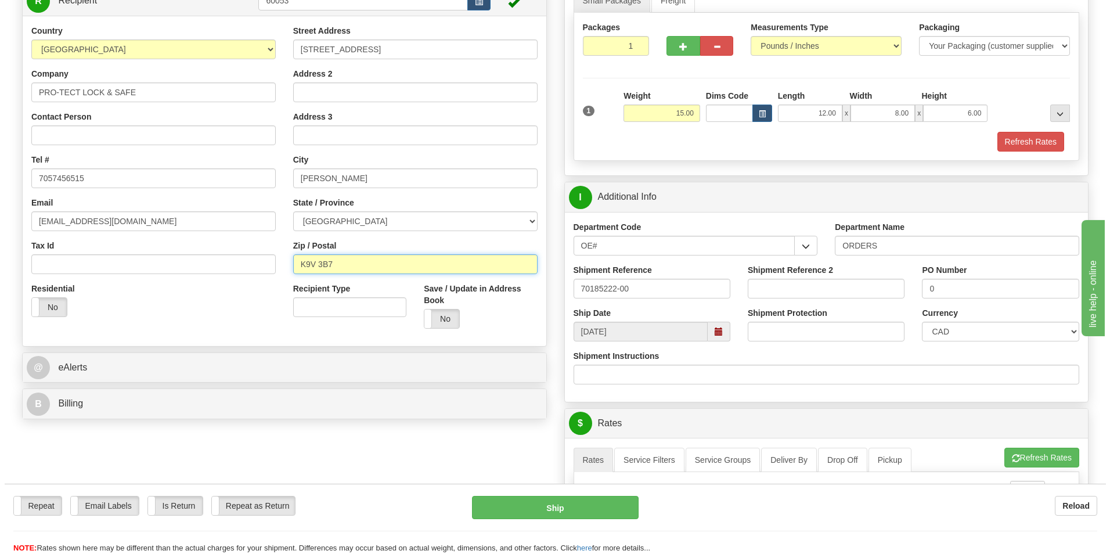
scroll to position [290, 0]
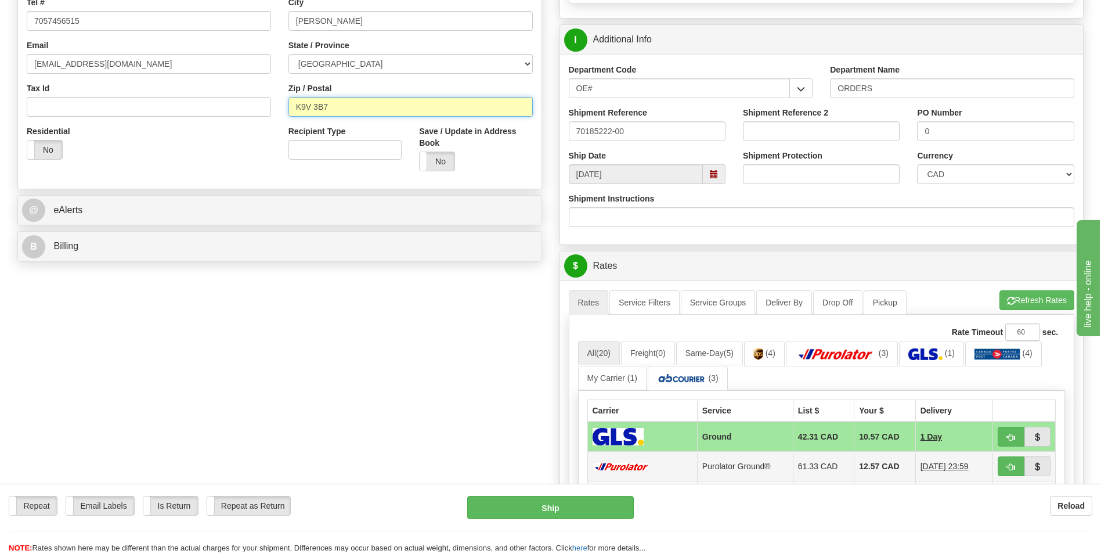
type input "K9V 3B7"
click at [855, 465] on td "12.57 CAD" at bounding box center [885, 467] width 61 height 30
click at [881, 459] on td "15.74 CAD" at bounding box center [885, 467] width 61 height 30
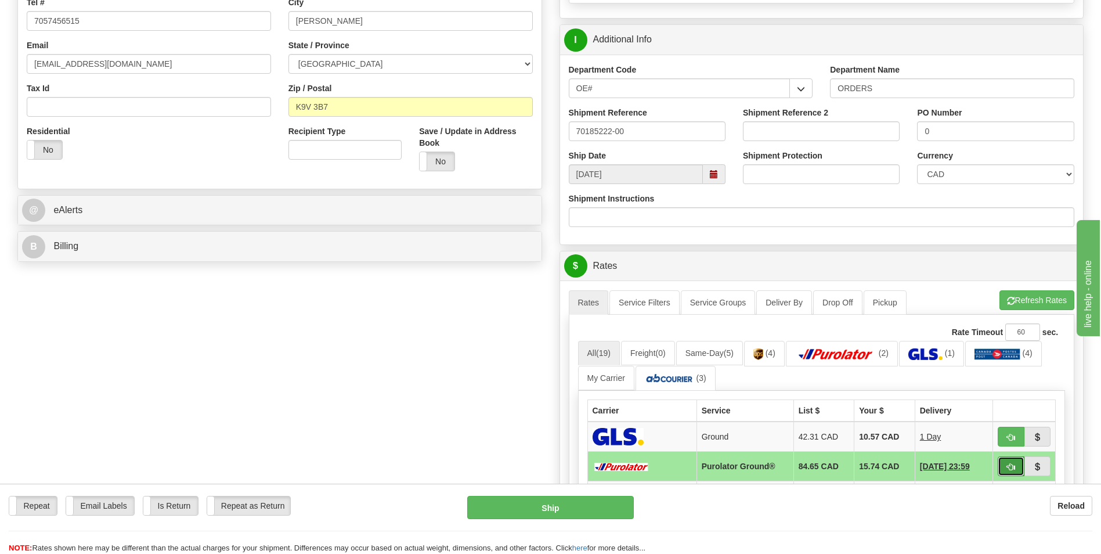
click at [1007, 467] on span "button" at bounding box center [1011, 467] width 8 height 8
type input "260"
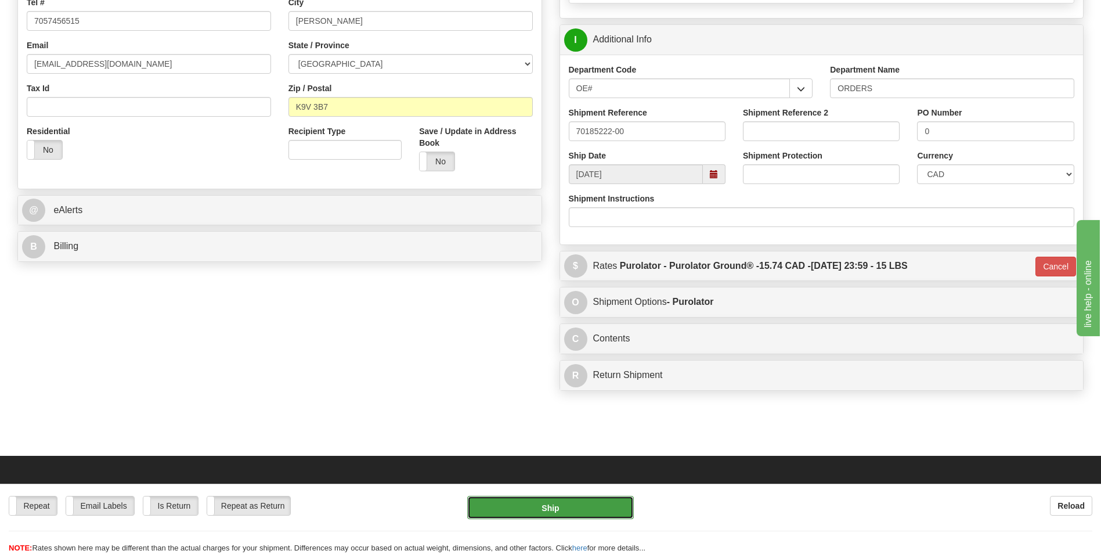
click at [592, 513] on button "Ship" at bounding box center [550, 507] width 166 height 23
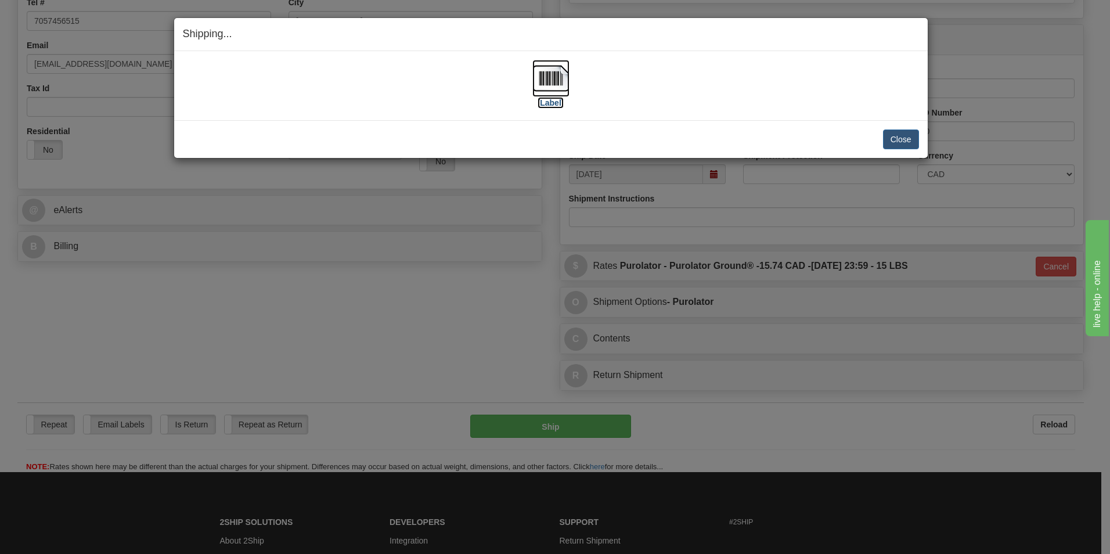
click at [567, 77] on img at bounding box center [550, 78] width 37 height 37
click at [911, 133] on button "Close" at bounding box center [901, 139] width 36 height 20
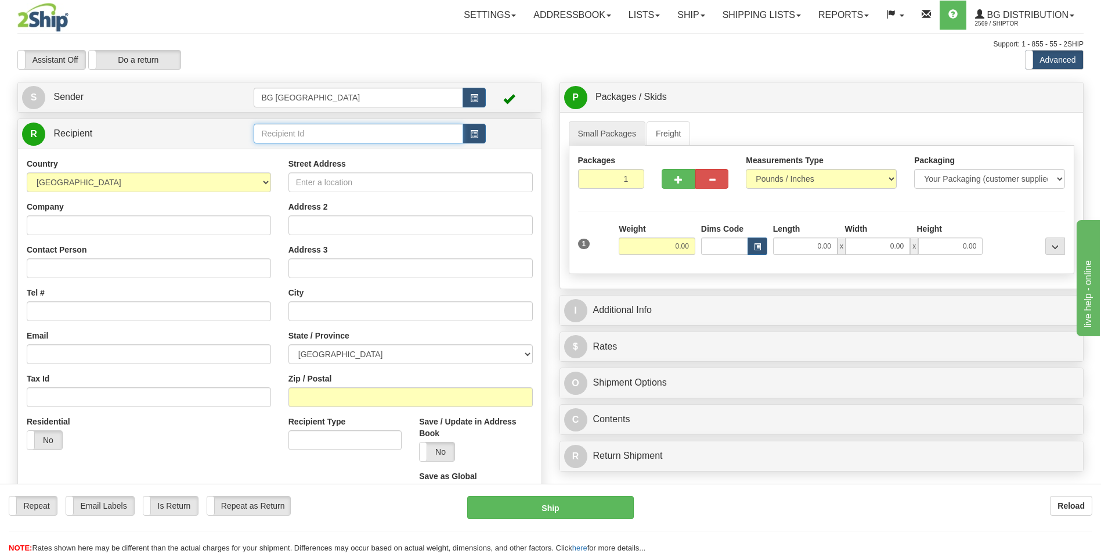
click at [291, 129] on input "text" at bounding box center [358, 134] width 209 height 20
click at [286, 150] on div "60050" at bounding box center [356, 152] width 197 height 12
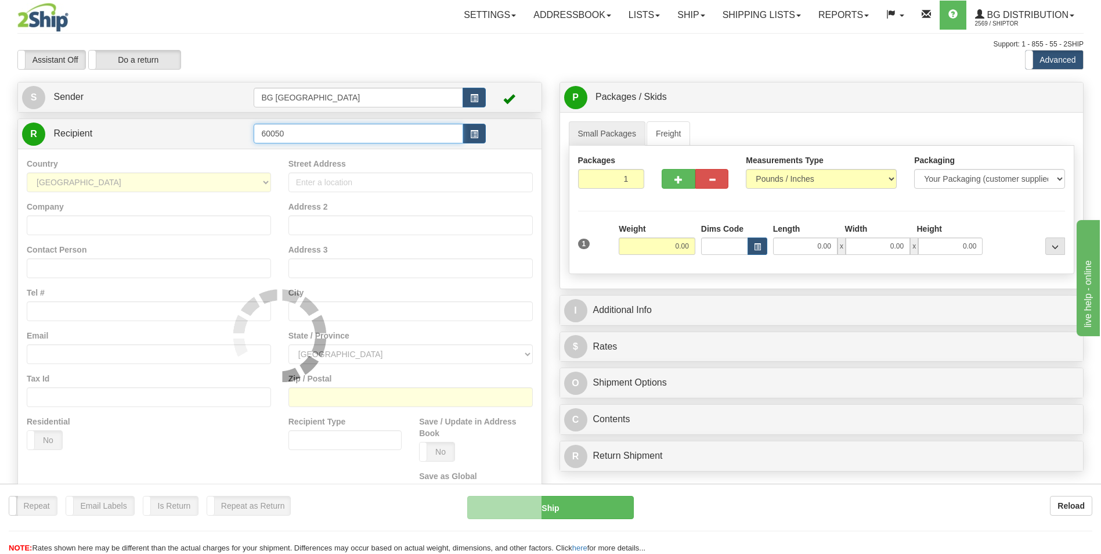
type input "60050"
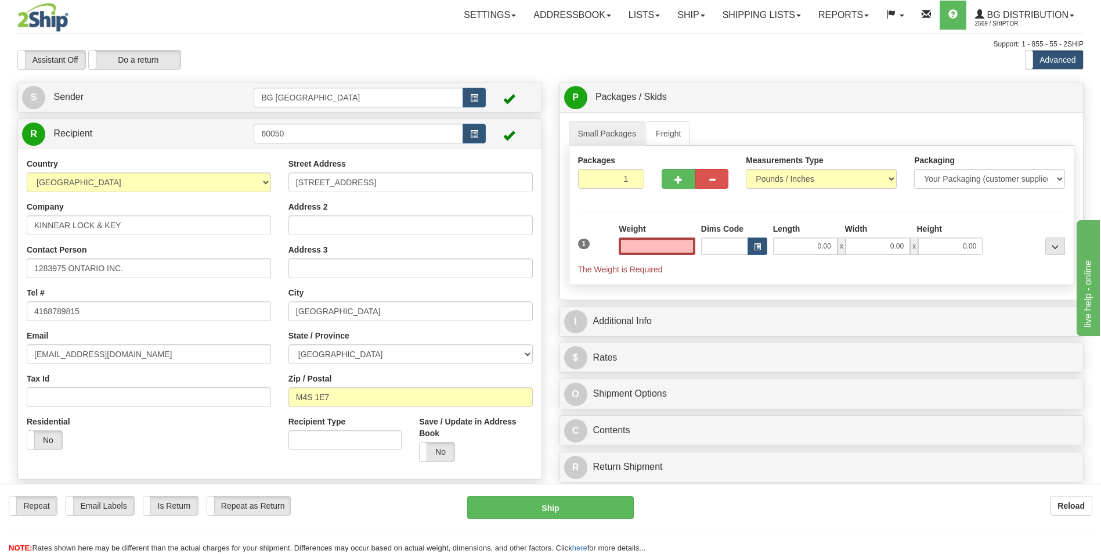
type input "0.00"
click at [663, 247] on input "0.00" at bounding box center [657, 245] width 77 height 17
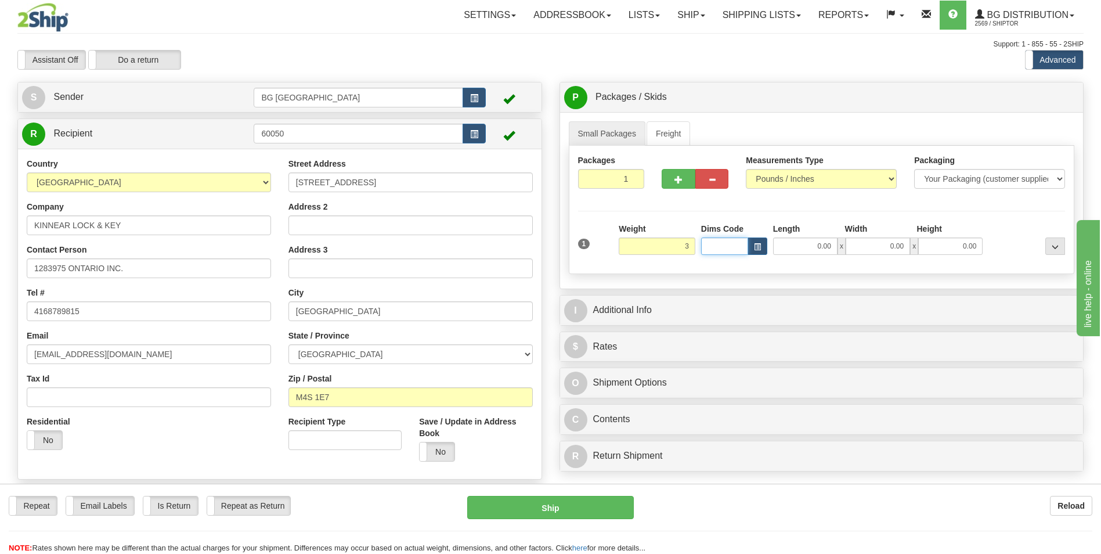
type input "3.00"
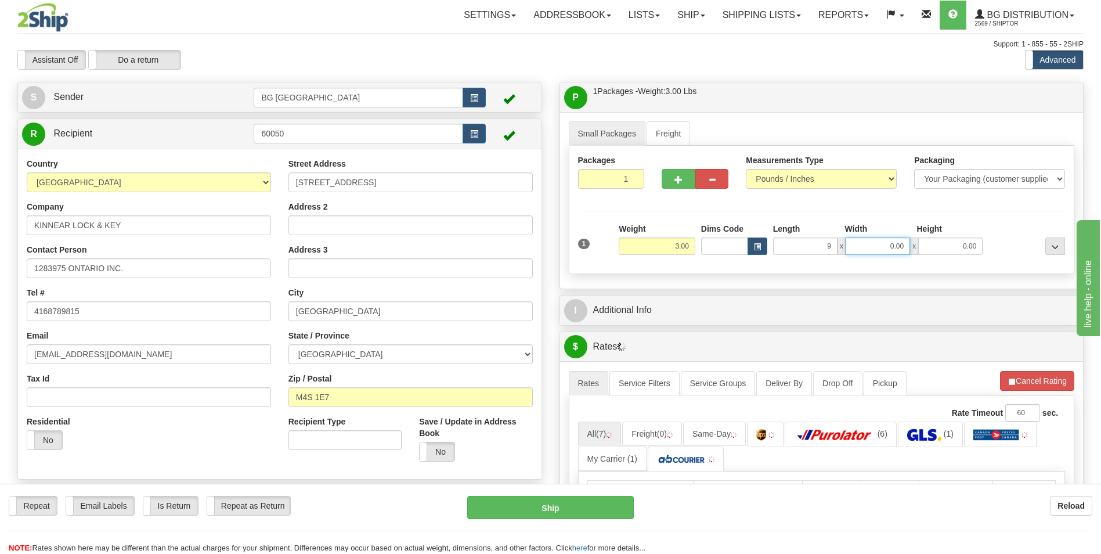
type input "9.00"
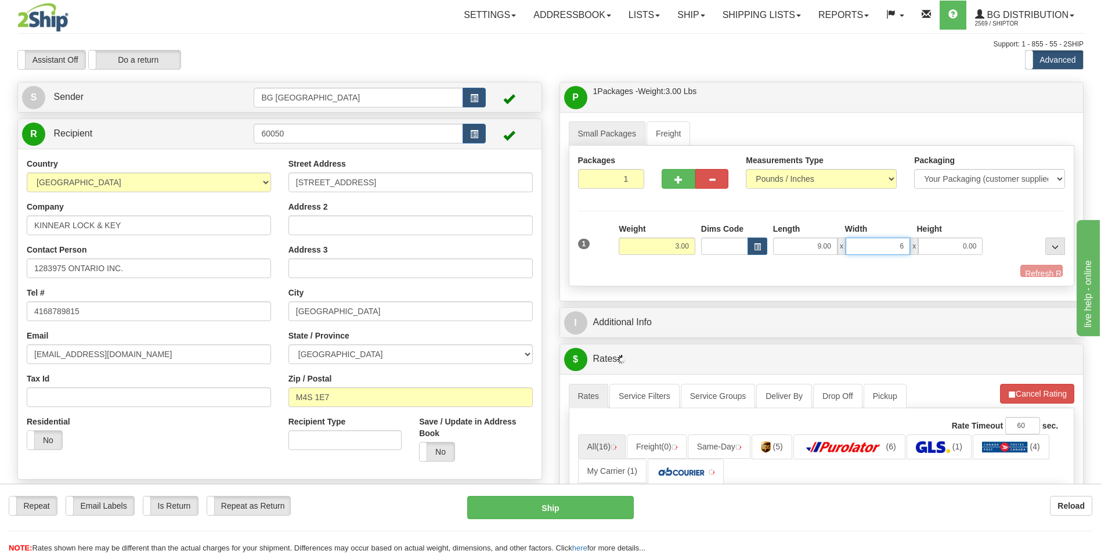
type input "6.00"
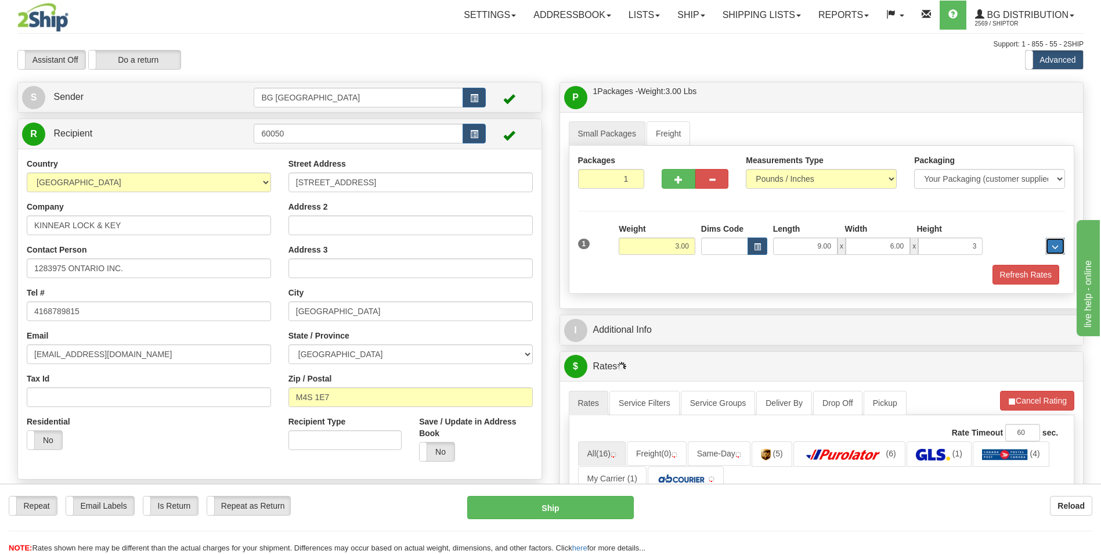
type input "3.00"
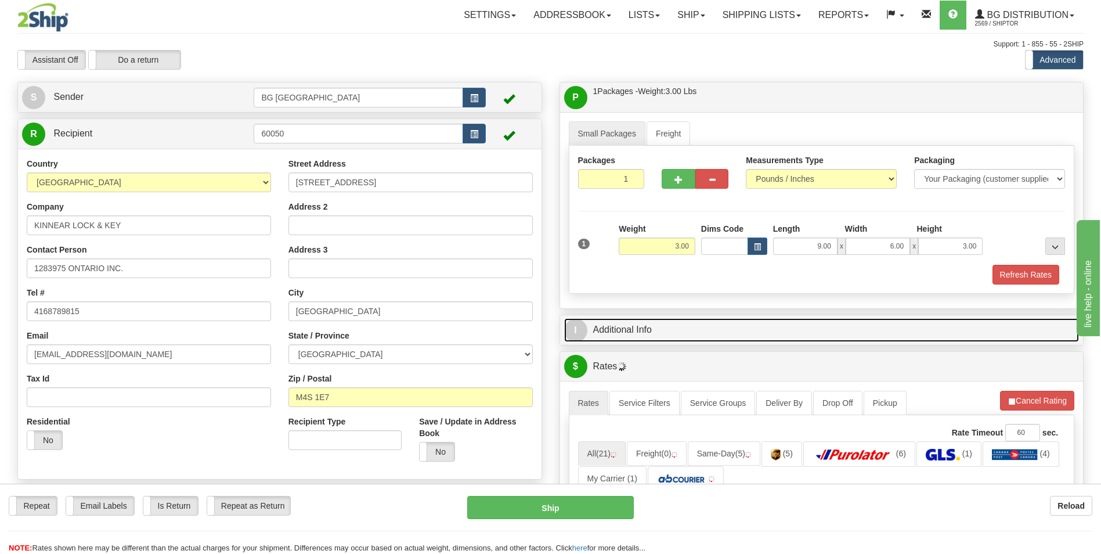
click at [685, 322] on link "I Additional Info" at bounding box center [822, 330] width 516 height 24
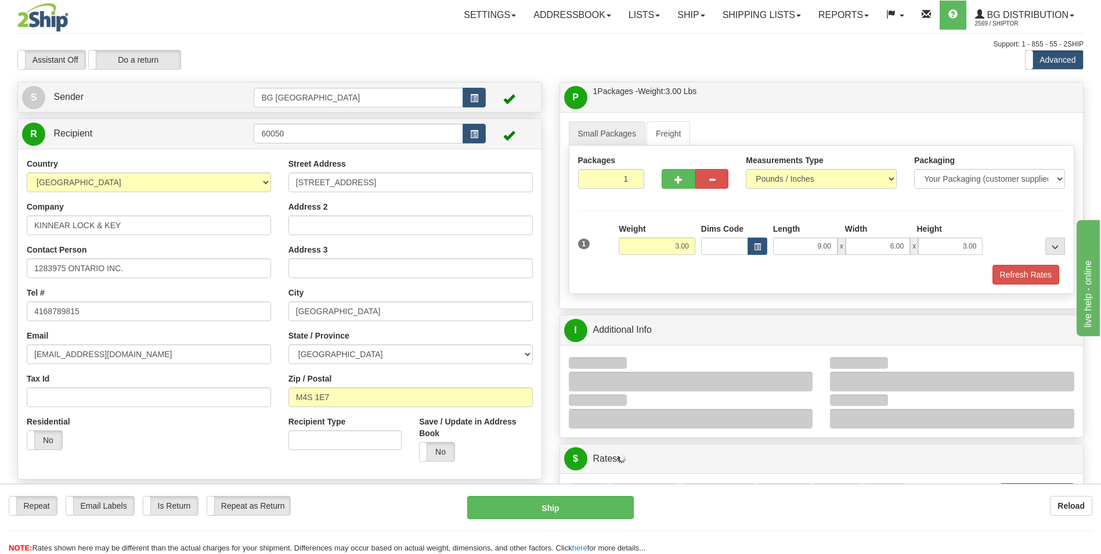
click at [897, 383] on div at bounding box center [952, 382] width 244 height 20
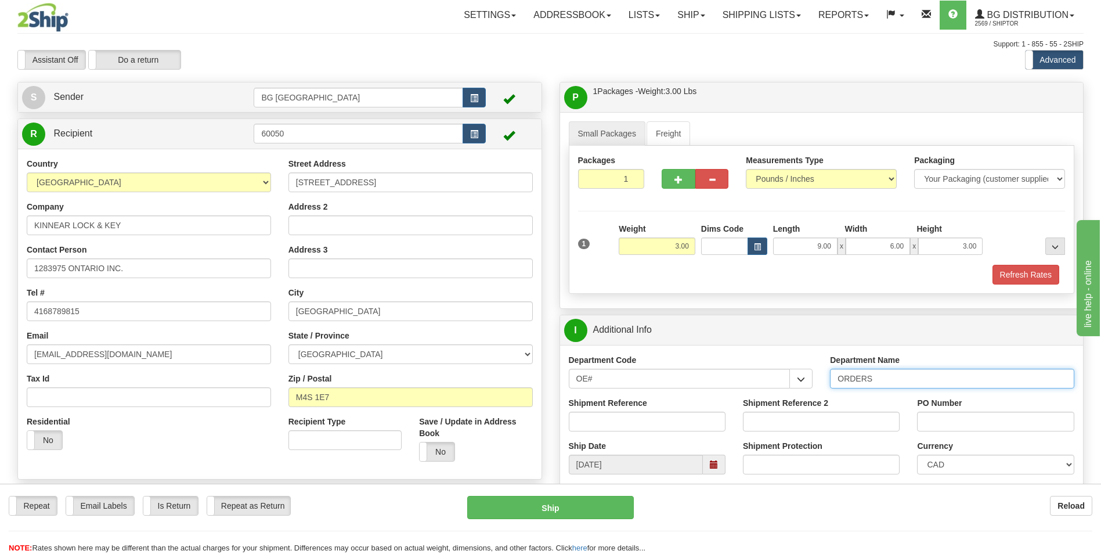
click at [897, 383] on input "ORDERS" at bounding box center [952, 379] width 244 height 20
type input "70183753-01"
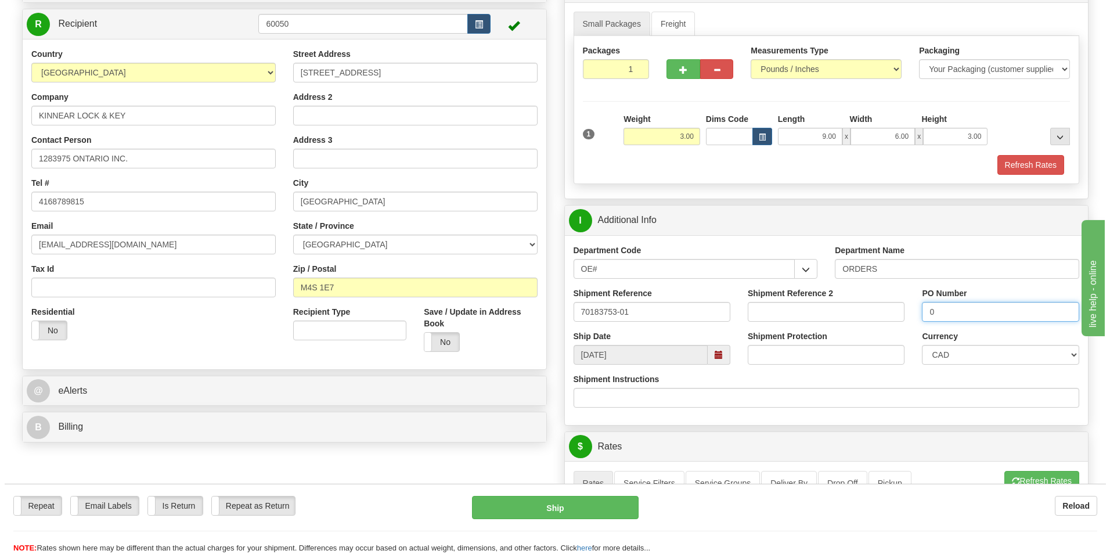
scroll to position [290, 0]
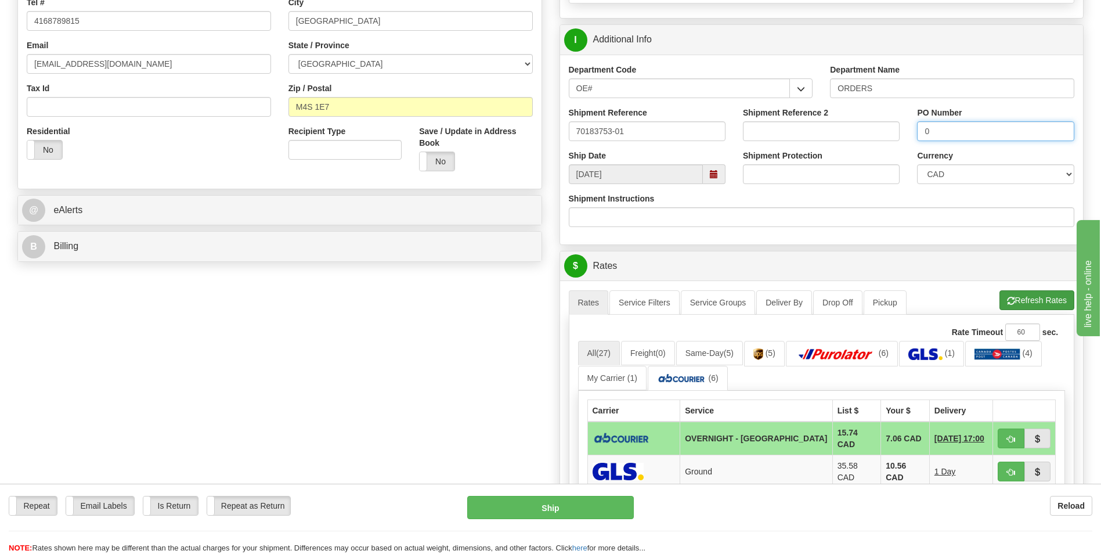
type input "0"
click at [1054, 309] on button "Refresh Rates" at bounding box center [1037, 300] width 75 height 20
click at [1002, 438] on button "button" at bounding box center [1011, 439] width 27 height 20
type input "4"
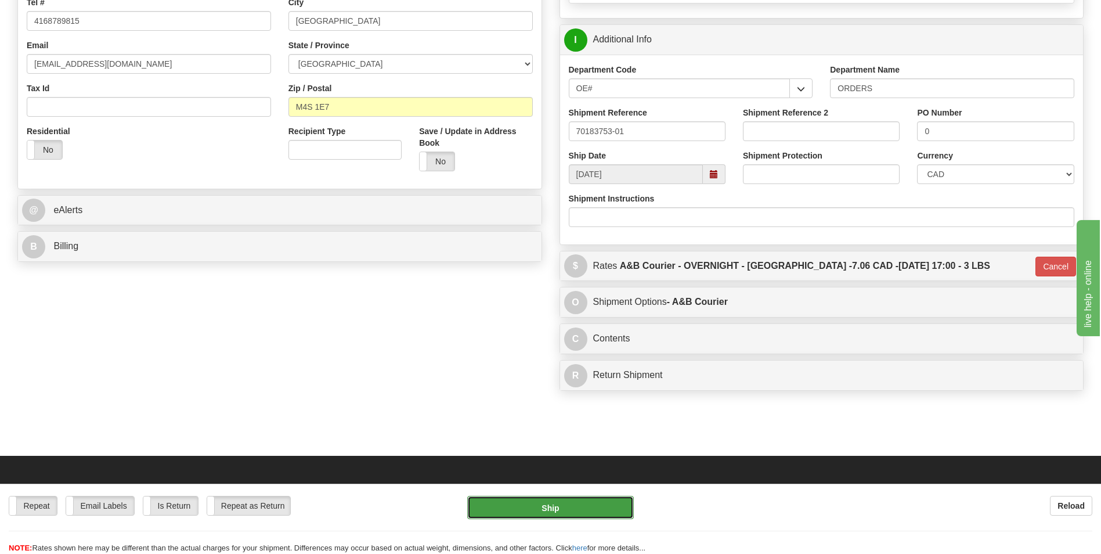
click at [567, 519] on button "Ship" at bounding box center [550, 507] width 166 height 23
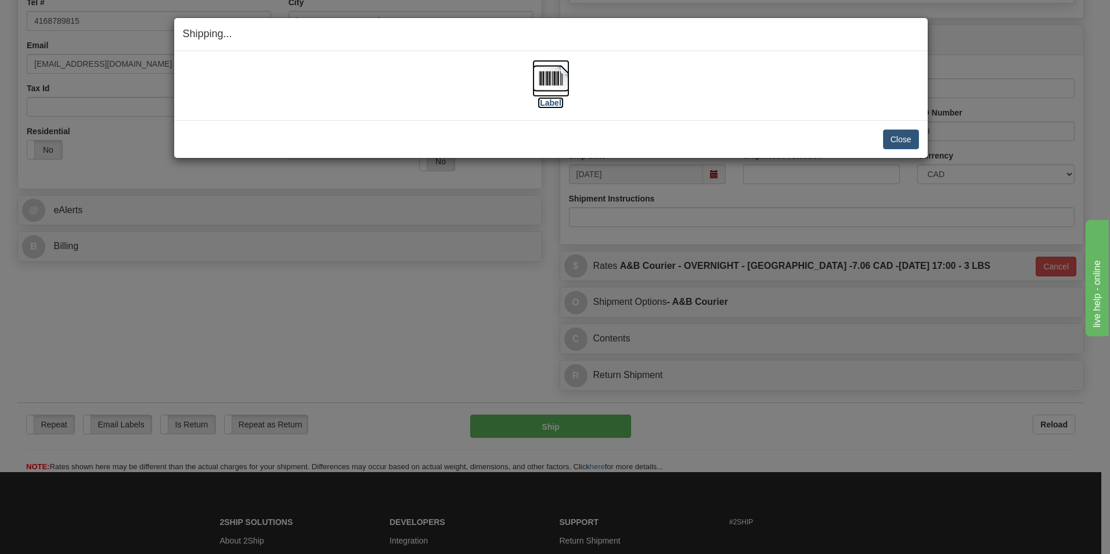
click at [544, 73] on img at bounding box center [550, 78] width 37 height 37
click at [899, 145] on button "Close" at bounding box center [901, 139] width 36 height 20
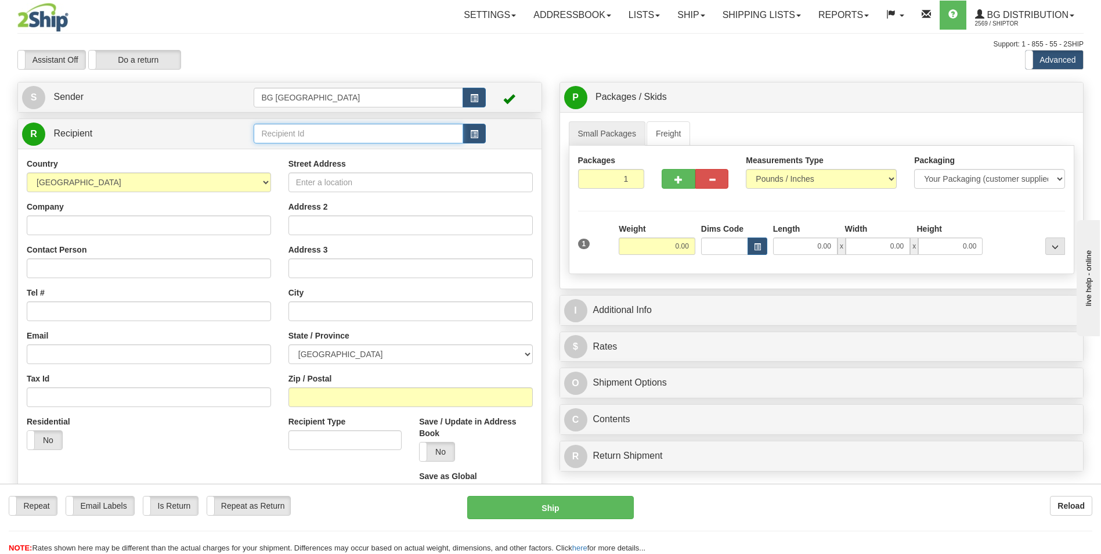
click at [352, 136] on input "text" at bounding box center [358, 134] width 209 height 20
click at [276, 154] on div "60829" at bounding box center [356, 152] width 197 height 12
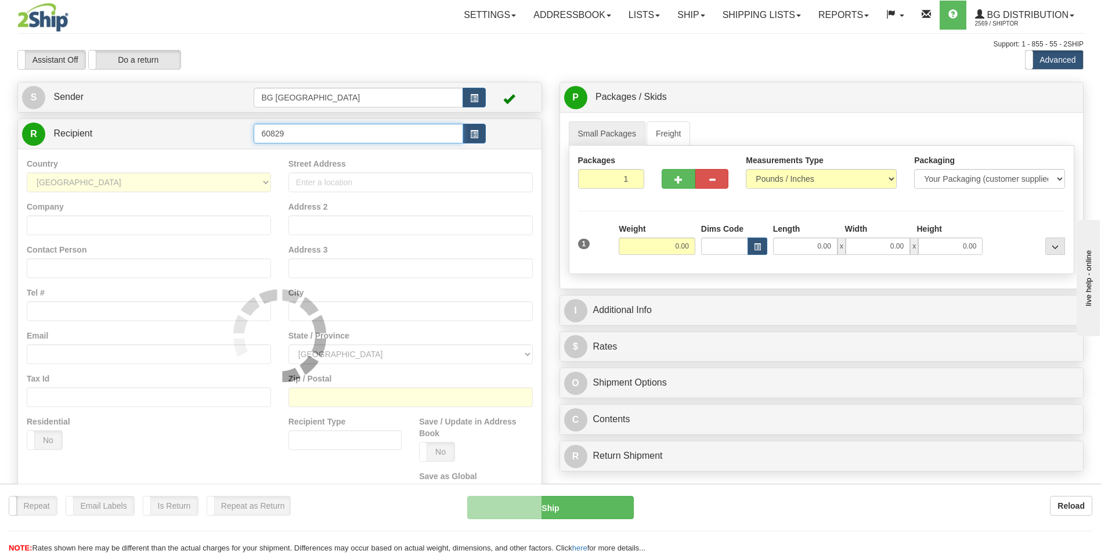
type input "60829"
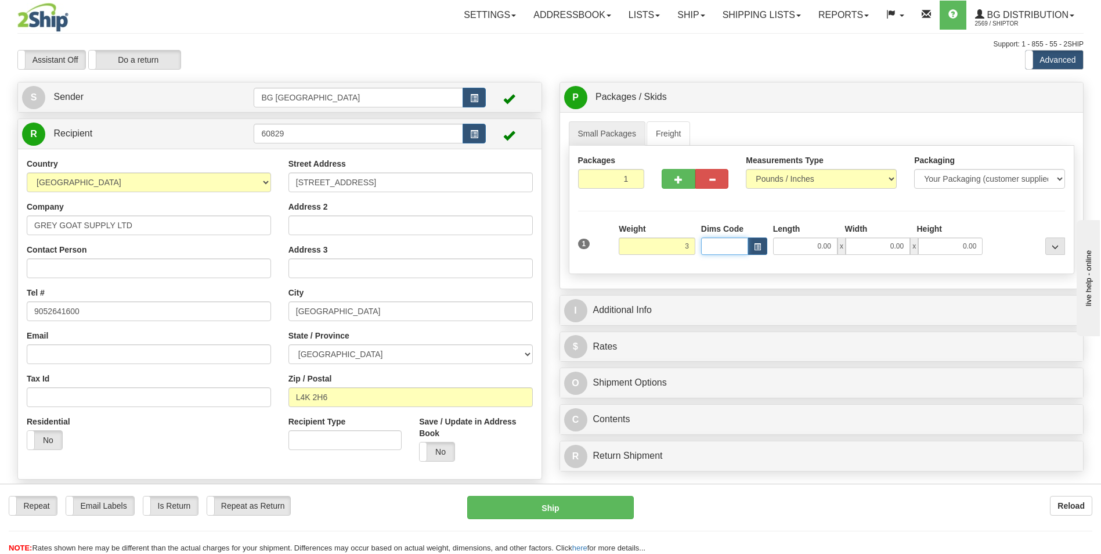
type input "3.00"
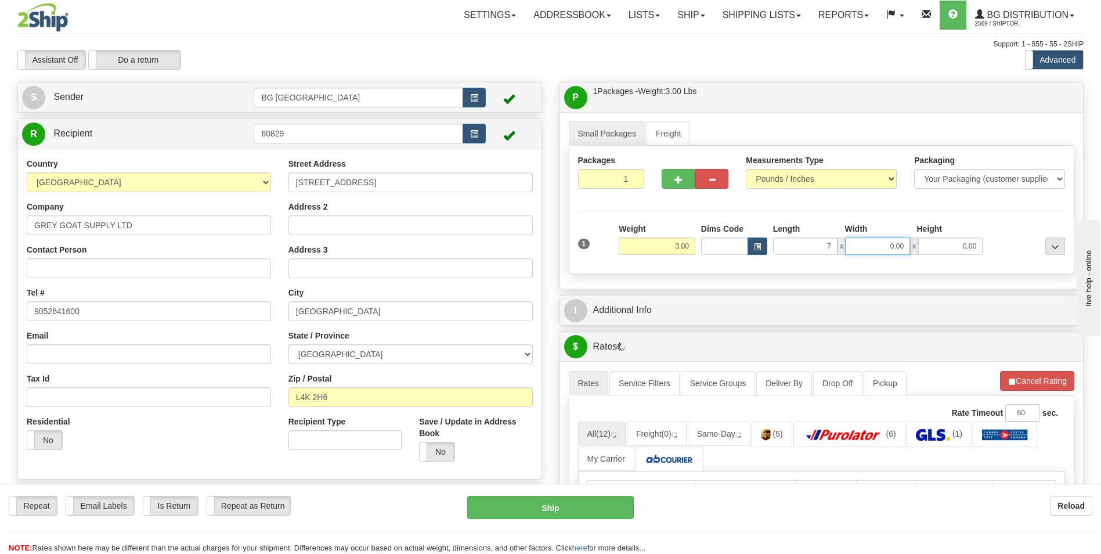
type input "7.00"
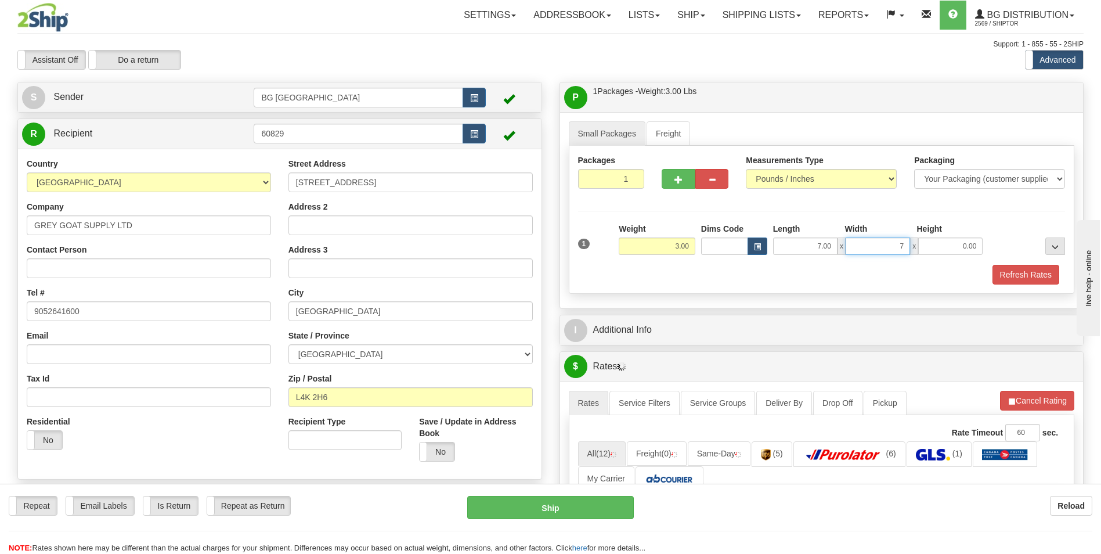
type input "7.00"
type input "5.00"
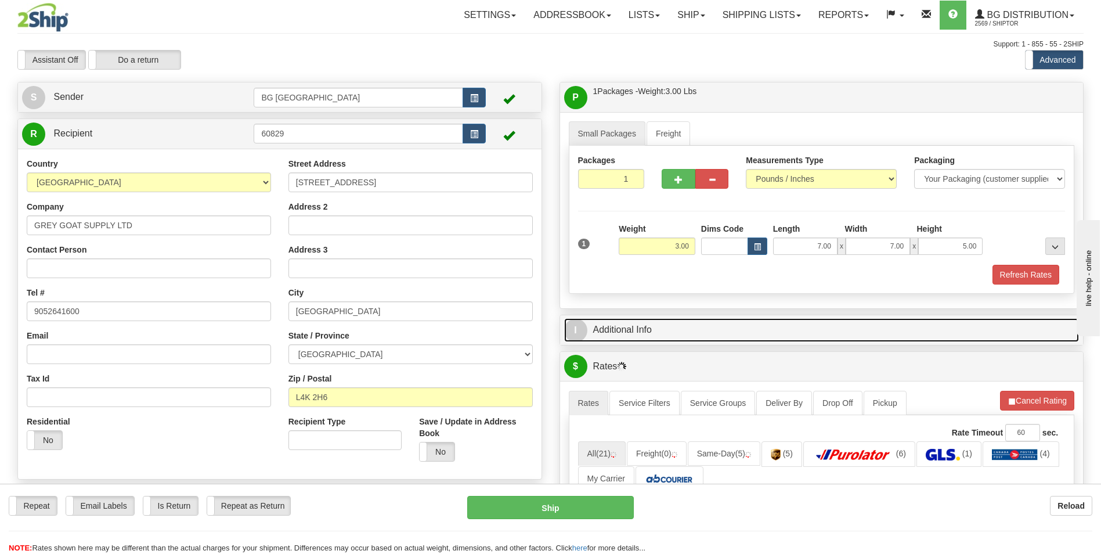
click at [651, 327] on link "I Additional Info" at bounding box center [822, 330] width 516 height 24
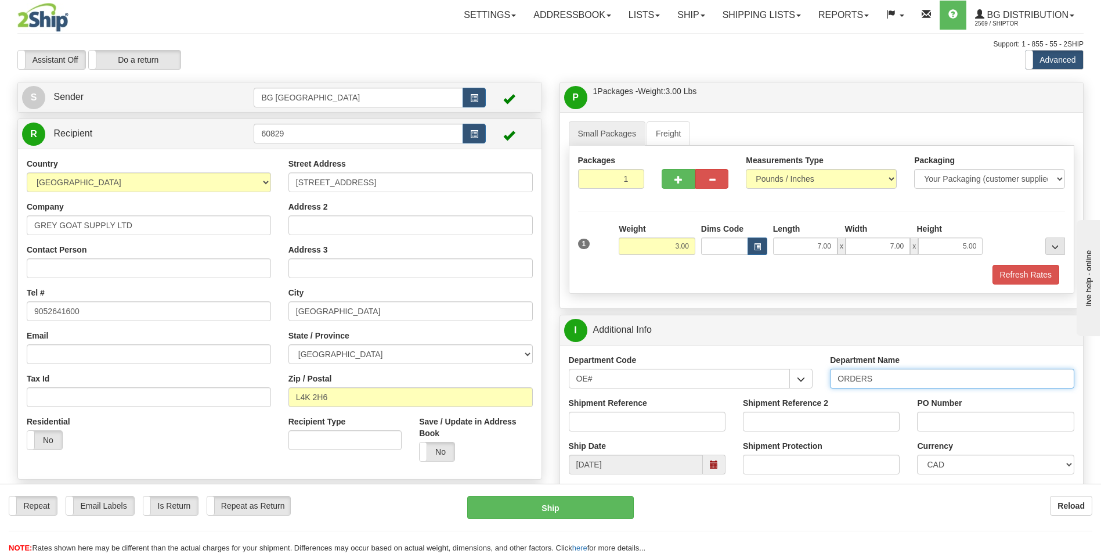
click at [892, 383] on input "ORDERS" at bounding box center [952, 379] width 244 height 20
type input "70179037-01"
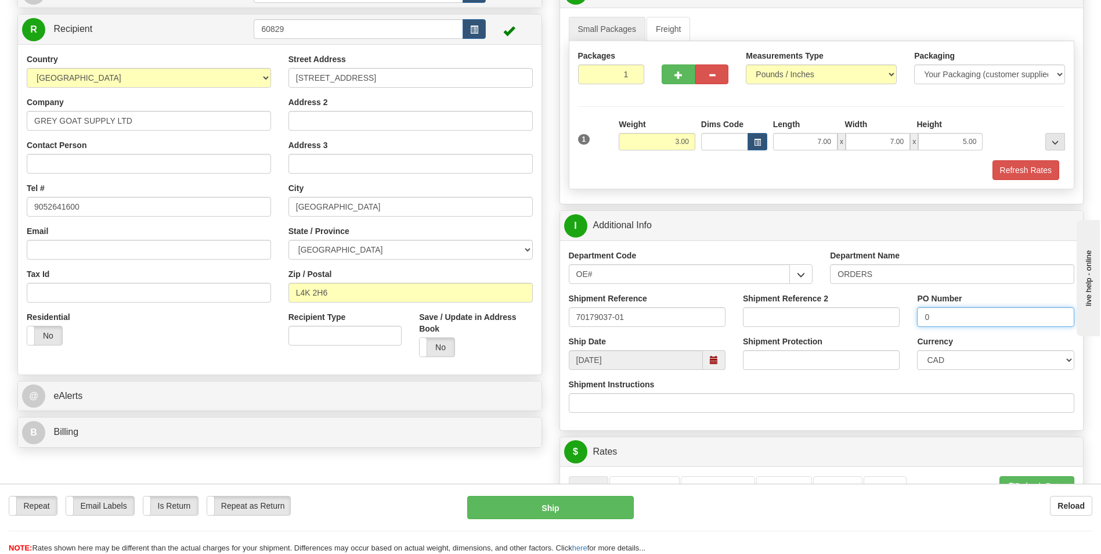
scroll to position [290, 0]
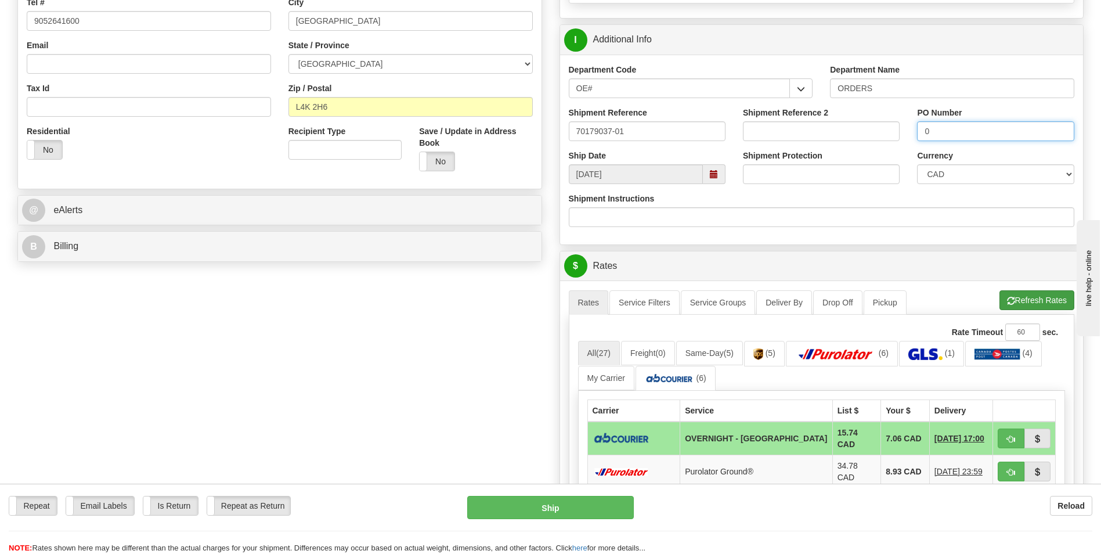
type input "0"
click at [1043, 300] on button "Refresh Rates" at bounding box center [1037, 300] width 75 height 20
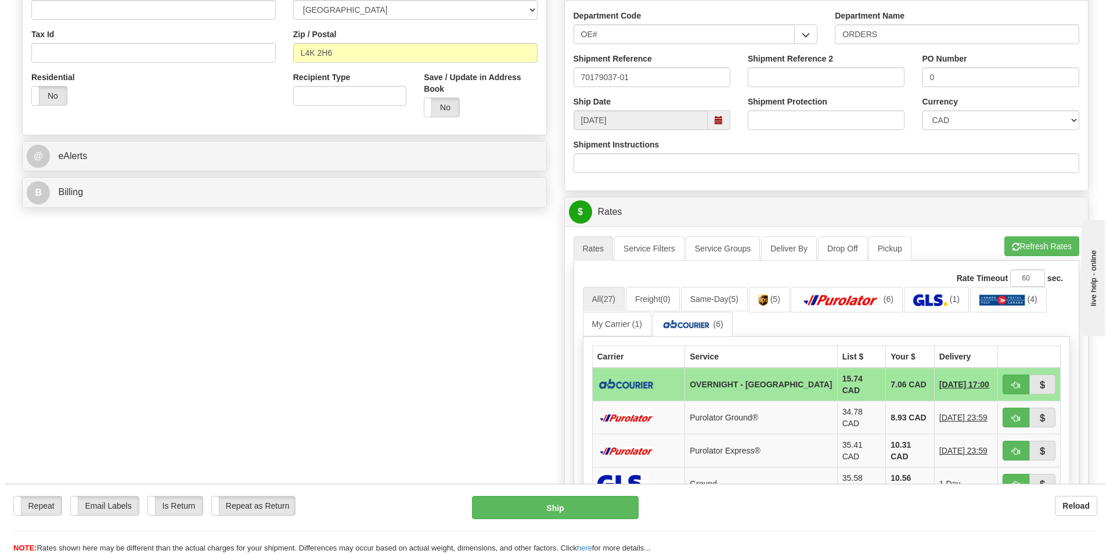
scroll to position [348, 0]
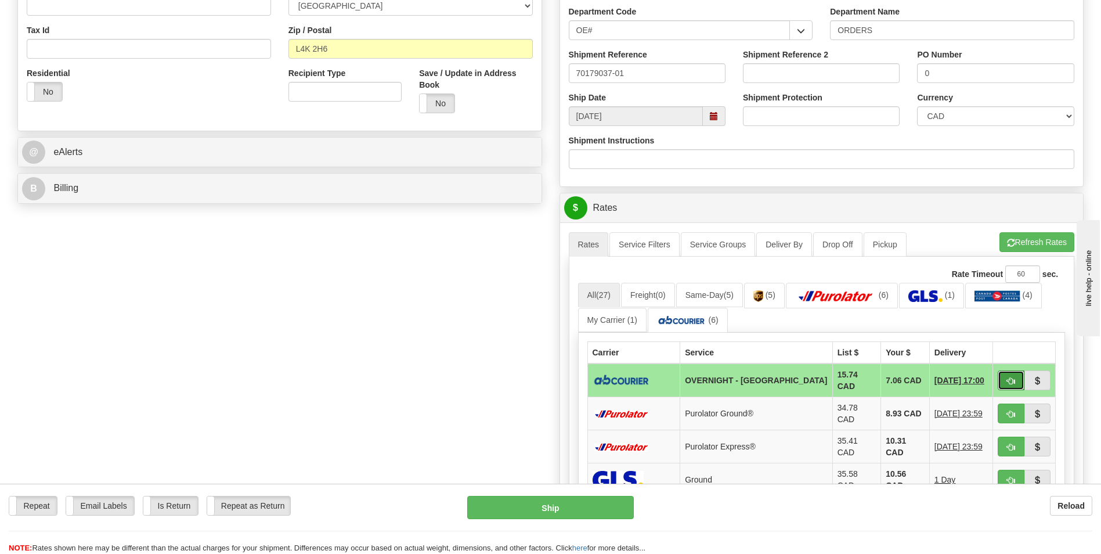
click at [1006, 375] on button "button" at bounding box center [1011, 380] width 27 height 20
type input "4"
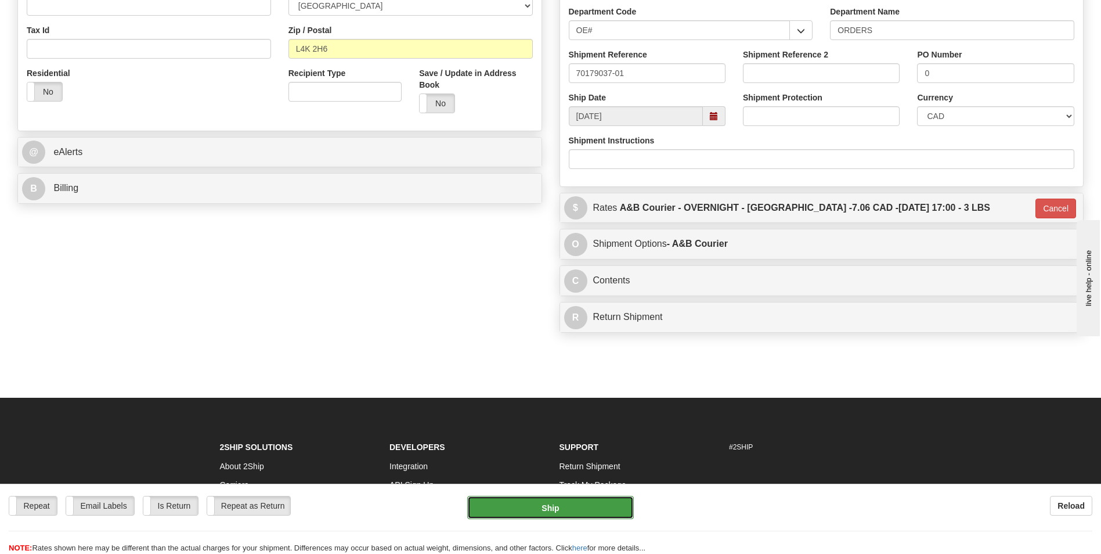
click at [577, 509] on button "Ship" at bounding box center [550, 507] width 166 height 23
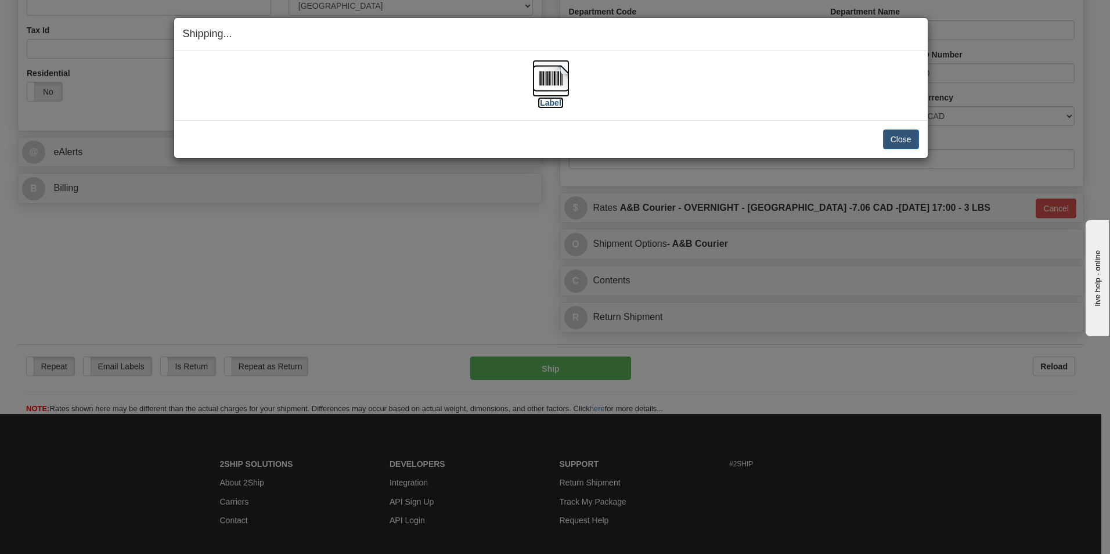
click at [543, 78] on img at bounding box center [550, 78] width 37 height 37
drag, startPoint x: 904, startPoint y: 136, endPoint x: 892, endPoint y: 133, distance: 12.7
click at [904, 136] on button "Close" at bounding box center [901, 139] width 36 height 20
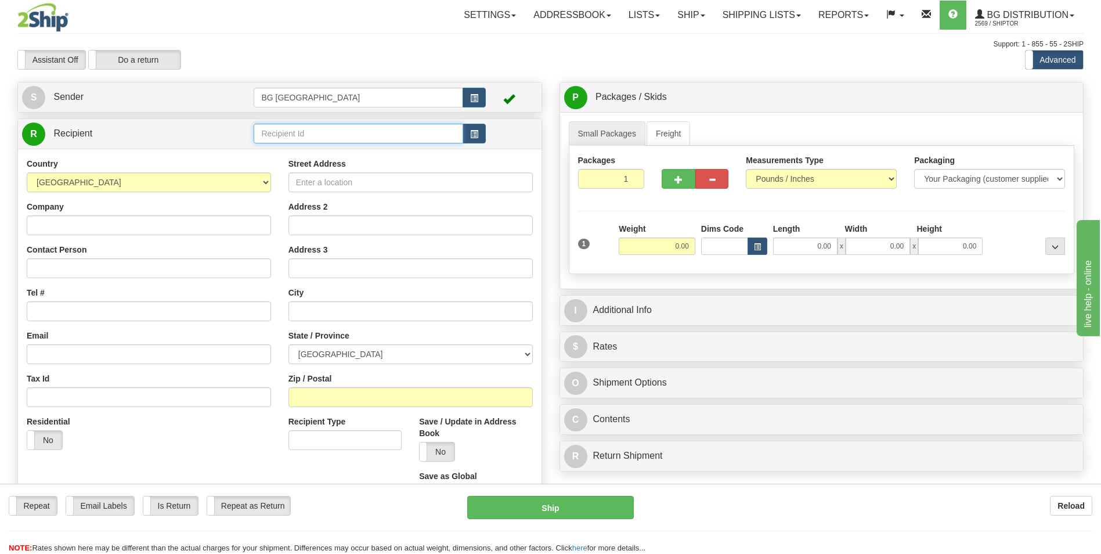
click at [291, 126] on input "text" at bounding box center [358, 134] width 209 height 20
click at [278, 150] on div "60163" at bounding box center [356, 152] width 197 height 12
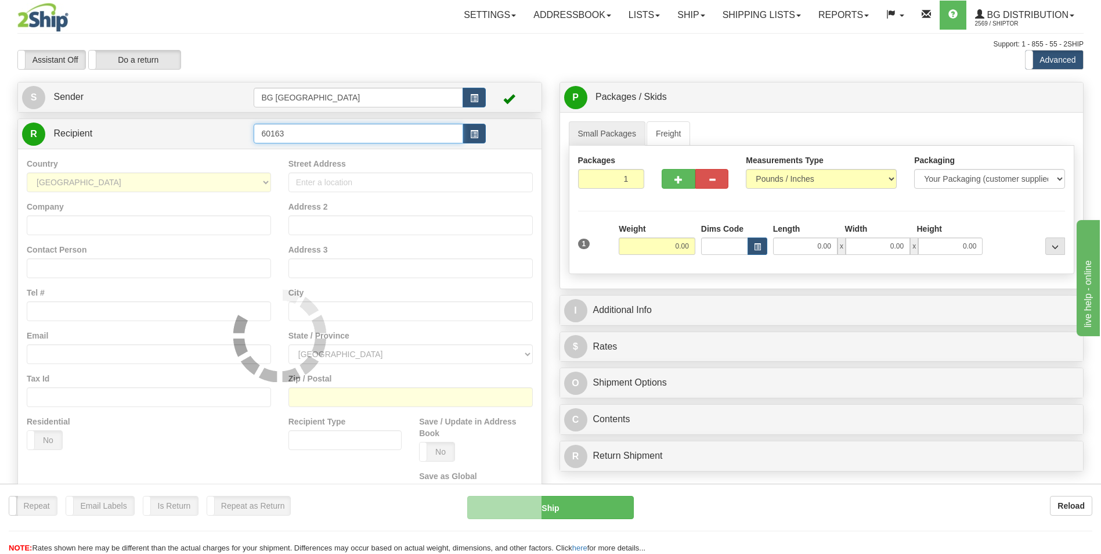
type input "60163"
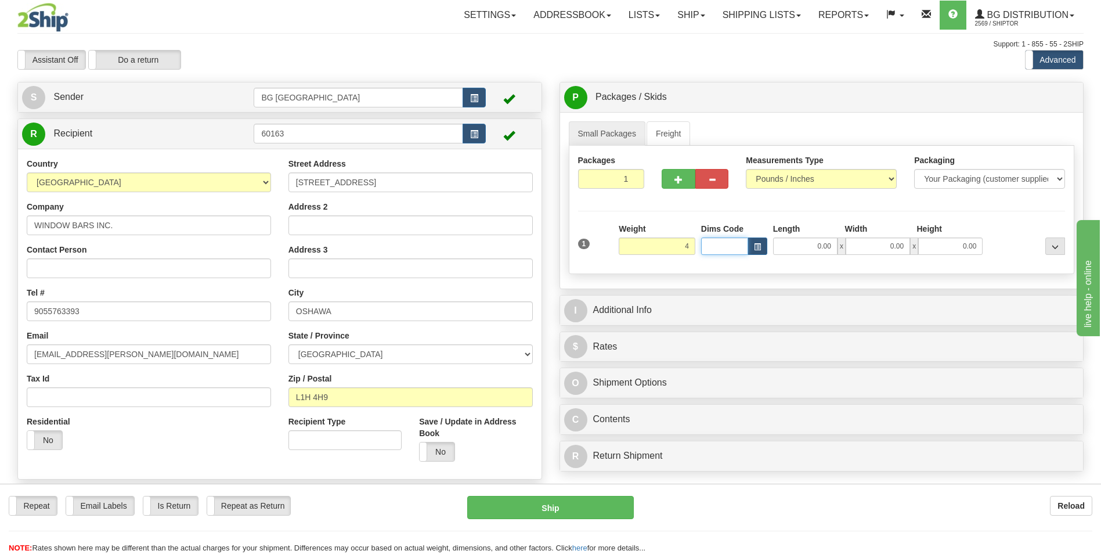
type input "4.00"
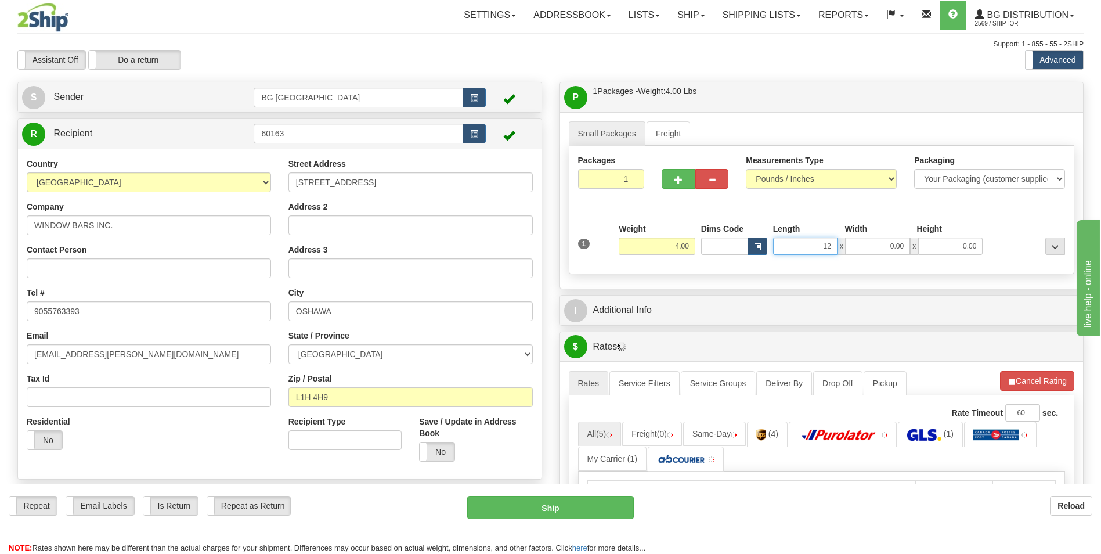
type input "12.00"
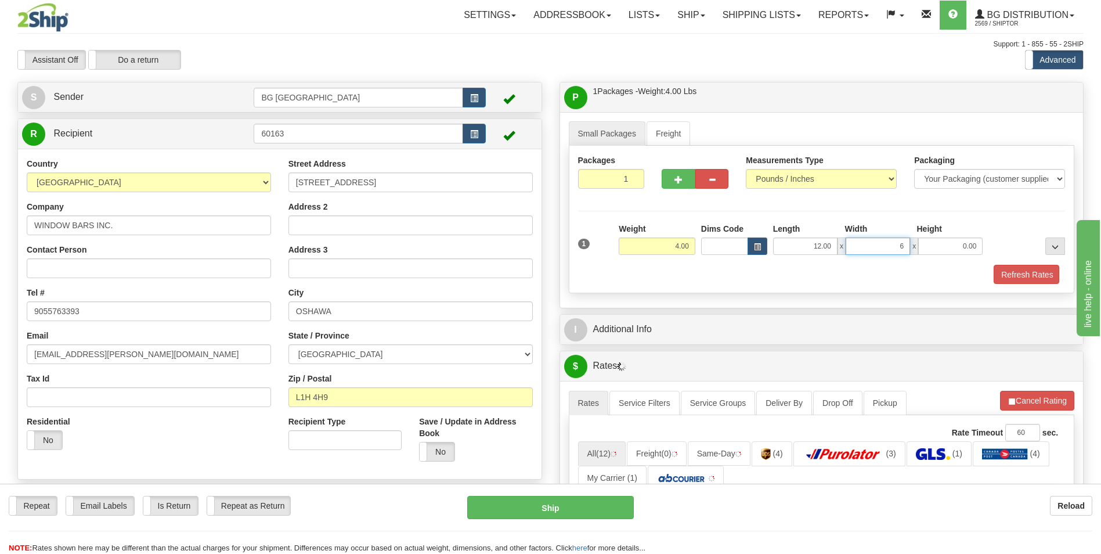
type input "6.00"
type input "4.00"
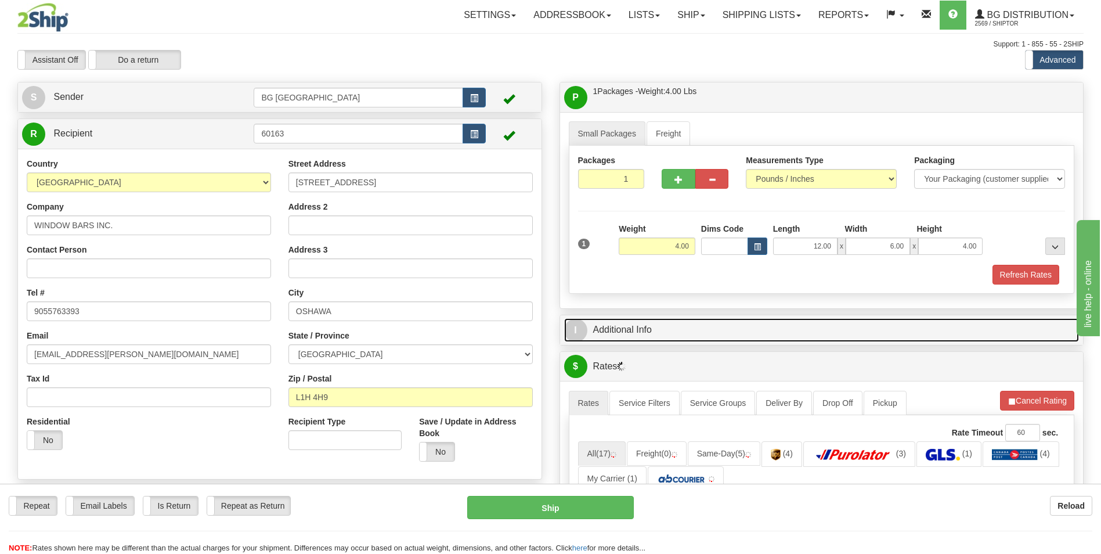
click at [667, 328] on link "I Additional Info" at bounding box center [822, 330] width 516 height 24
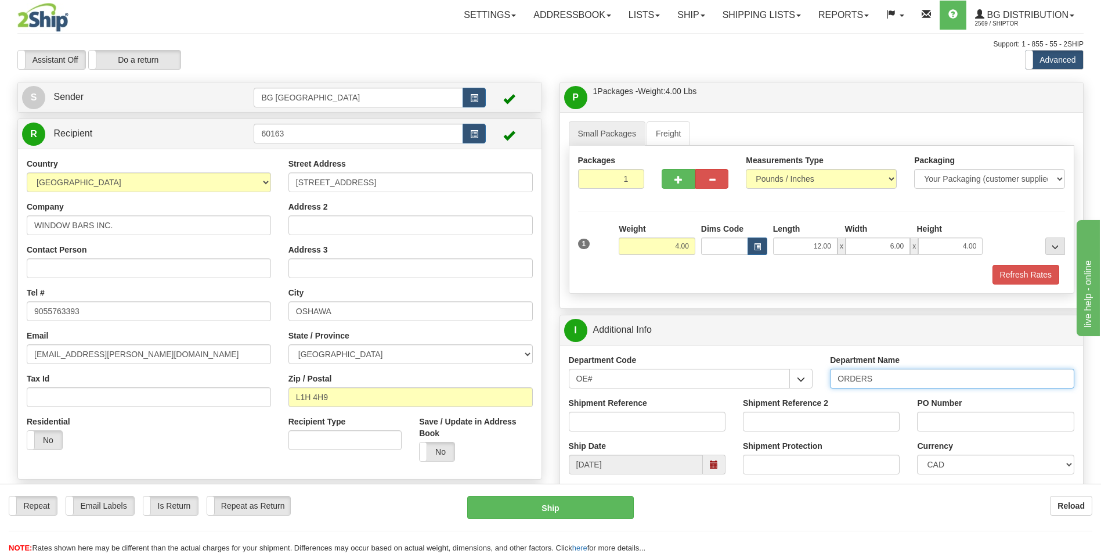
click at [883, 372] on input "ORDERS" at bounding box center [952, 379] width 244 height 20
type input "70185254-00"
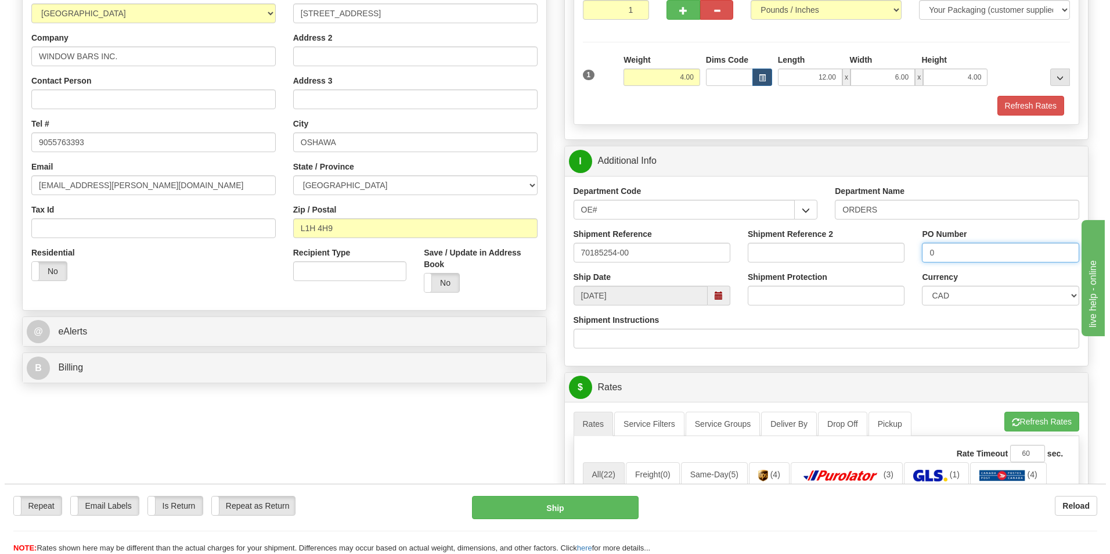
scroll to position [290, 0]
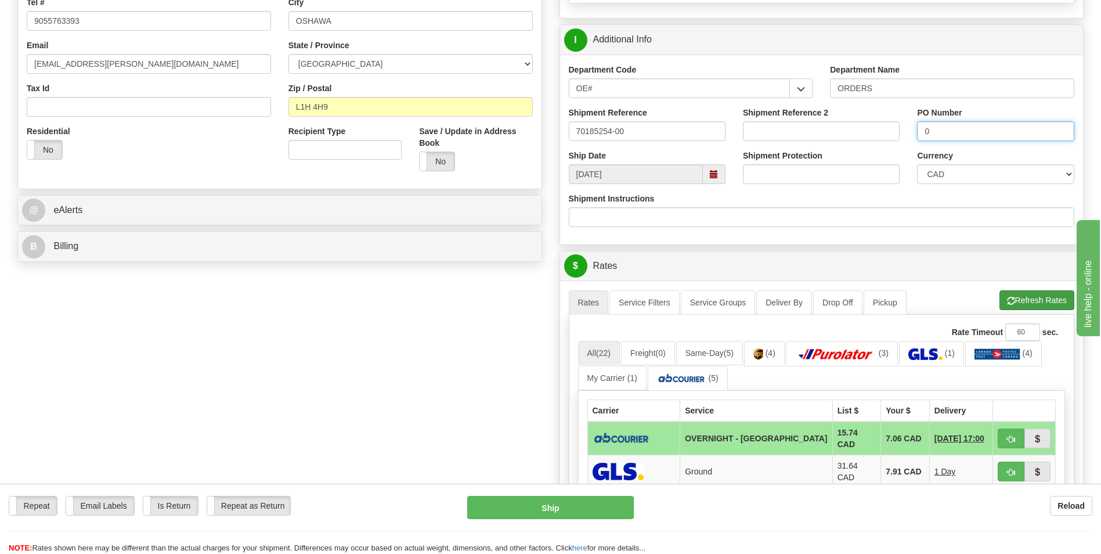
type input "0"
click at [1029, 296] on button "Refresh Rates" at bounding box center [1037, 300] width 75 height 20
click at [1003, 434] on button "button" at bounding box center [1011, 439] width 27 height 20
type input "4"
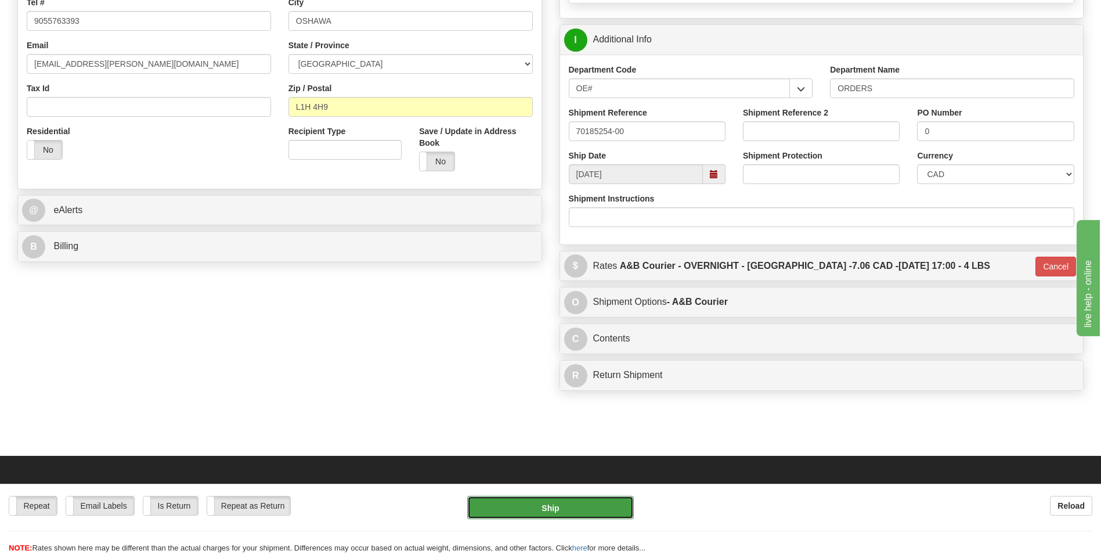
click at [589, 516] on button "Ship" at bounding box center [550, 507] width 166 height 23
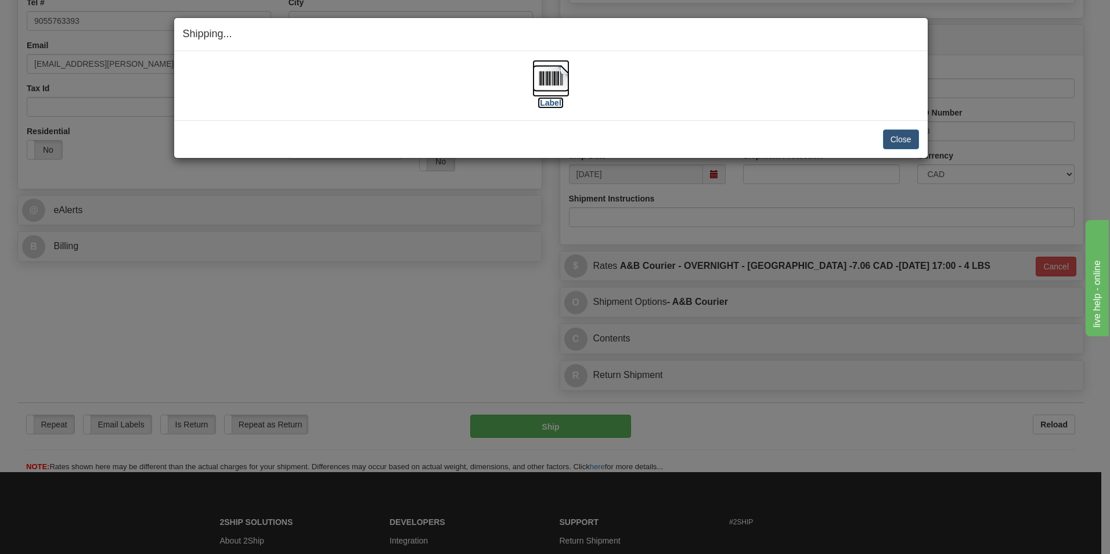
click at [567, 78] on img at bounding box center [550, 78] width 37 height 37
click at [905, 139] on button "Close" at bounding box center [901, 139] width 36 height 20
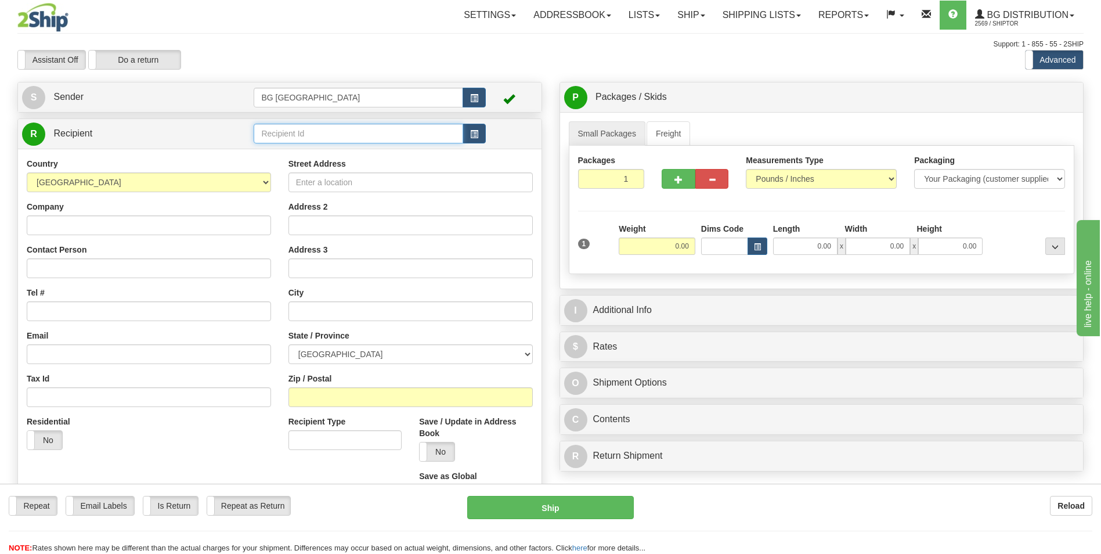
click at [275, 138] on input "text" at bounding box center [358, 134] width 209 height 20
click at [275, 147] on div "BG DISTRIBUTION ([GEOGRAPHIC_DATA])" at bounding box center [356, 151] width 198 height 13
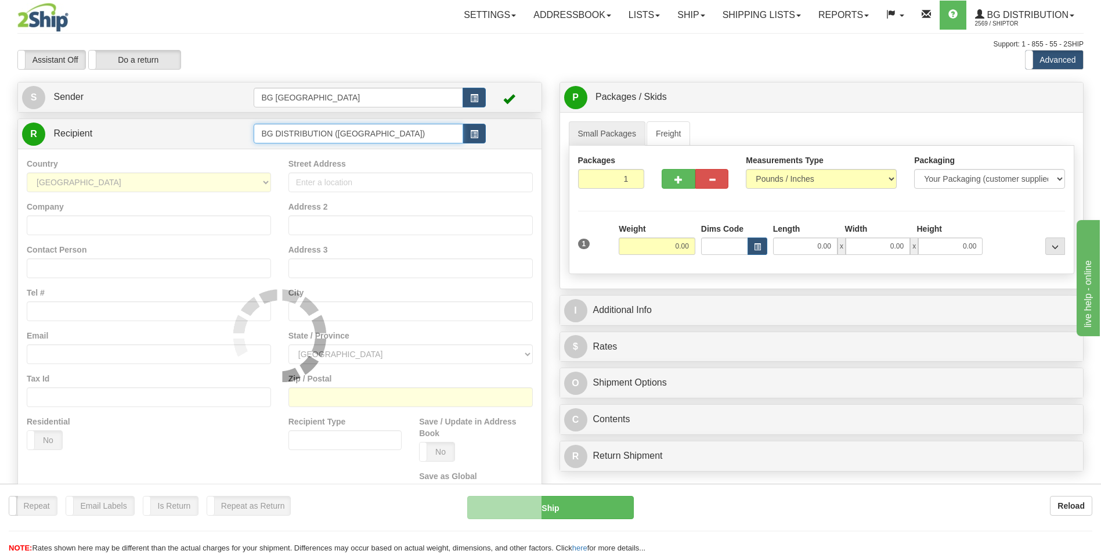
type input "BG DISTRIBUTION ([GEOGRAPHIC_DATA])"
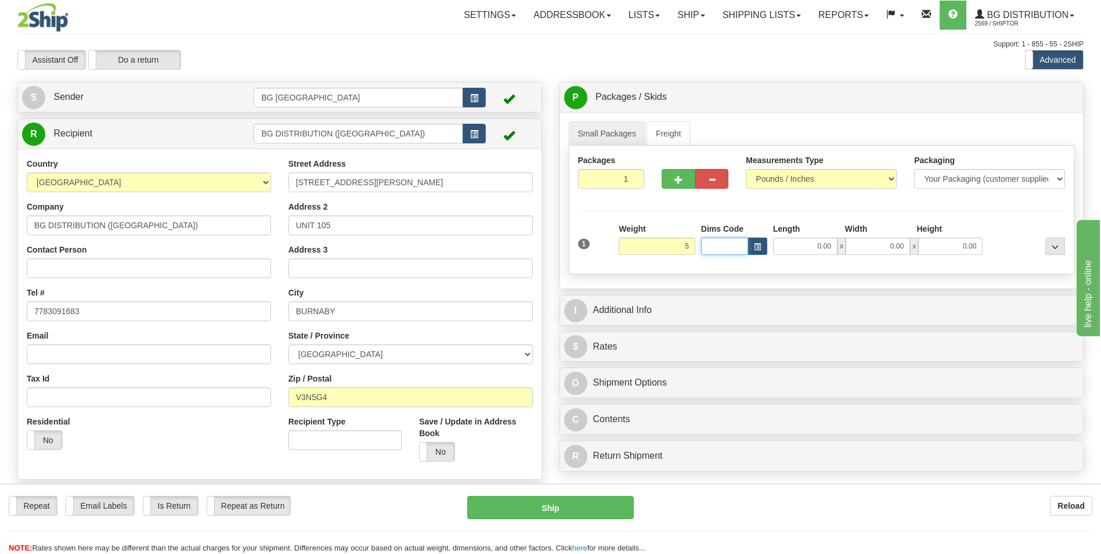
type input "5.00"
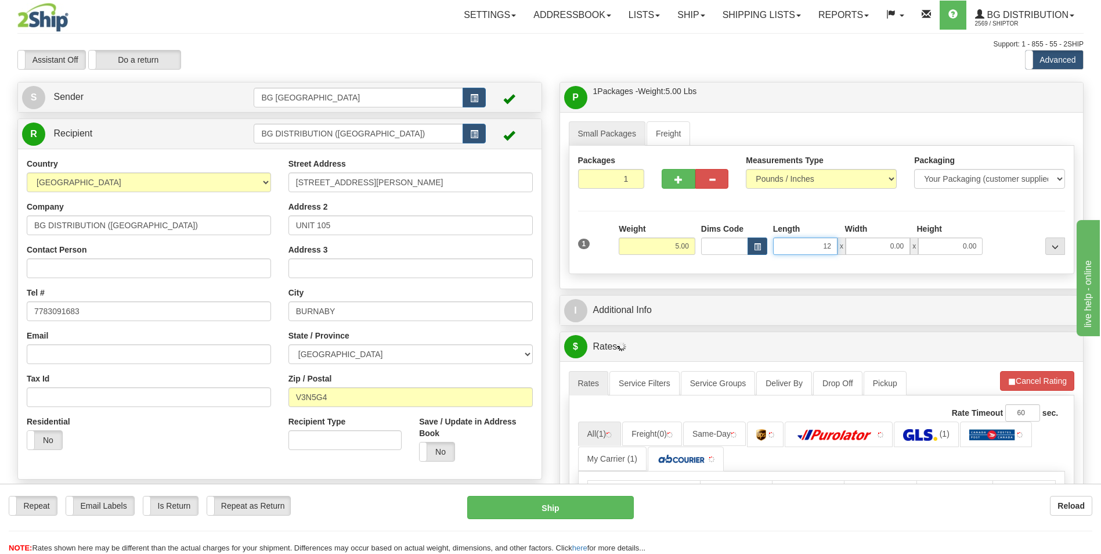
type input "12.00"
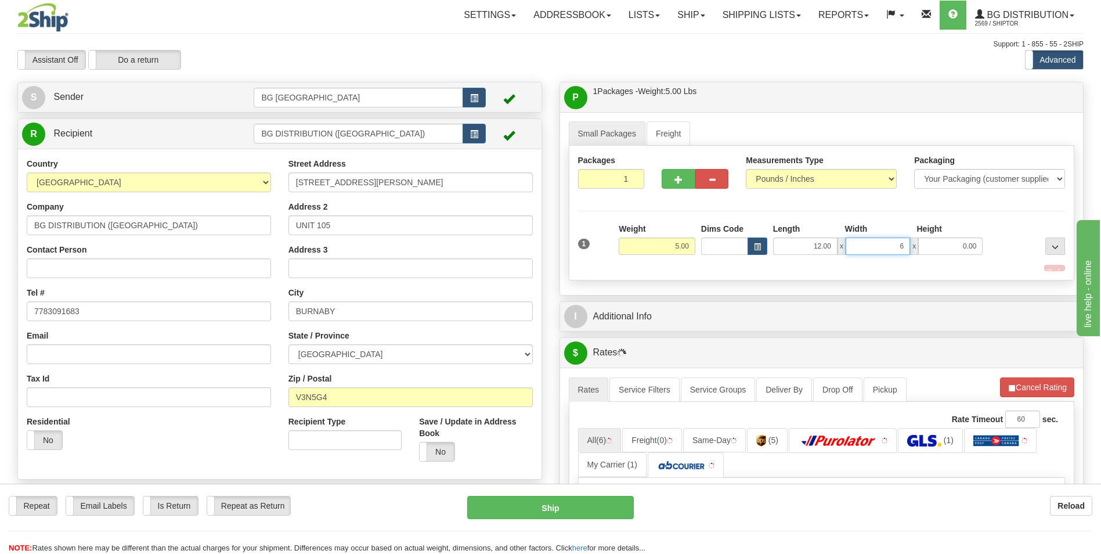
type input "6.00"
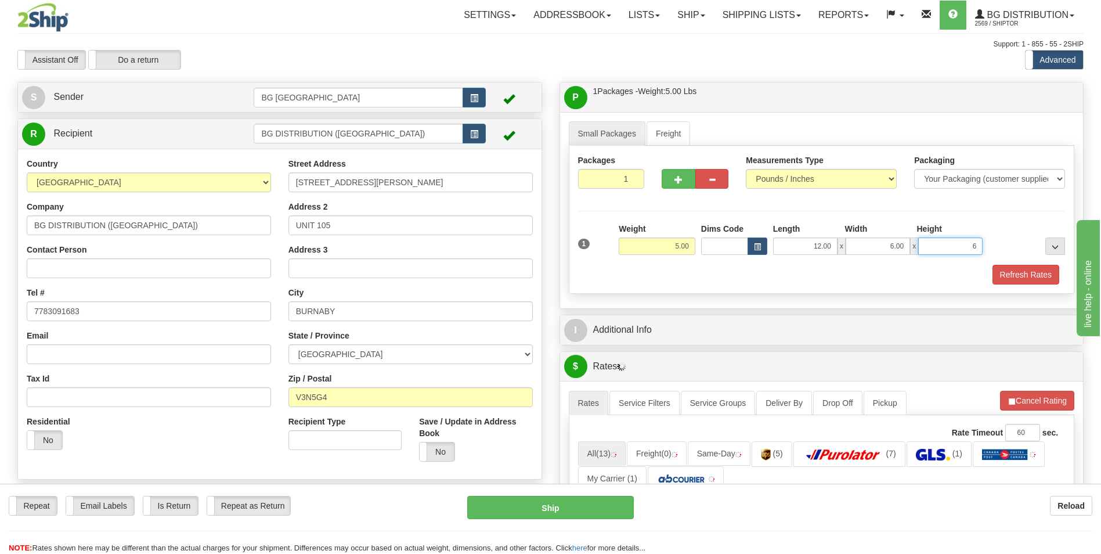
type input "6.00"
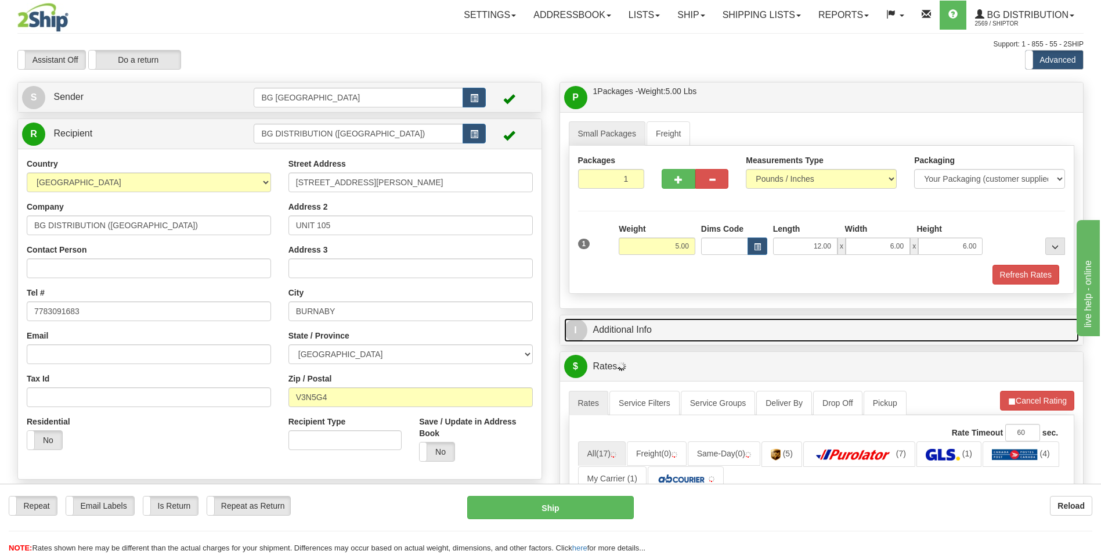
click at [663, 324] on link "I Additional Info" at bounding box center [822, 330] width 516 height 24
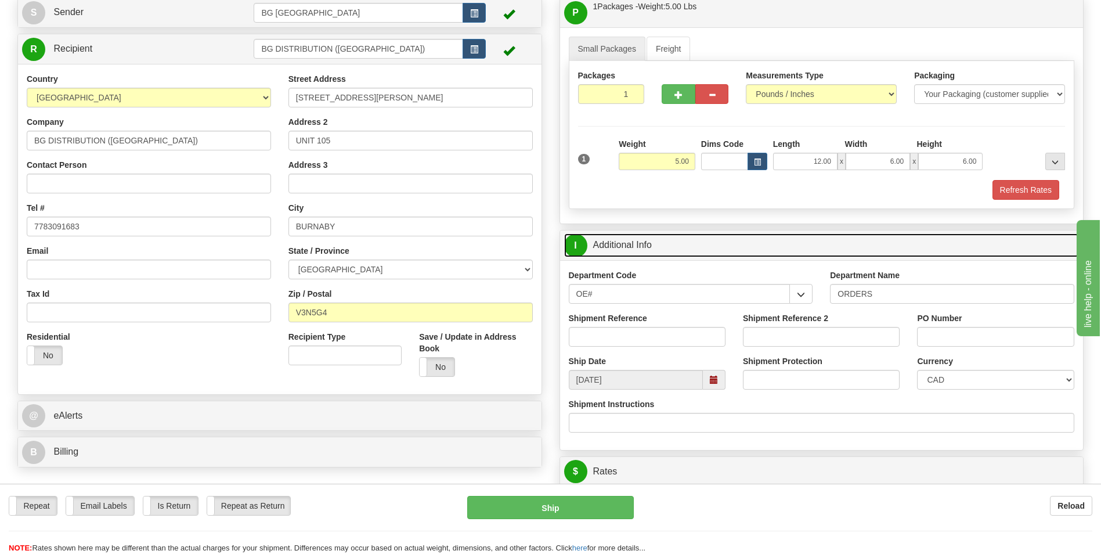
scroll to position [174, 0]
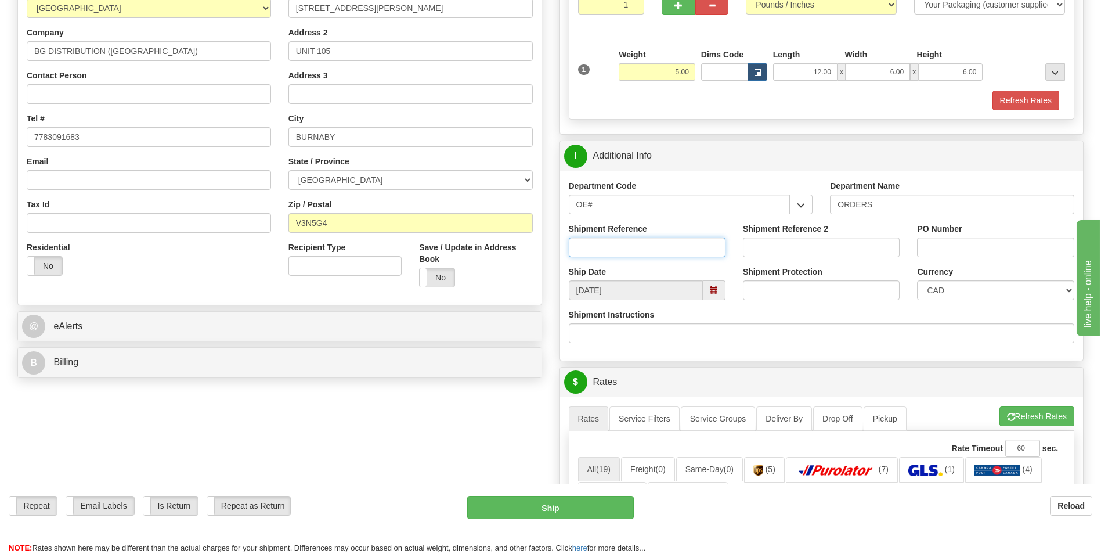
click at [659, 247] on input "Shipment Reference" at bounding box center [647, 247] width 157 height 20
type input "167180-00"
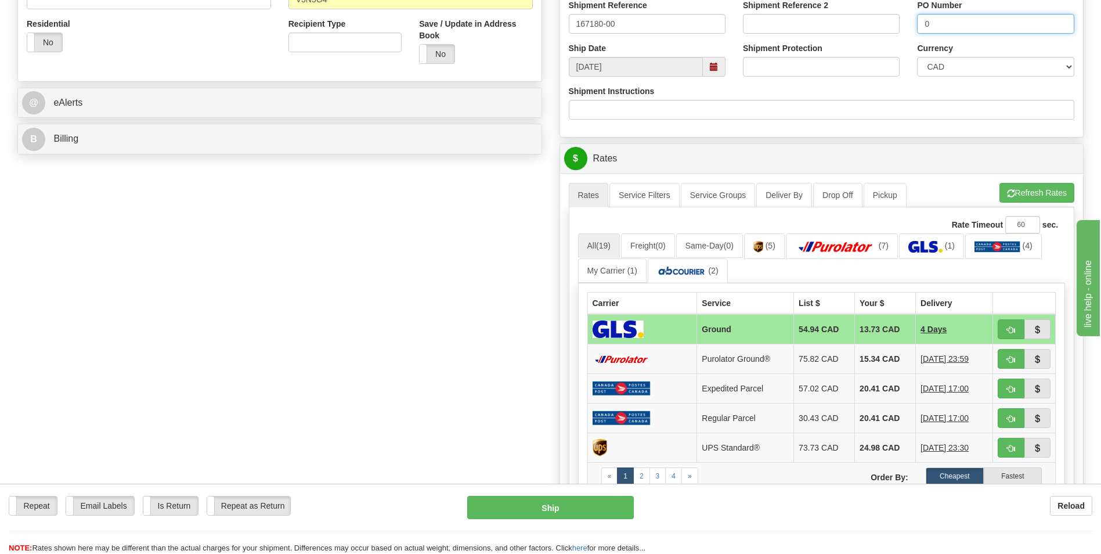
scroll to position [406, 0]
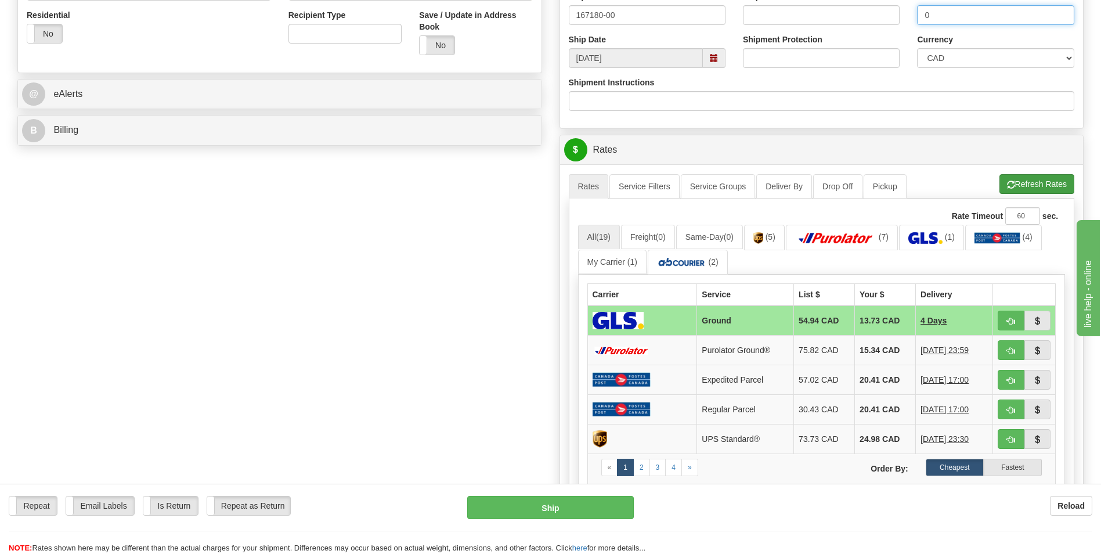
type input "0"
click at [1023, 188] on button "Refresh Rates" at bounding box center [1037, 184] width 75 height 20
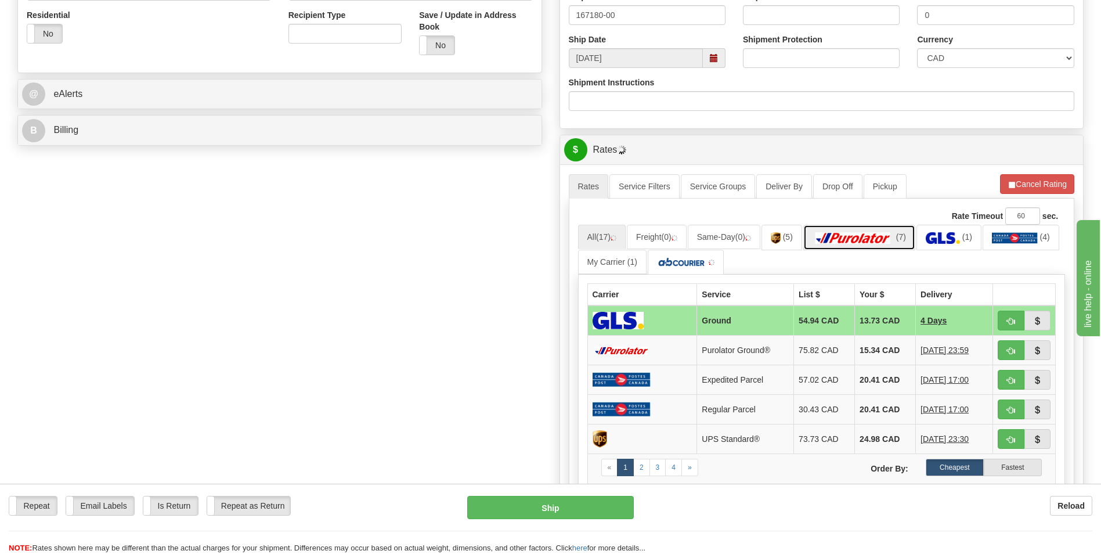
click at [854, 242] on img at bounding box center [853, 238] width 81 height 12
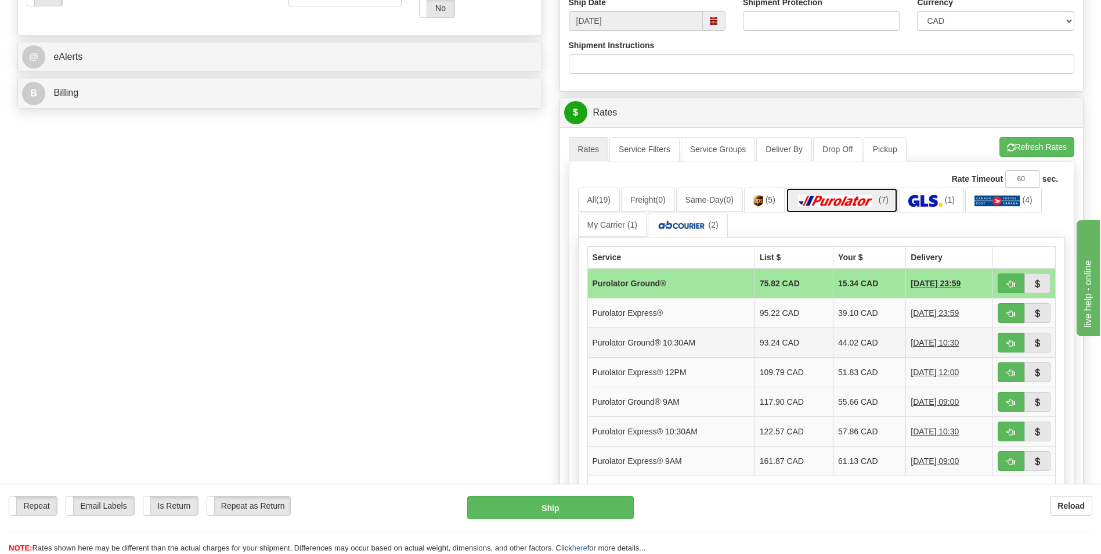
scroll to position [465, 0]
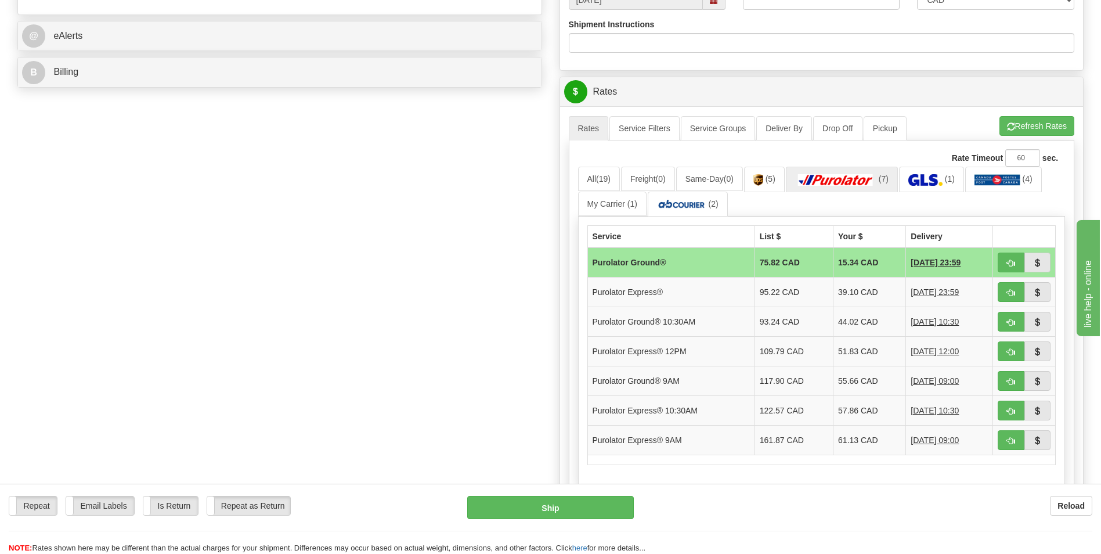
click at [466, 385] on div "Create a label for the return Create Pickup Without Label S" at bounding box center [551, 146] width 1084 height 1058
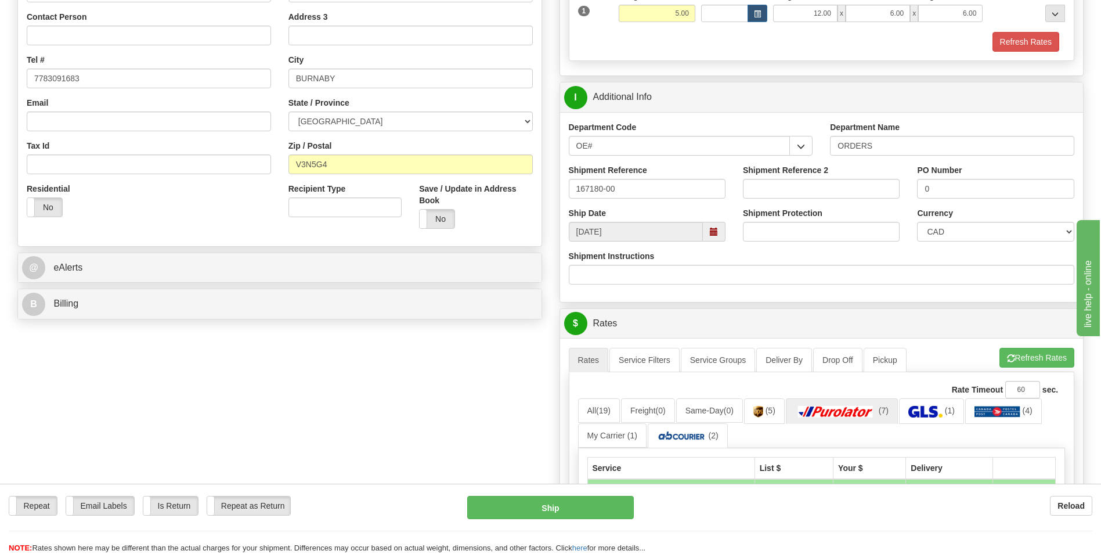
scroll to position [232, 0]
click at [996, 355] on ul "Rates Service Filters Service Groups Deliver By Drop Off Pickup Refresh Rates C…" at bounding box center [822, 360] width 506 height 24
click at [1000, 354] on button "Refresh Rates" at bounding box center [1037, 358] width 75 height 20
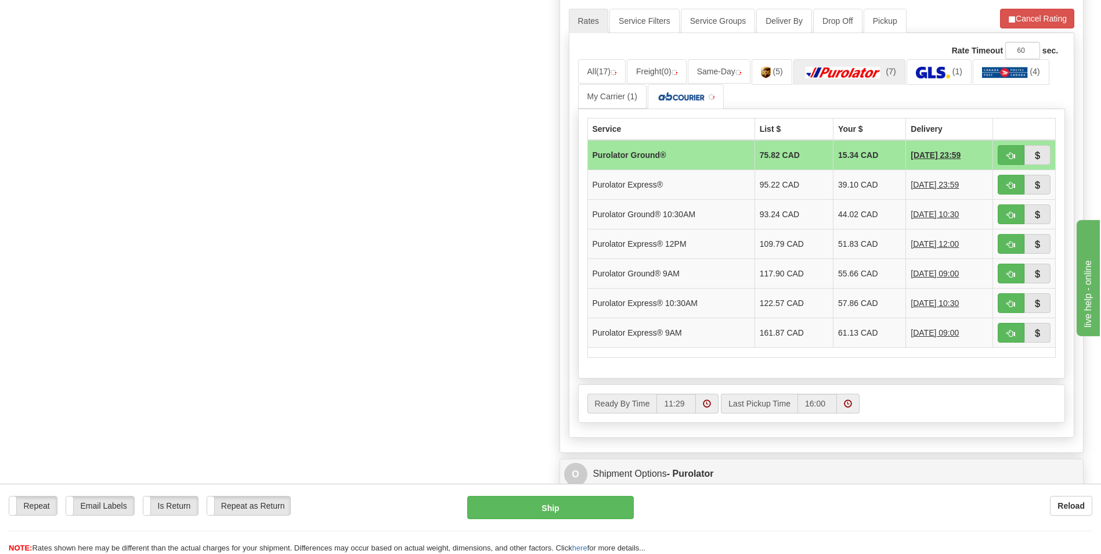
scroll to position [581, 0]
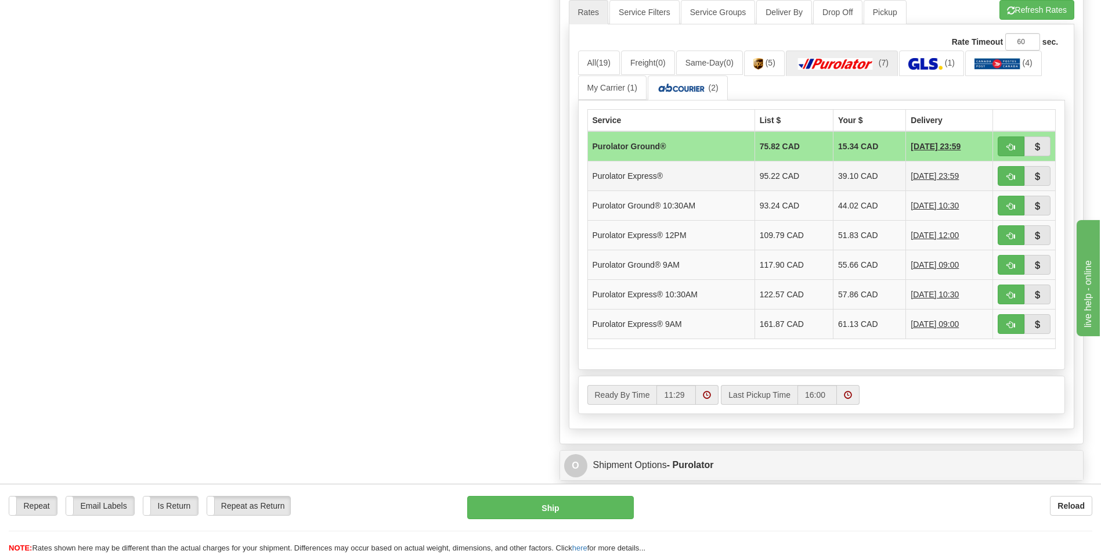
click at [844, 177] on td "39.10 CAD" at bounding box center [870, 176] width 73 height 30
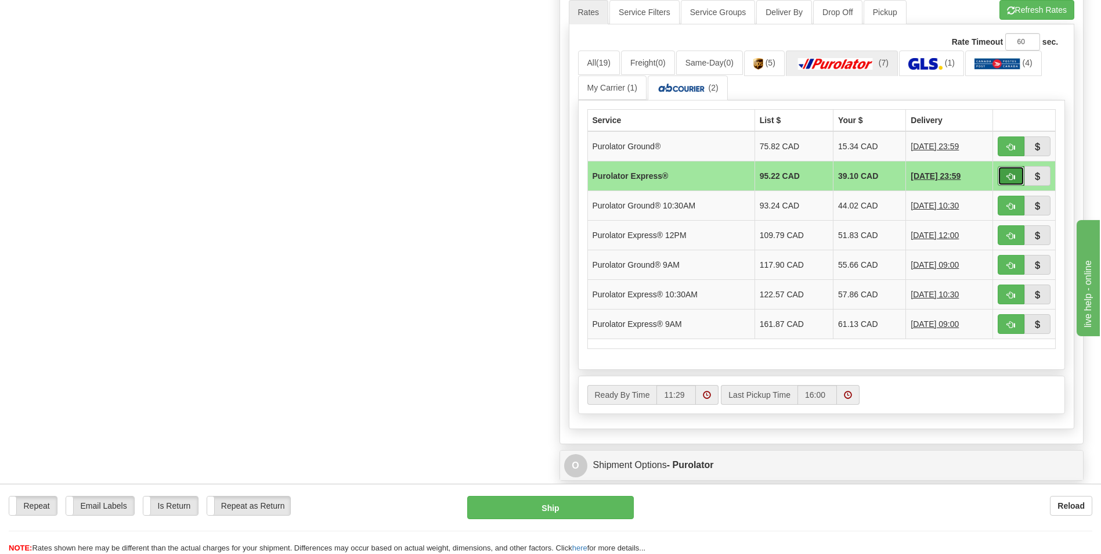
click at [1005, 177] on button "button" at bounding box center [1011, 176] width 27 height 20
type input "202"
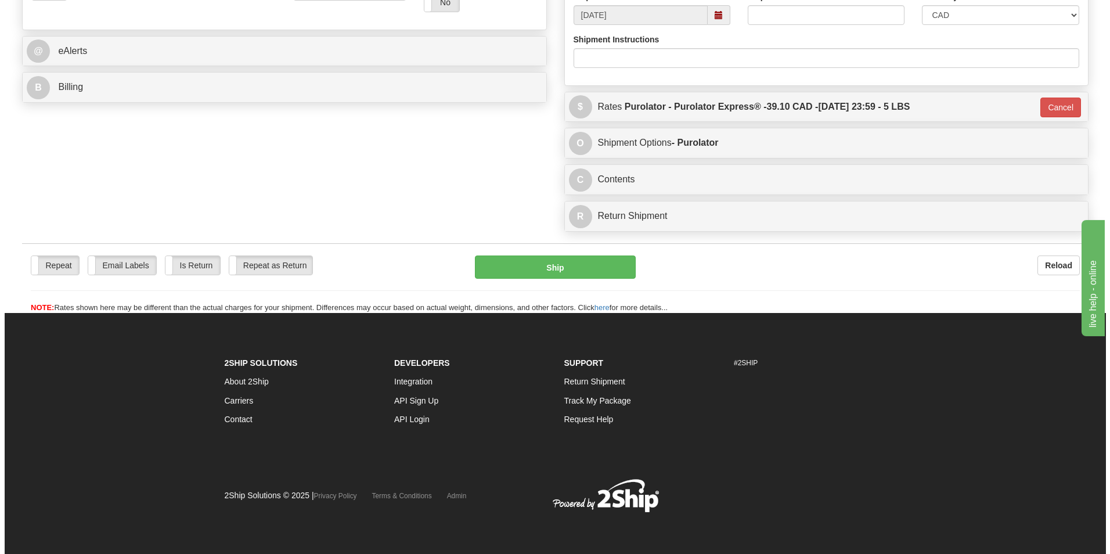
scroll to position [449, 0]
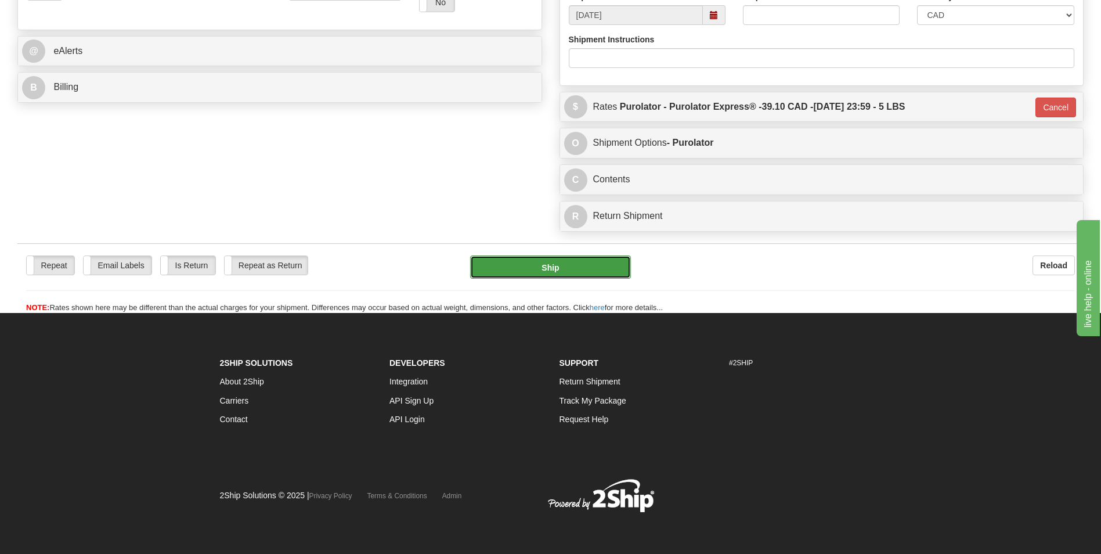
click at [584, 264] on button "Ship" at bounding box center [550, 266] width 160 height 23
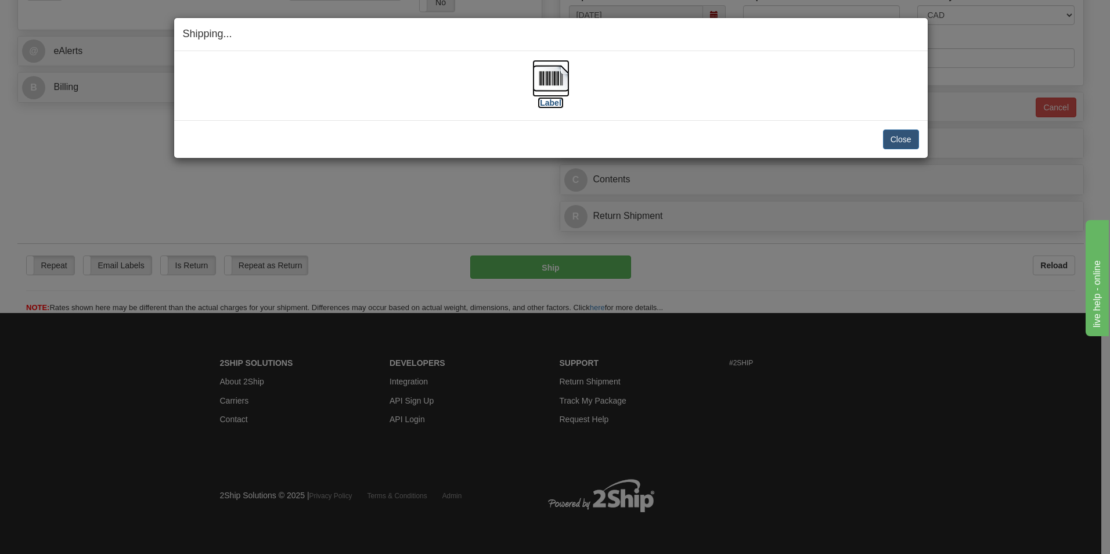
click at [550, 78] on img at bounding box center [550, 78] width 37 height 37
click at [856, 545] on div "Shipping... Your SHIPMENT will EXPIRE in [Label] IMPORTANT NOTICE Embassy / Con…" at bounding box center [555, 277] width 1110 height 554
click at [901, 137] on button "Close" at bounding box center [901, 139] width 36 height 20
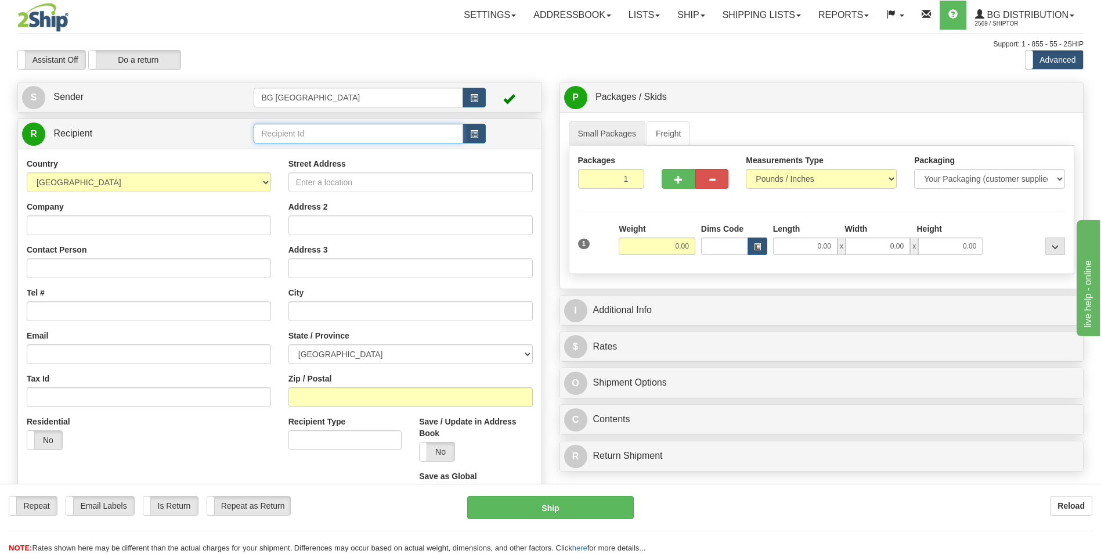
click at [316, 139] on input "text" at bounding box center [358, 134] width 209 height 20
